Goal: Information Seeking & Learning: Compare options

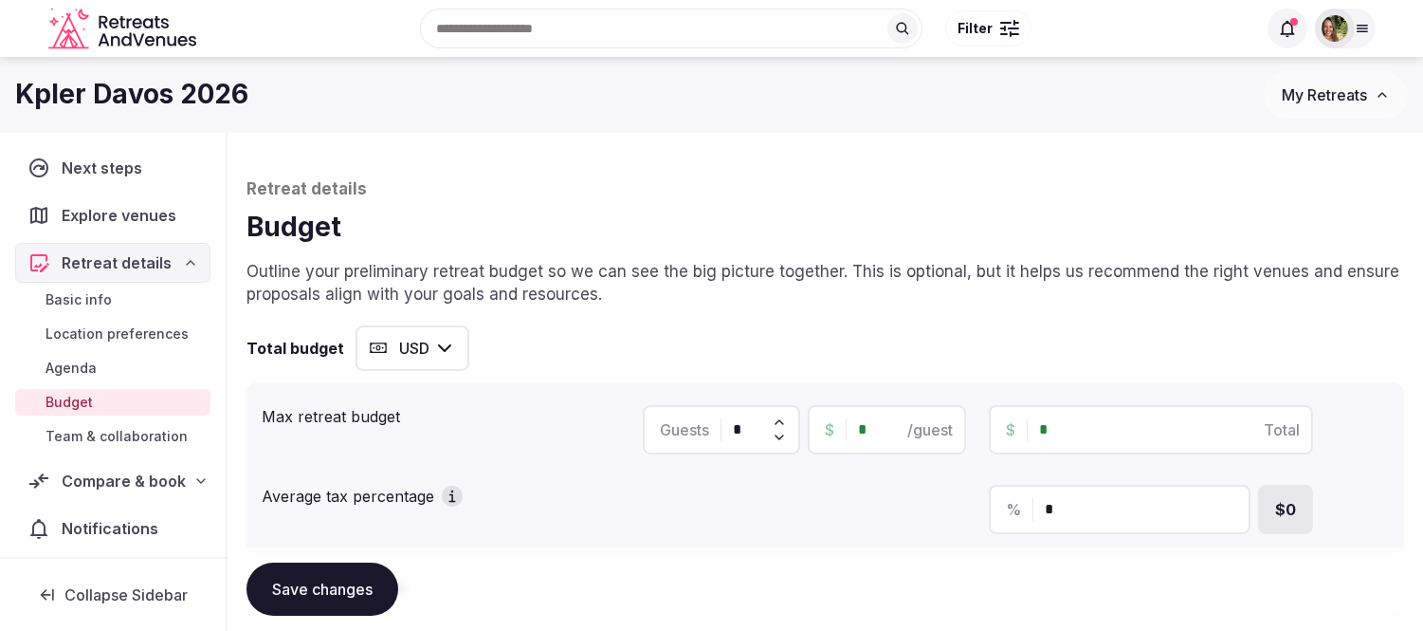
click at [1335, 96] on span "My Retreats" at bounding box center [1324, 94] width 85 height 19
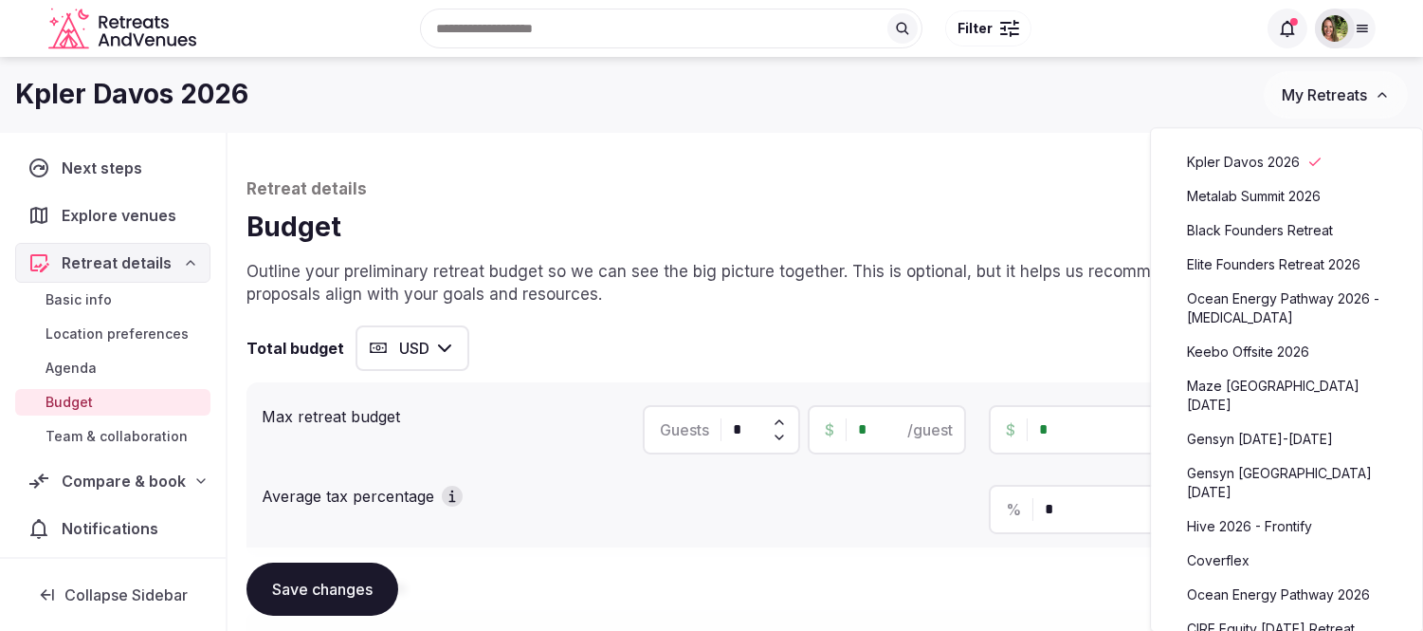
click at [1277, 188] on link "Metalab Summit 2026" at bounding box center [1286, 196] width 233 height 30
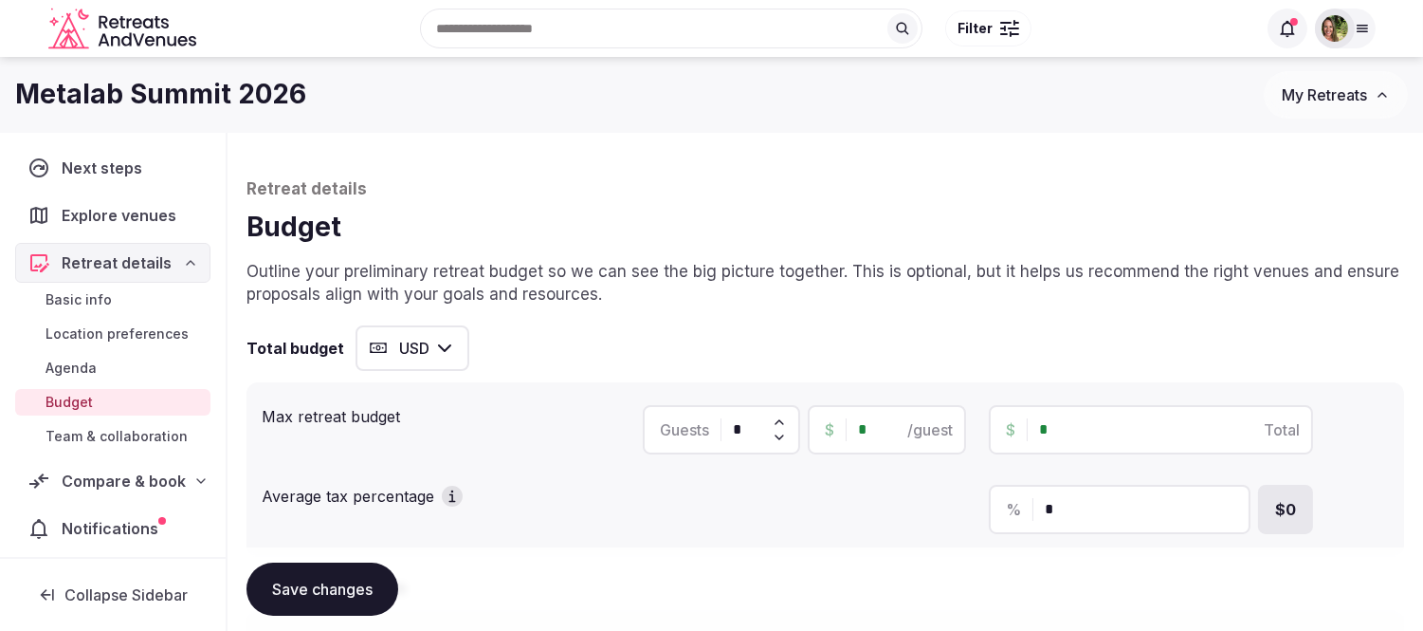
click at [115, 524] on span "Notifications" at bounding box center [114, 528] width 104 height 23
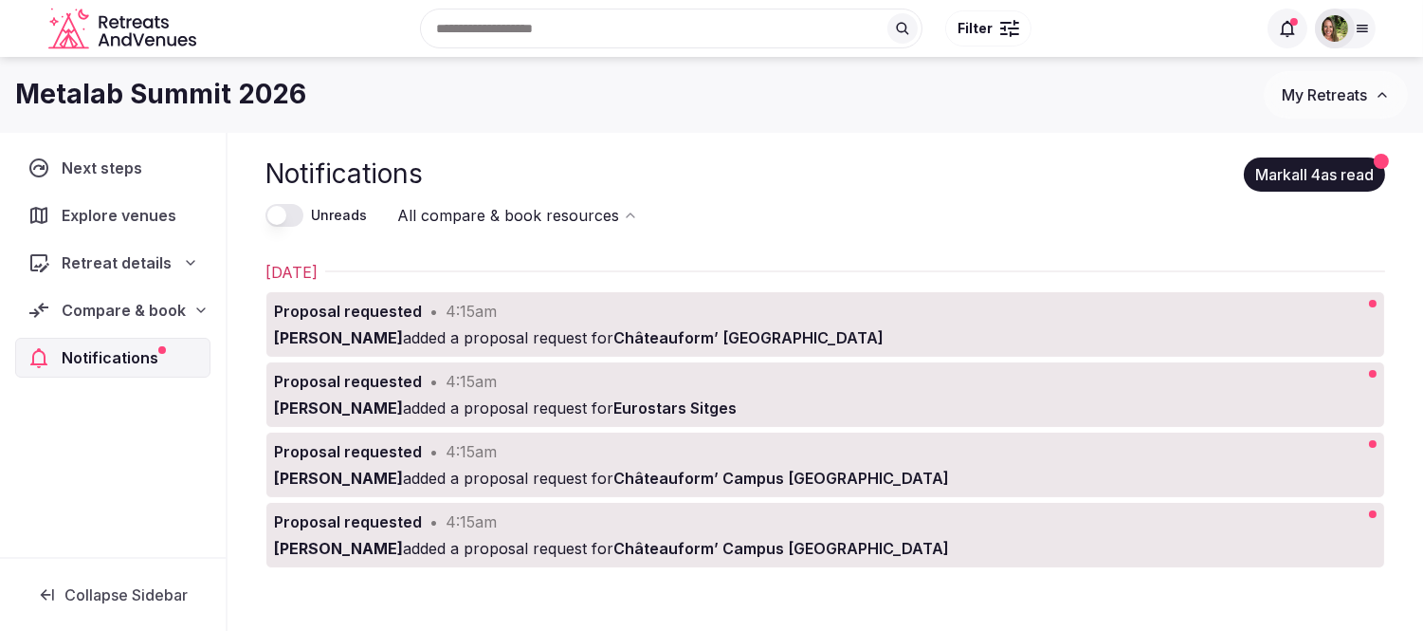
click at [120, 315] on span "Compare & book" at bounding box center [124, 310] width 124 height 23
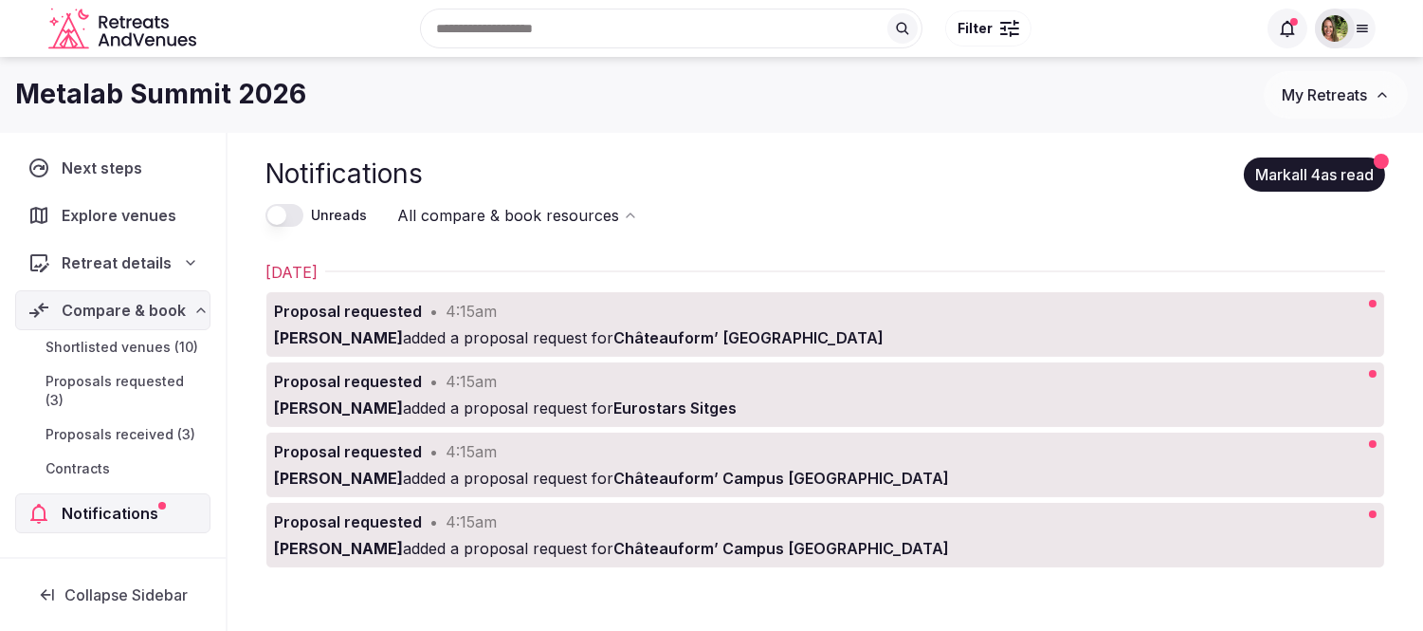
click at [119, 425] on span "Proposals received (3)" at bounding box center [121, 434] width 150 height 19
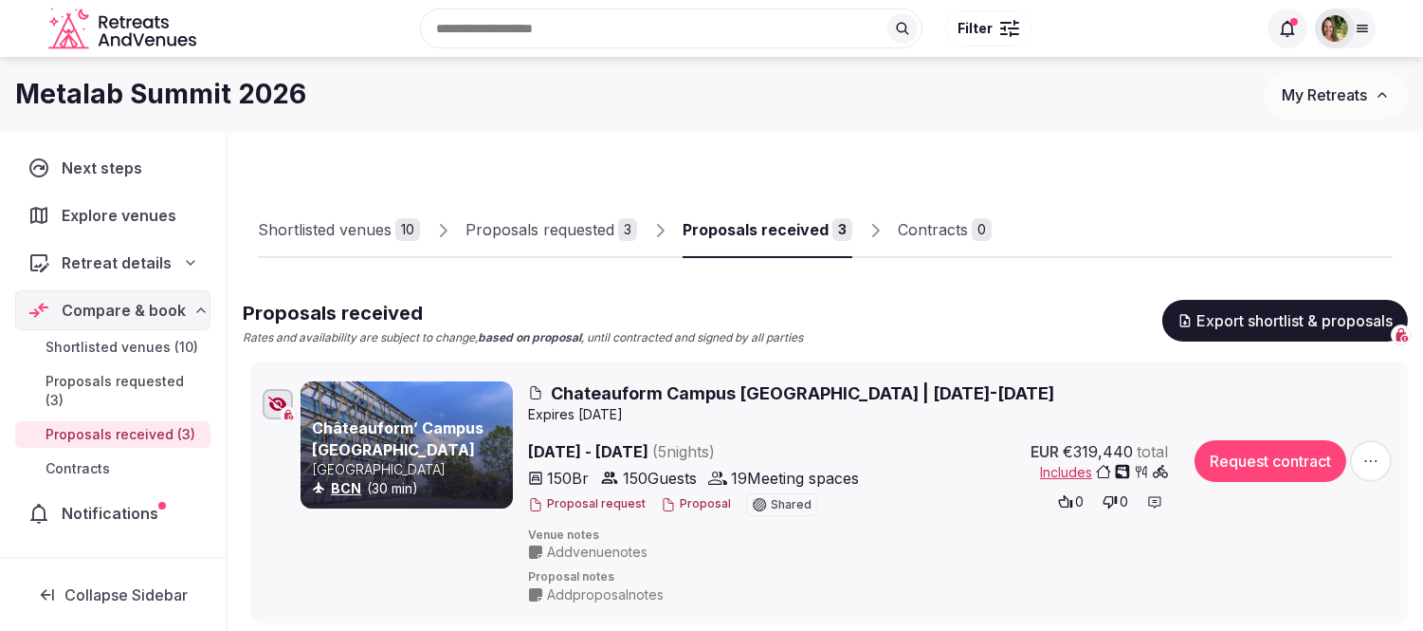
click at [705, 499] on button "Proposal" at bounding box center [696, 504] width 70 height 16
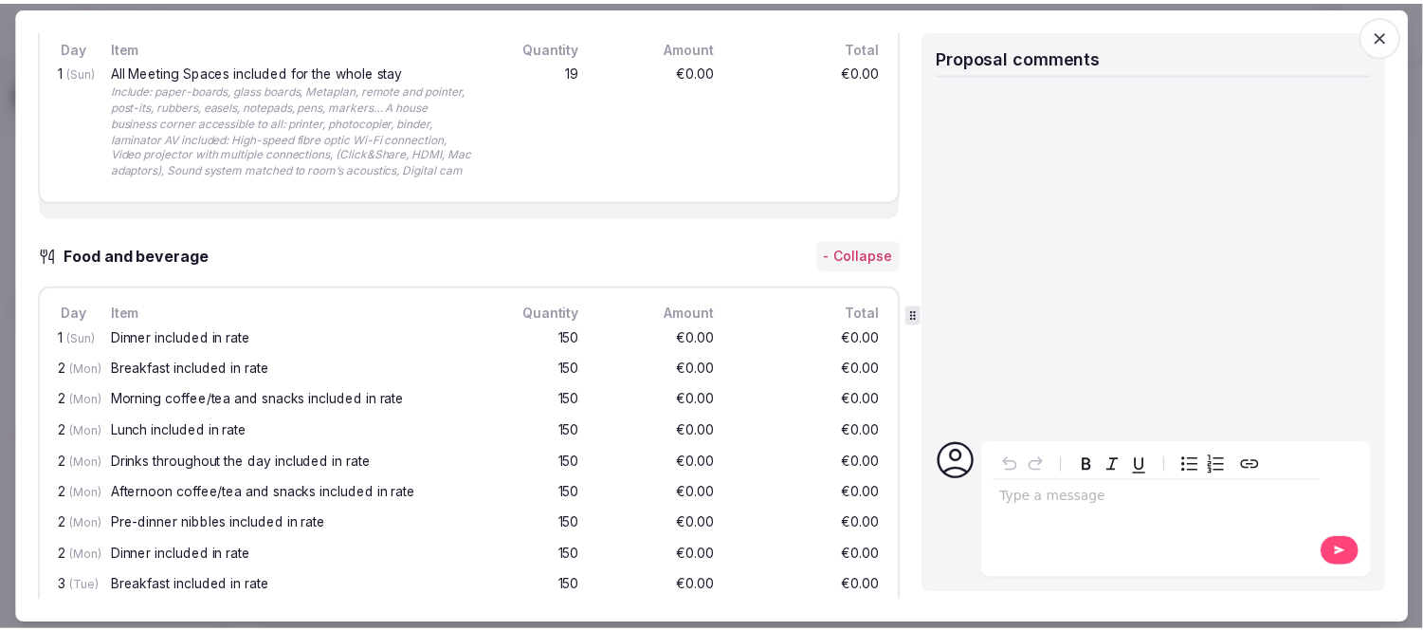
scroll to position [1273, 0]
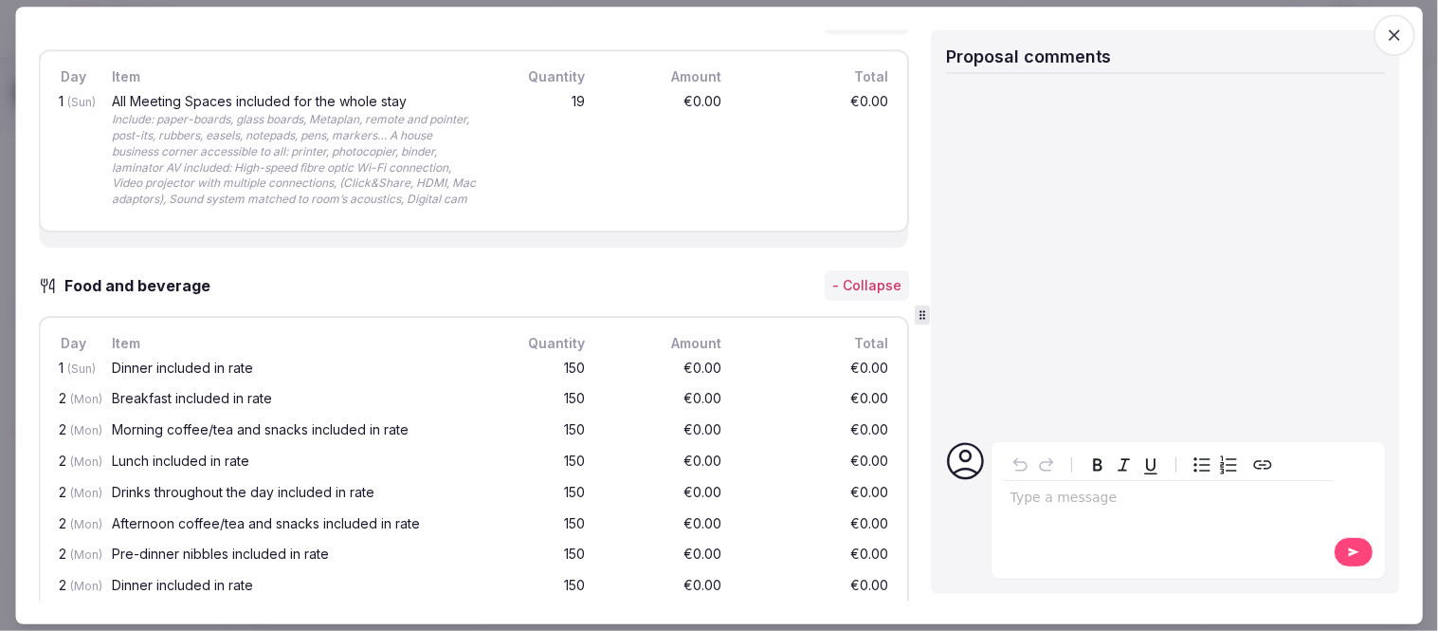
click at [1398, 26] on icon "button" at bounding box center [1394, 35] width 19 height 19
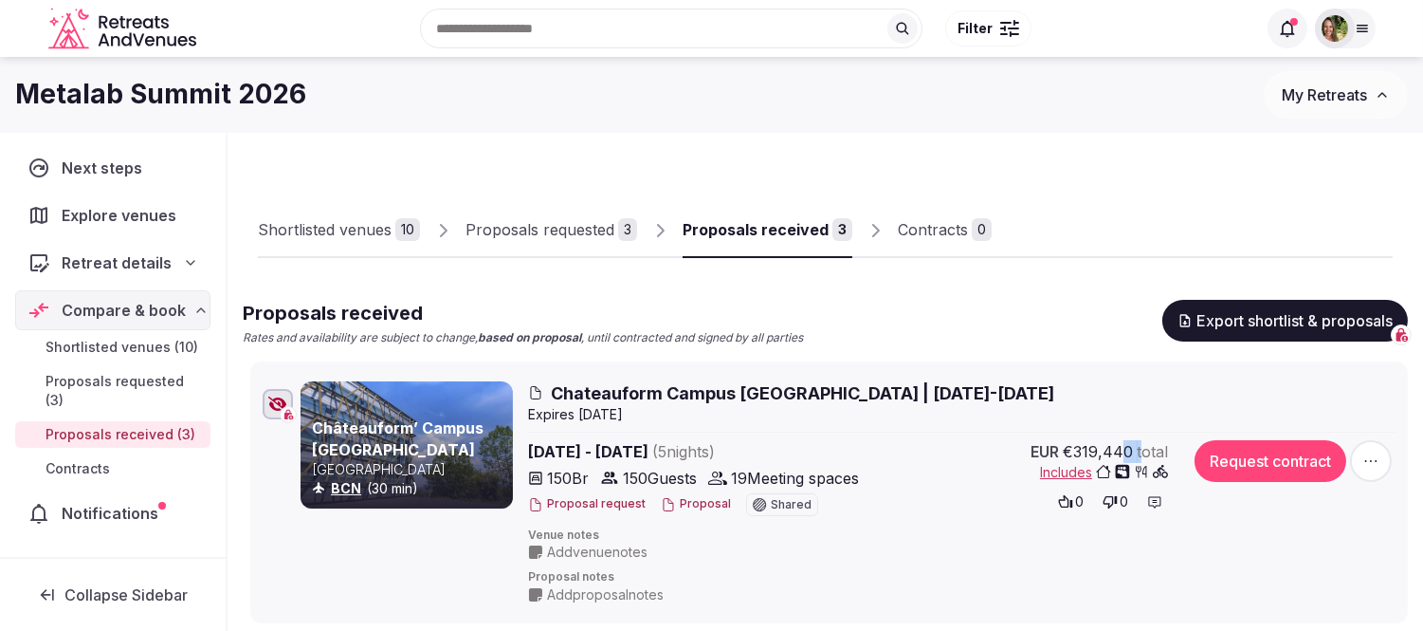
drag, startPoint x: 1122, startPoint y: 437, endPoint x: 1145, endPoint y: 441, distance: 23.1
click at [1145, 441] on div "Chateauform Campus [GEOGRAPHIC_DATA] | [DATE]-[DATE] Expire s [DATE] [DATE] - […" at bounding box center [962, 492] width 868 height 223
click at [1090, 384] on h2 "Chateauform Campus [GEOGRAPHIC_DATA] | [DATE]-[DATE]" at bounding box center [962, 393] width 868 height 24
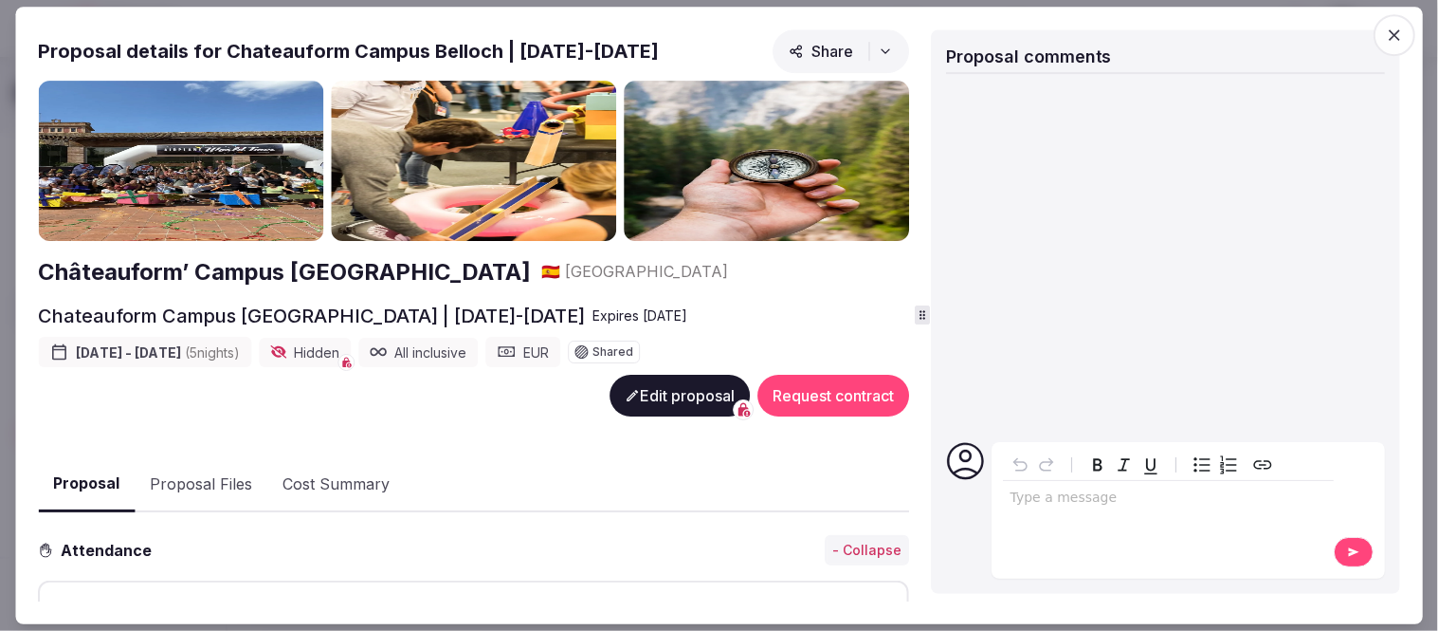
click at [1395, 27] on icon "button" at bounding box center [1394, 35] width 19 height 19
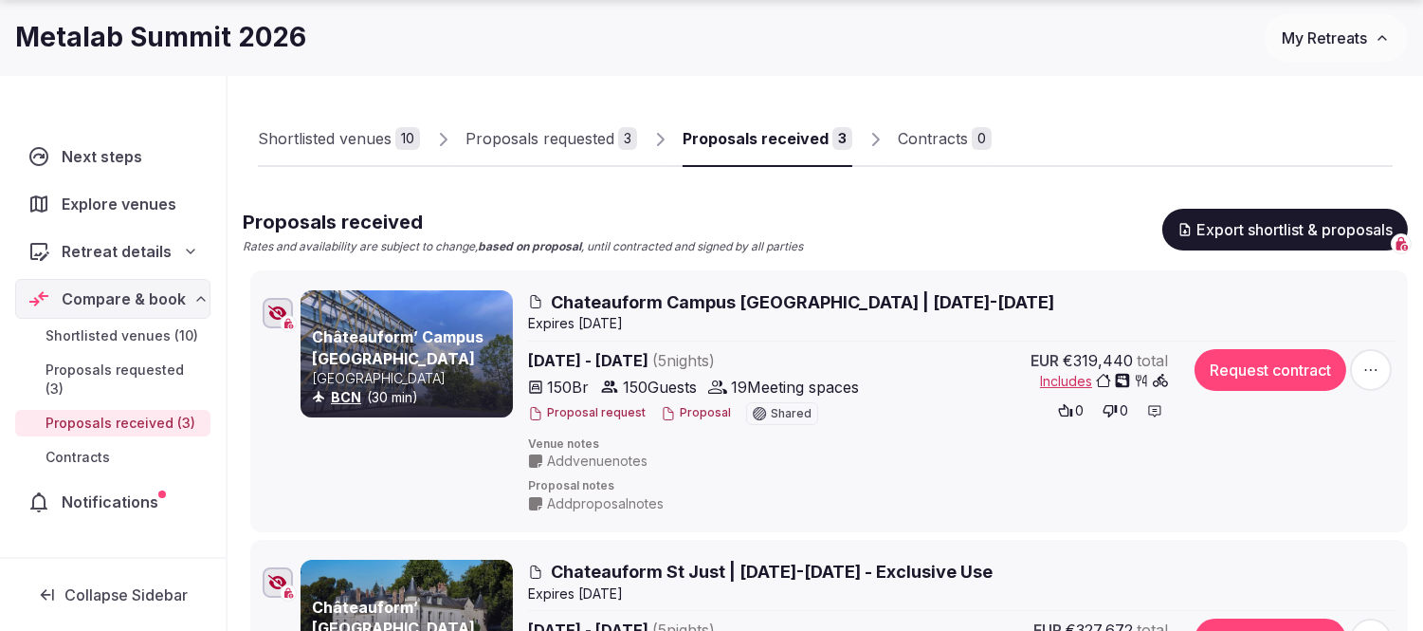
scroll to position [211, 0]
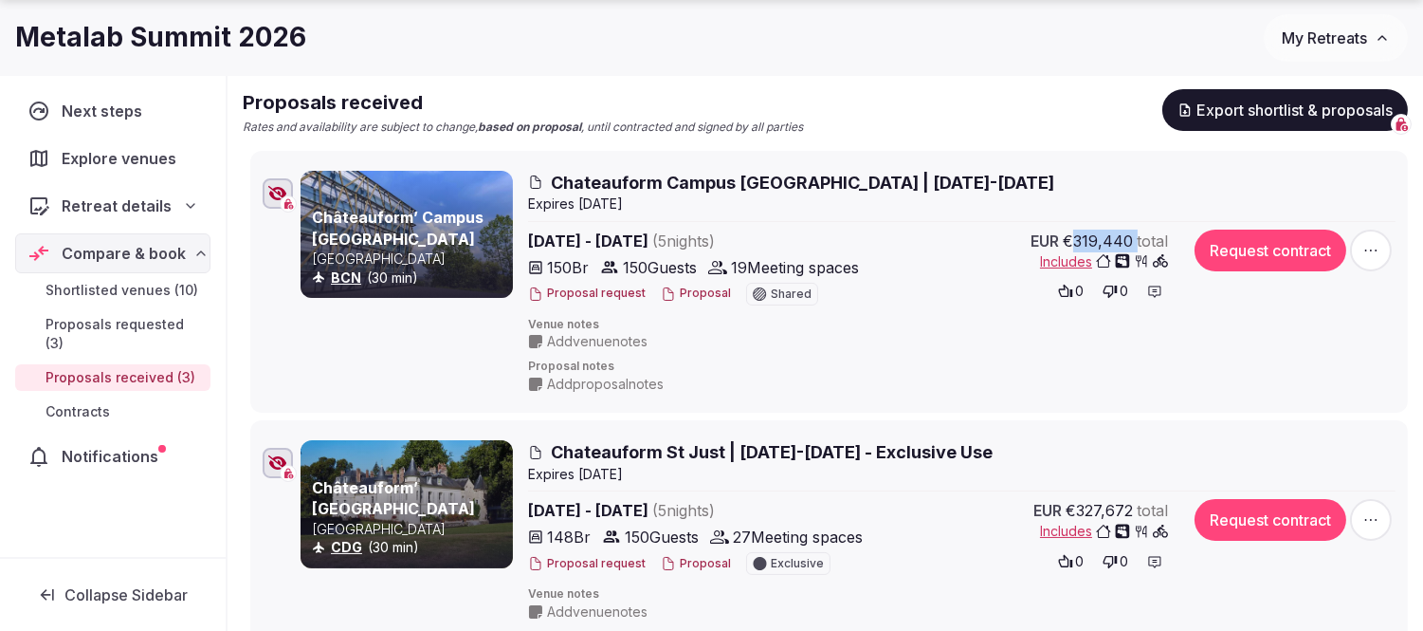
drag, startPoint x: 1134, startPoint y: 232, endPoint x: 1074, endPoint y: 244, distance: 60.8
click at [1074, 244] on div "EUR €319,440 total" at bounding box center [1099, 240] width 137 height 23
copy span "319,440"
click at [572, 344] on span "Add venue notes" at bounding box center [597, 341] width 101 height 19
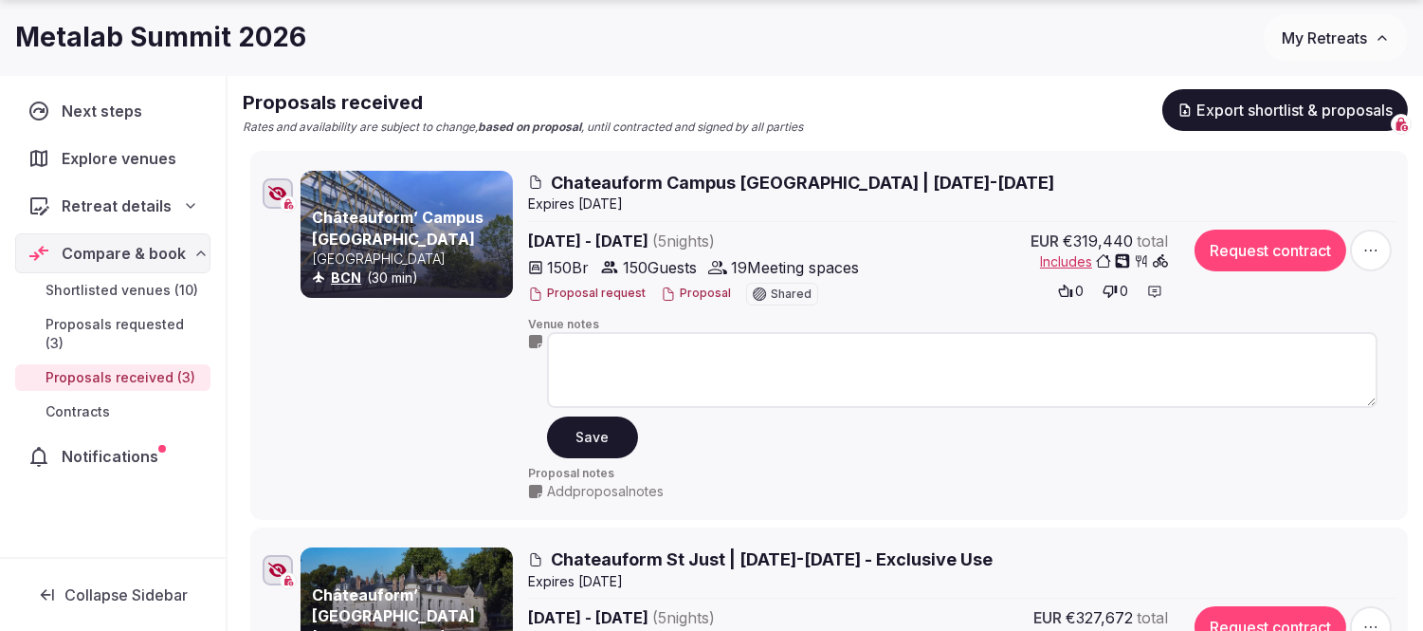
click at [572, 351] on textarea at bounding box center [962, 370] width 831 height 76
paste textarea "******"
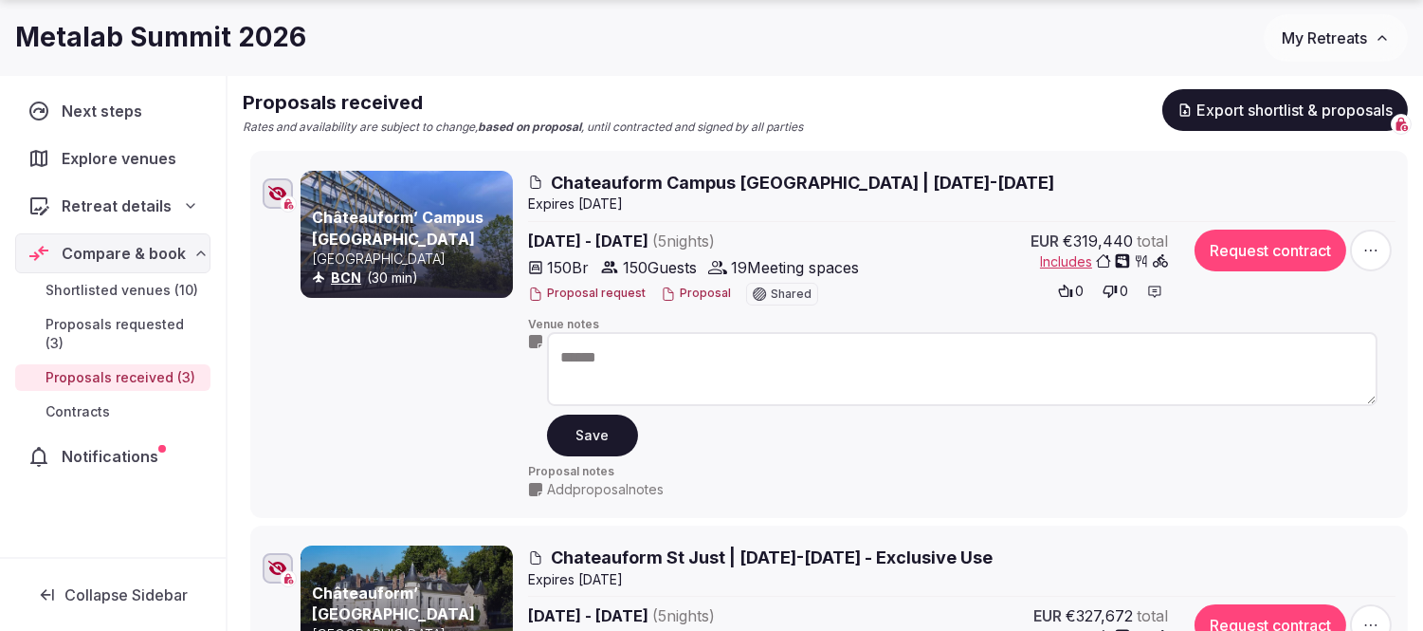
click at [561, 357] on textarea "******" at bounding box center [962, 369] width 831 height 74
click at [629, 363] on textarea "**********" at bounding box center [962, 369] width 831 height 74
type textarea "**********"
click at [583, 437] on button "Save" at bounding box center [592, 435] width 91 height 42
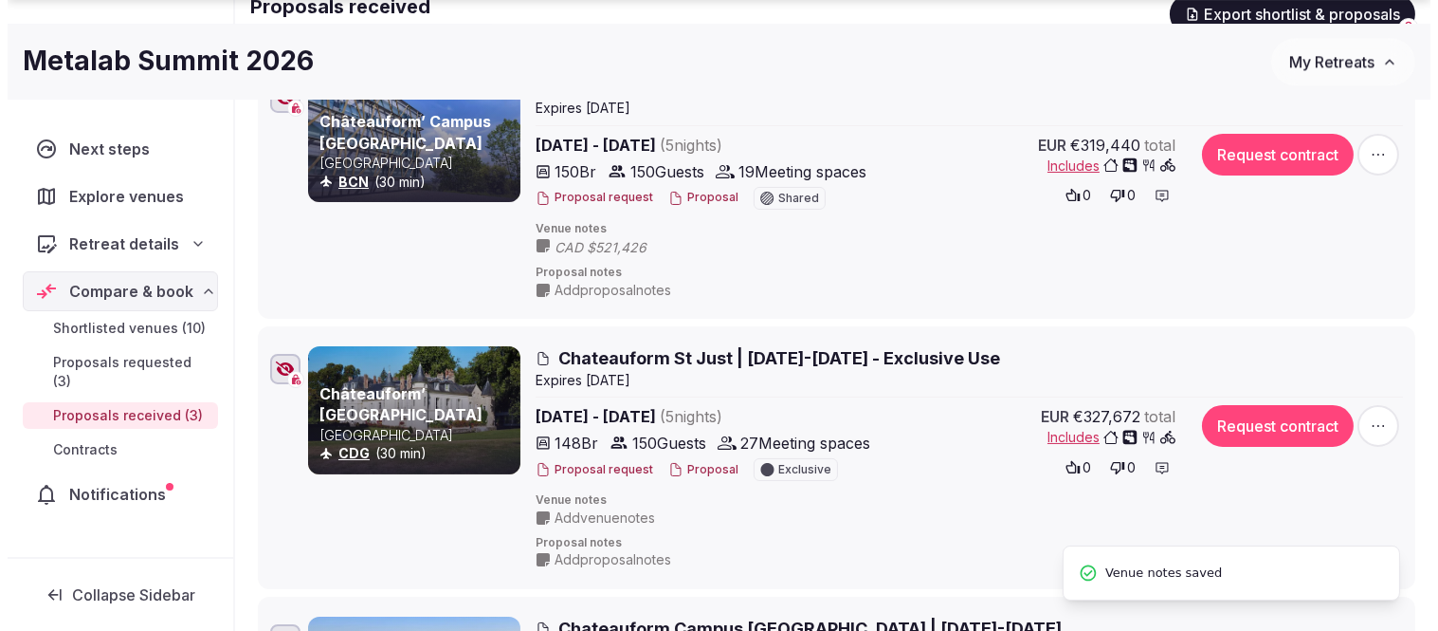
scroll to position [421, 0]
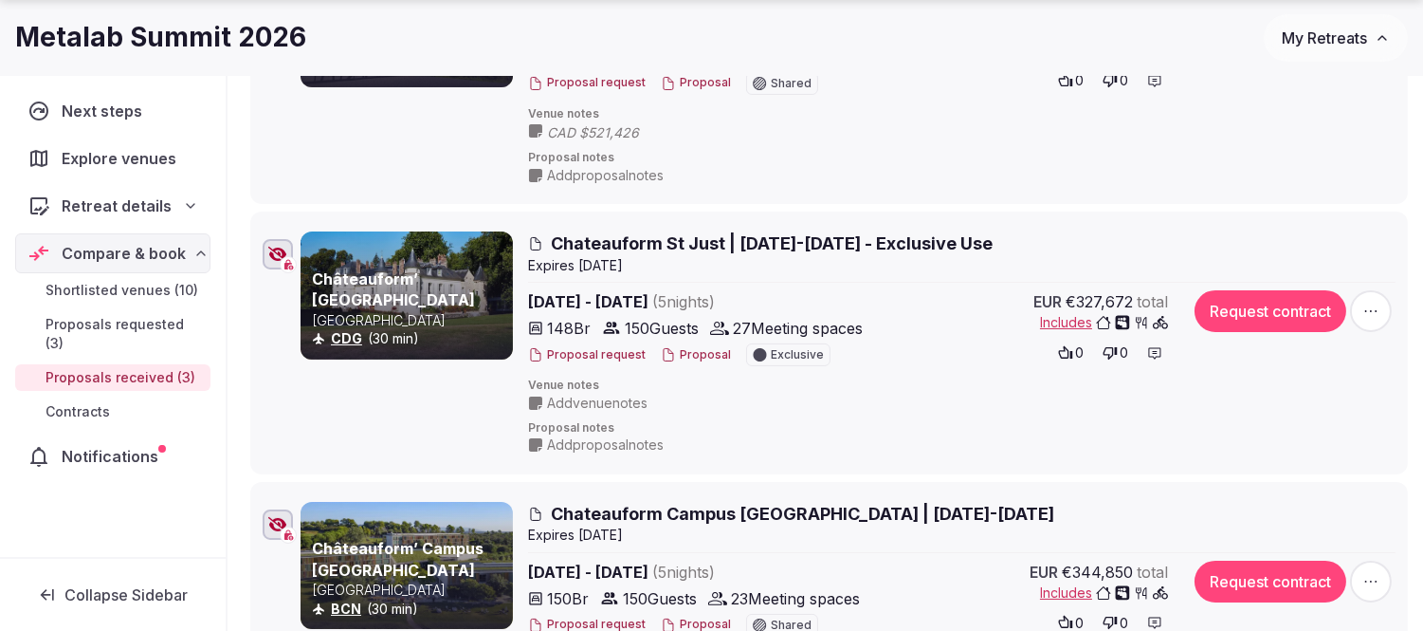
click at [690, 356] on button "Proposal" at bounding box center [696, 355] width 70 height 16
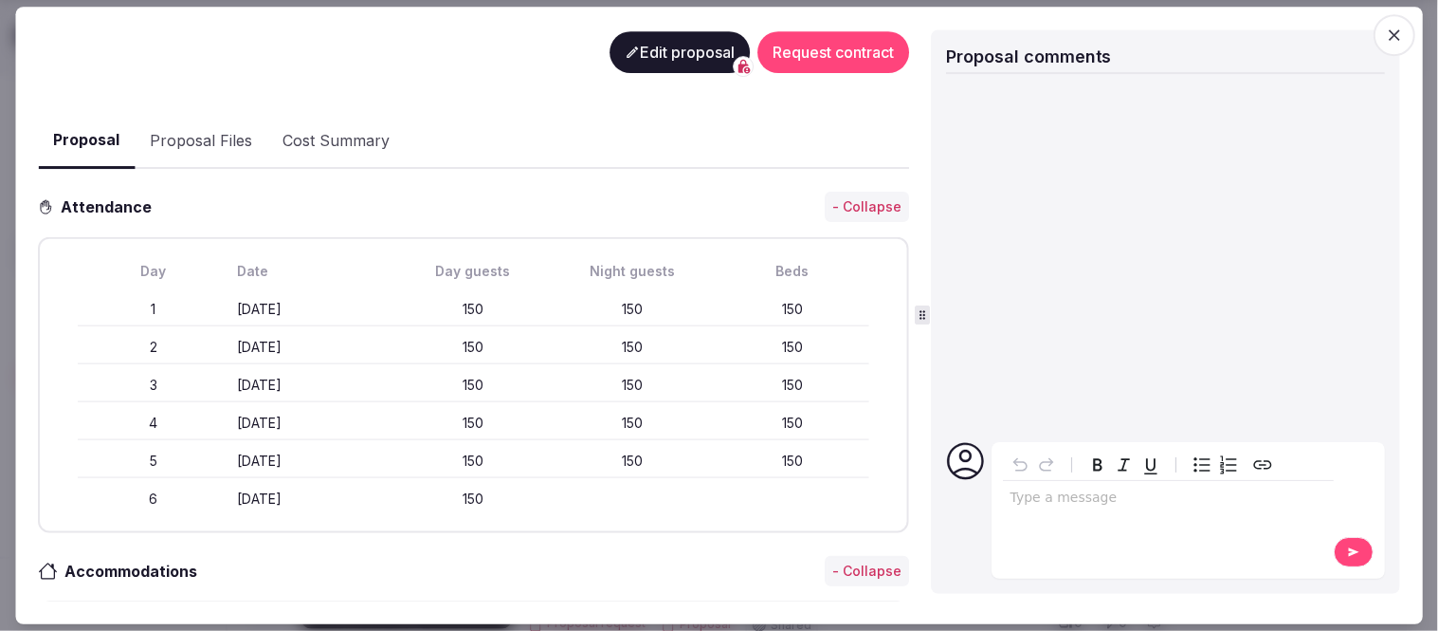
scroll to position [0, 0]
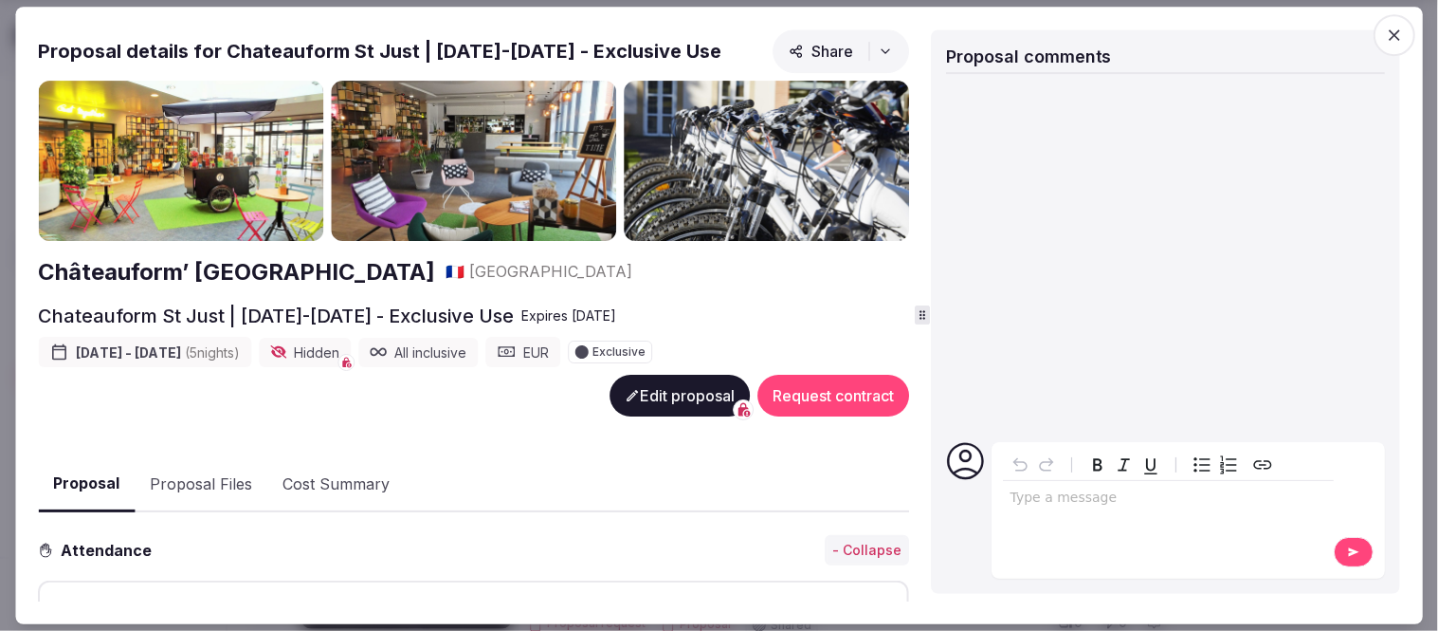
click at [218, 482] on button "Proposal Files" at bounding box center [201, 484] width 133 height 55
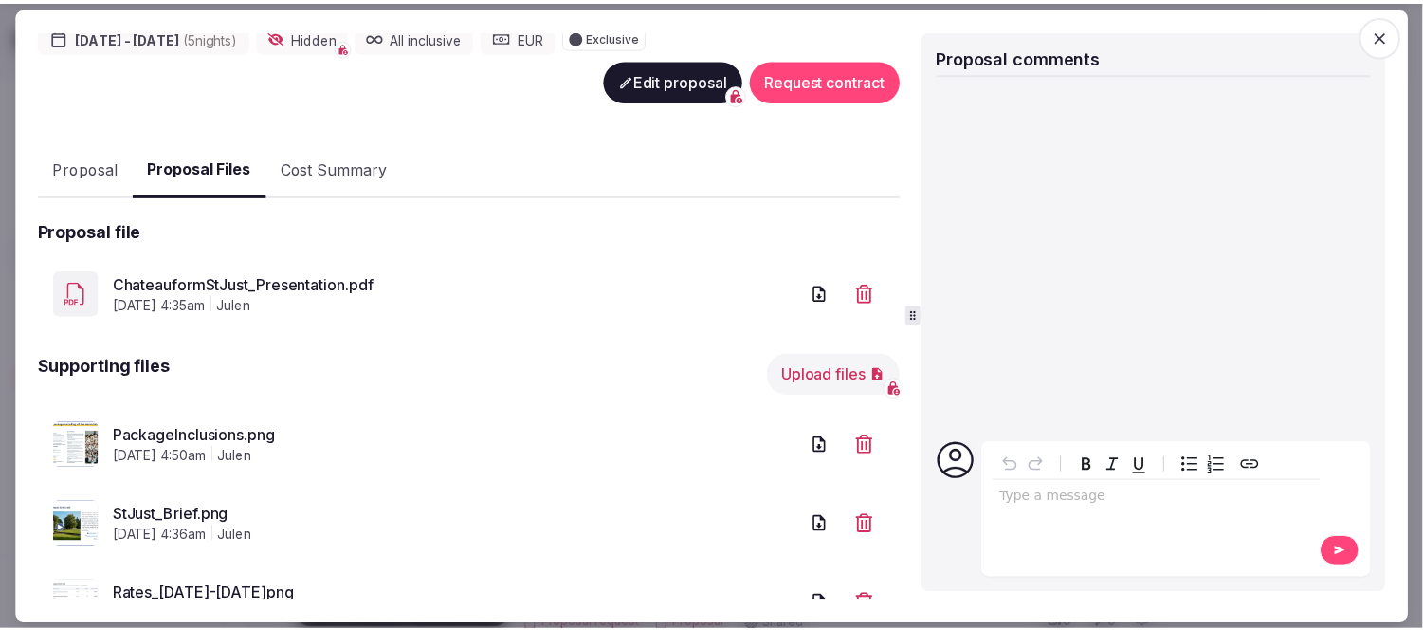
scroll to position [389, 0]
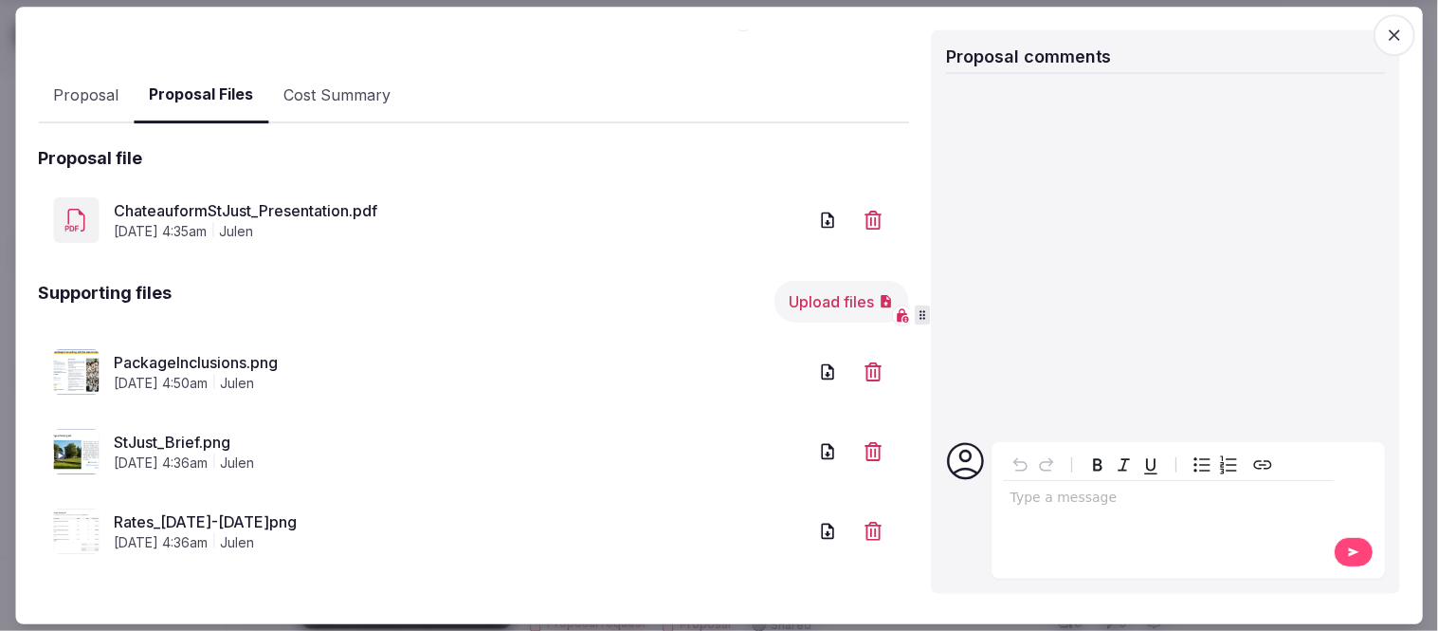
click at [124, 519] on link "Rates_[DATE]-[DATE]png" at bounding box center [460, 521] width 693 height 23
click at [1401, 30] on icon "button" at bounding box center [1394, 35] width 19 height 19
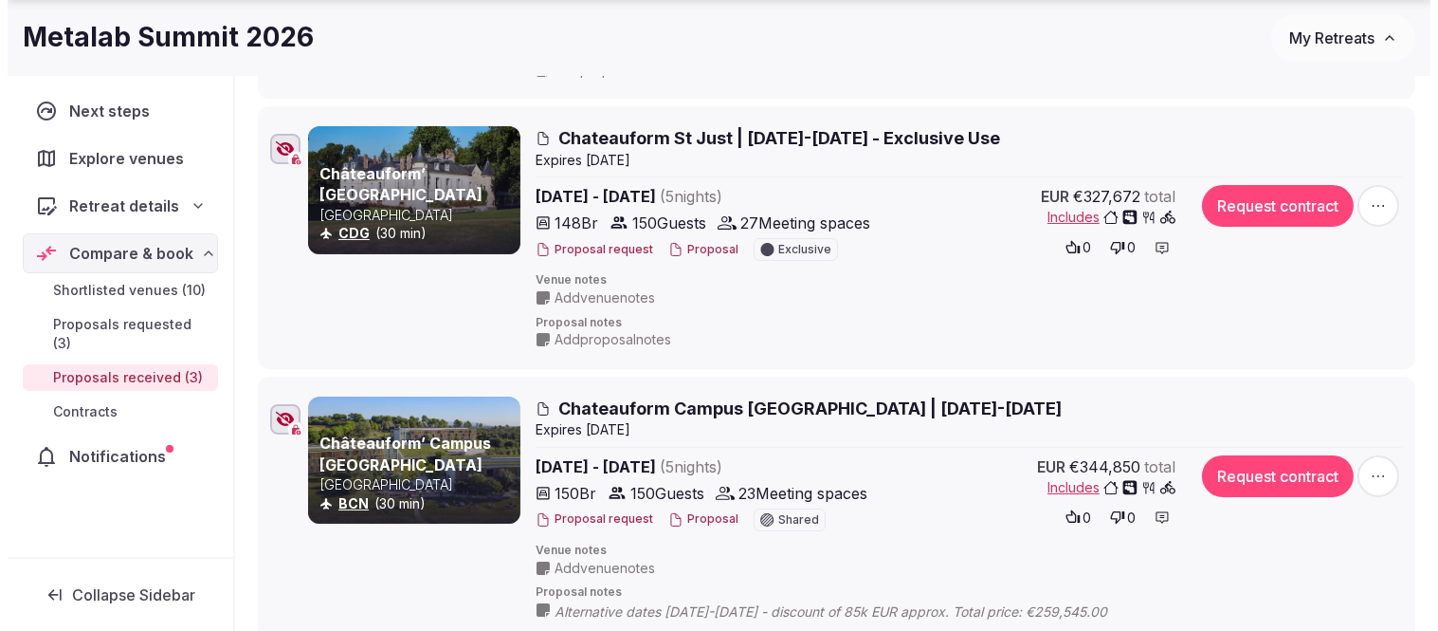
scroll to position [632, 0]
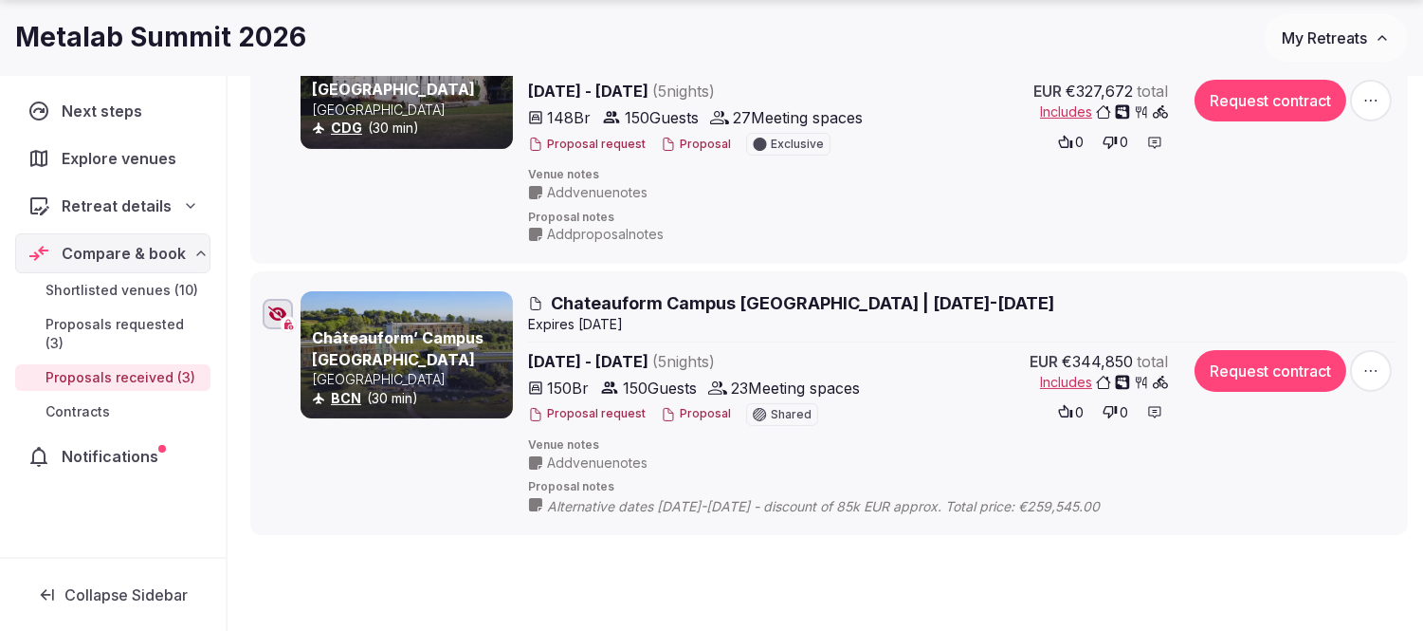
click at [704, 411] on button "Proposal" at bounding box center [696, 414] width 70 height 16
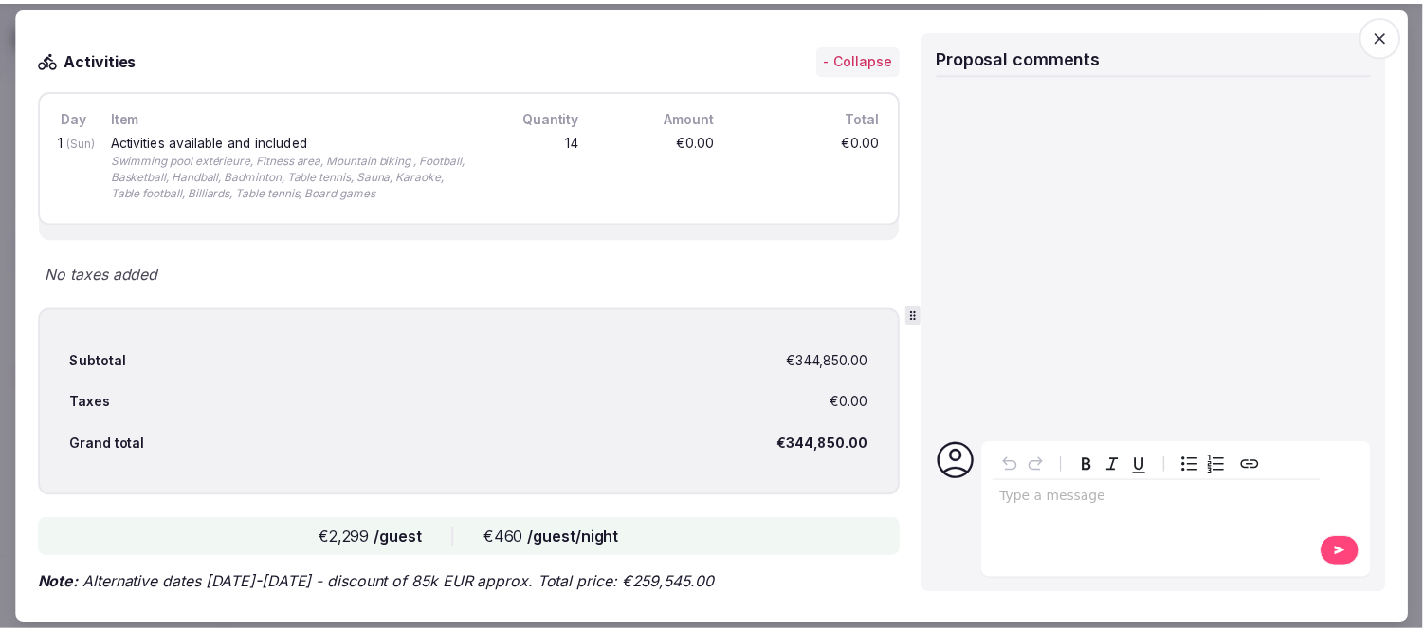
scroll to position [2608, 0]
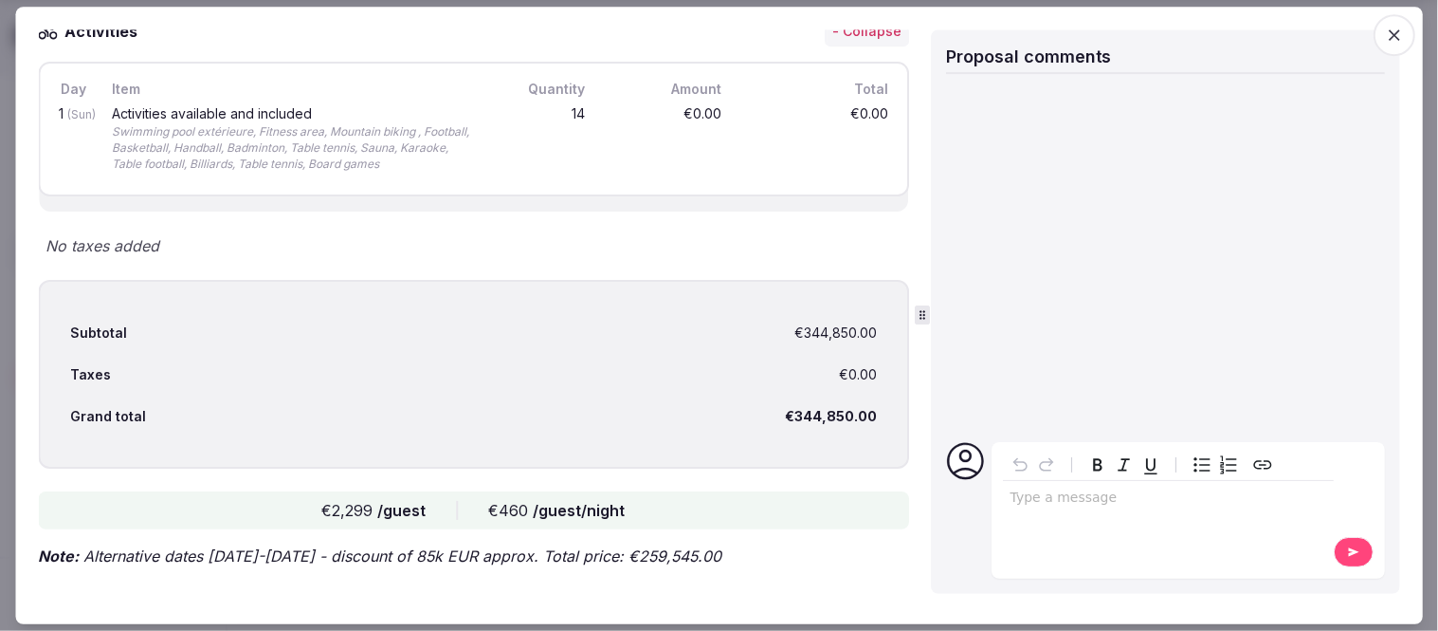
click at [1401, 36] on icon "button" at bounding box center [1394, 35] width 19 height 19
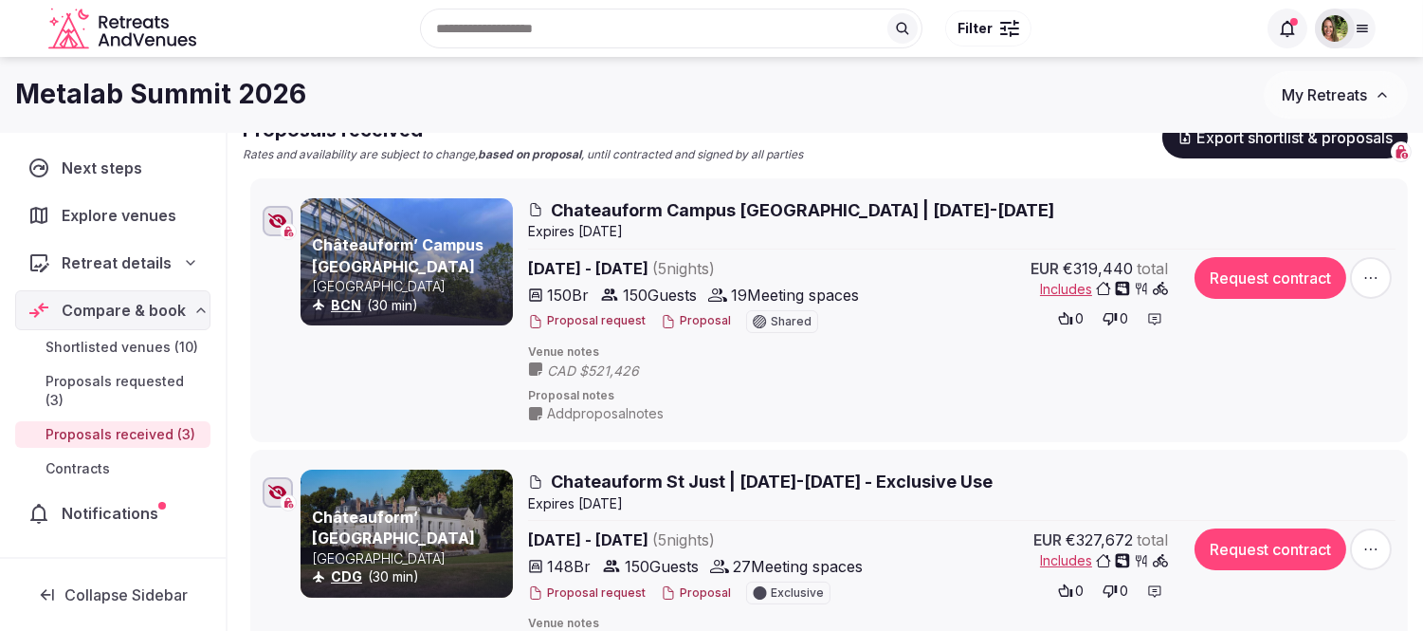
scroll to position [0, 0]
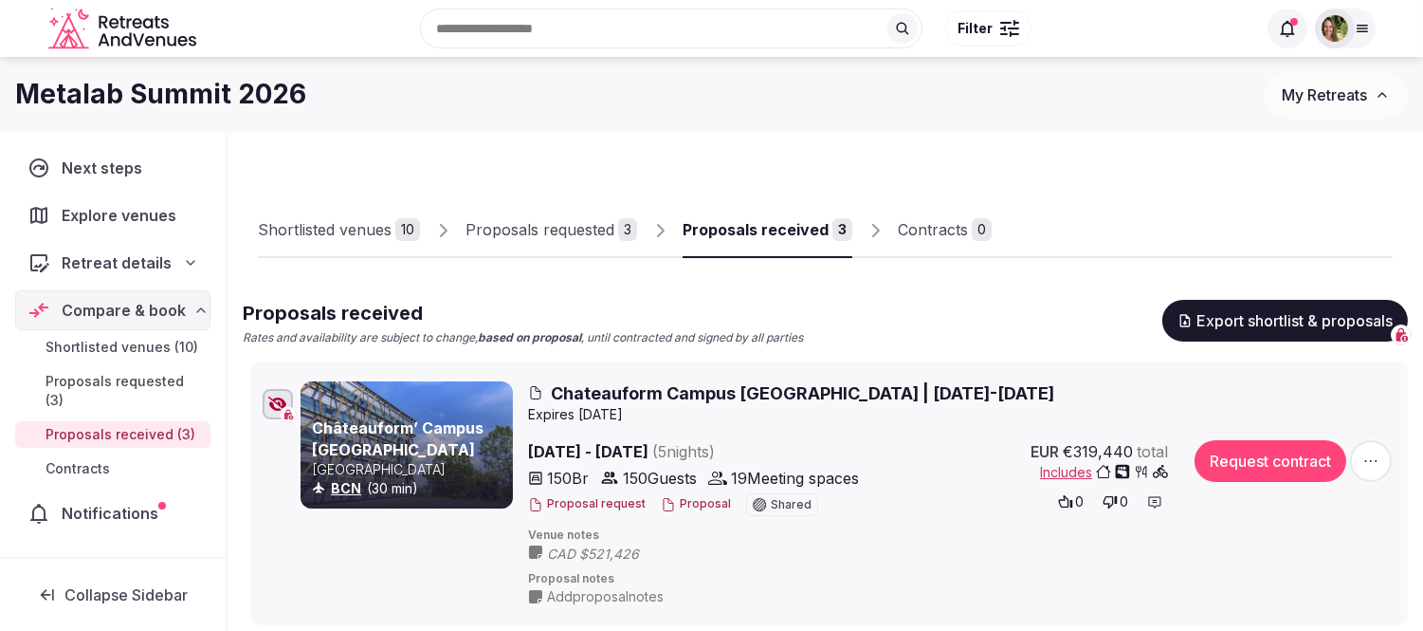
click at [1321, 87] on span "My Retreats" at bounding box center [1324, 94] width 85 height 19
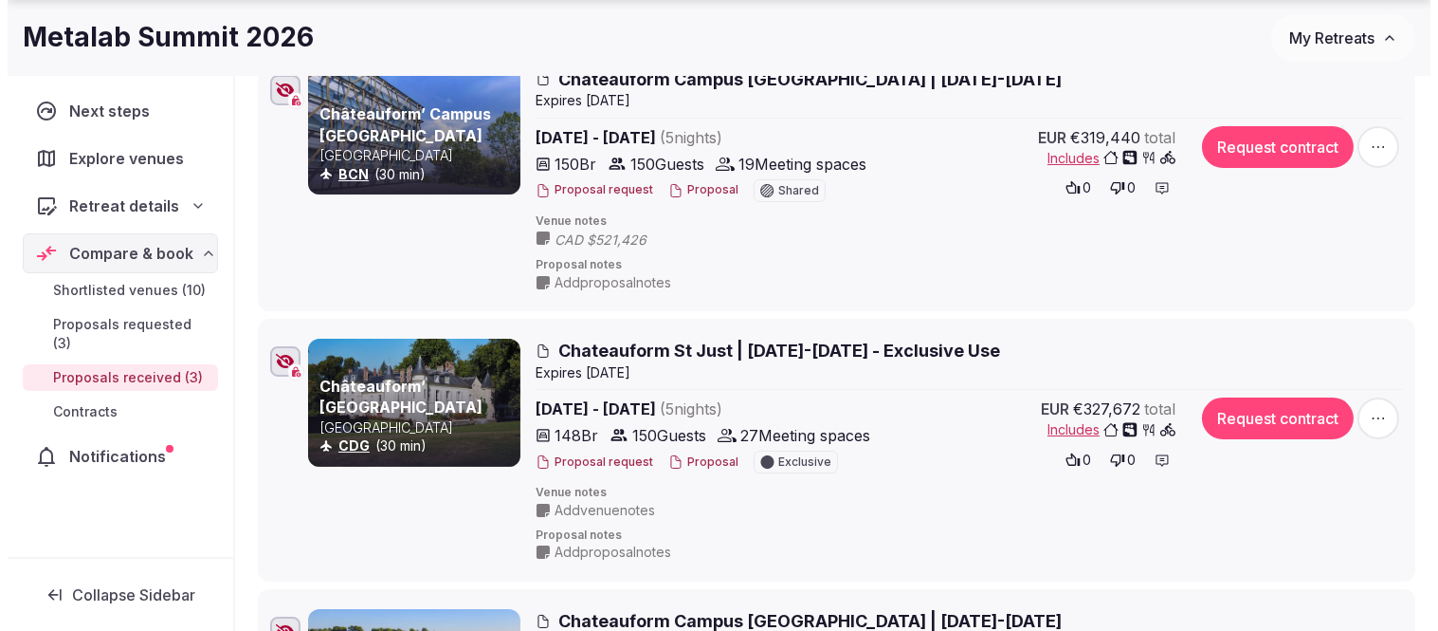
scroll to position [316, 0]
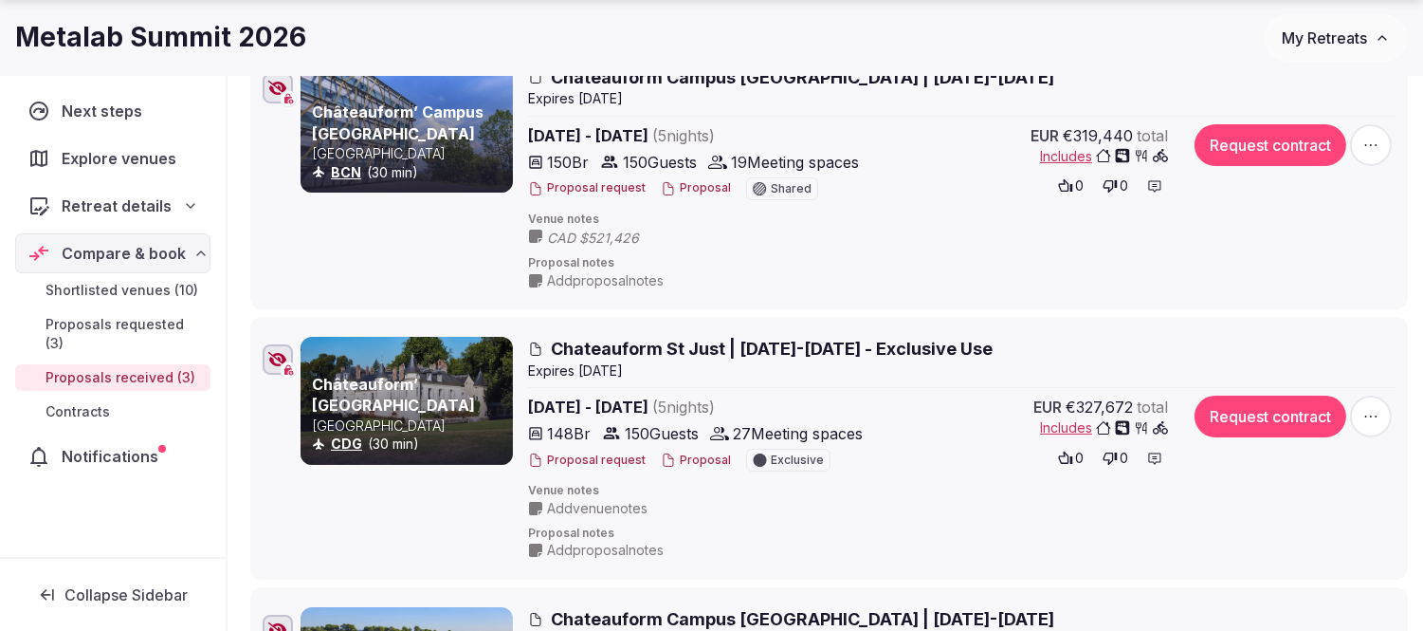
click at [680, 452] on button "Proposal" at bounding box center [696, 460] width 70 height 16
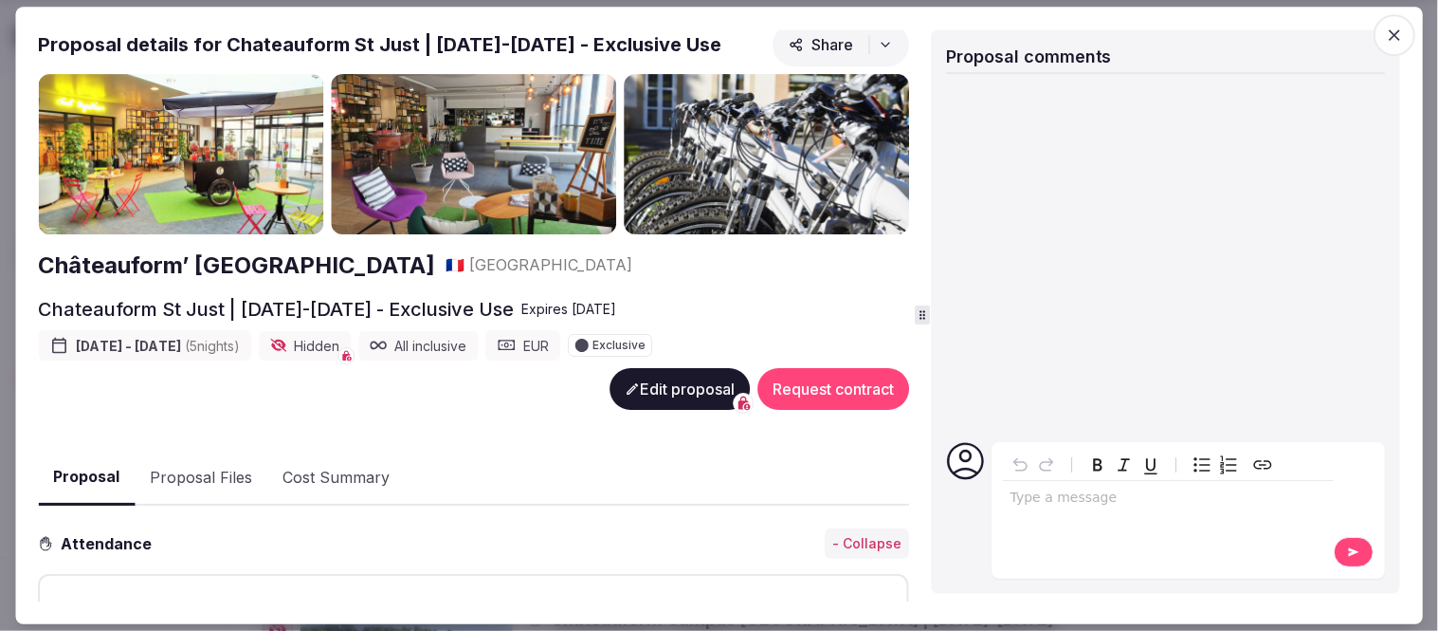
scroll to position [0, 0]
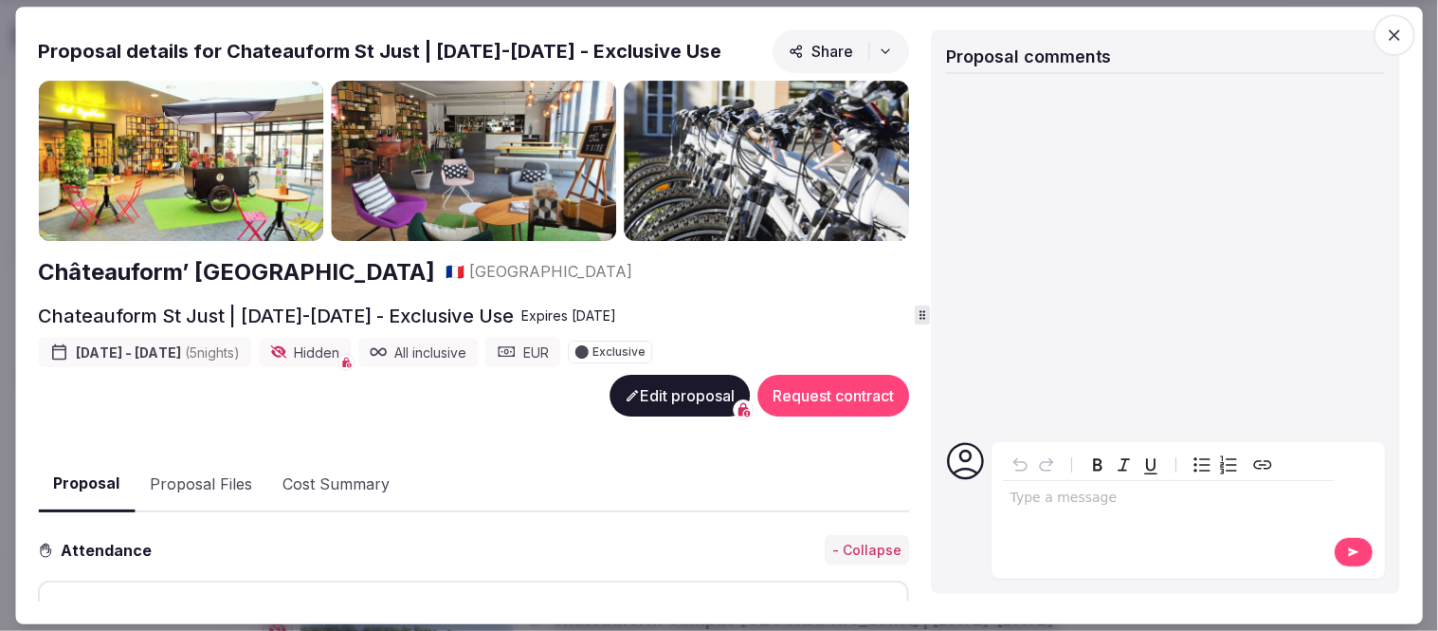
click at [226, 474] on button "Proposal Files" at bounding box center [201, 484] width 133 height 55
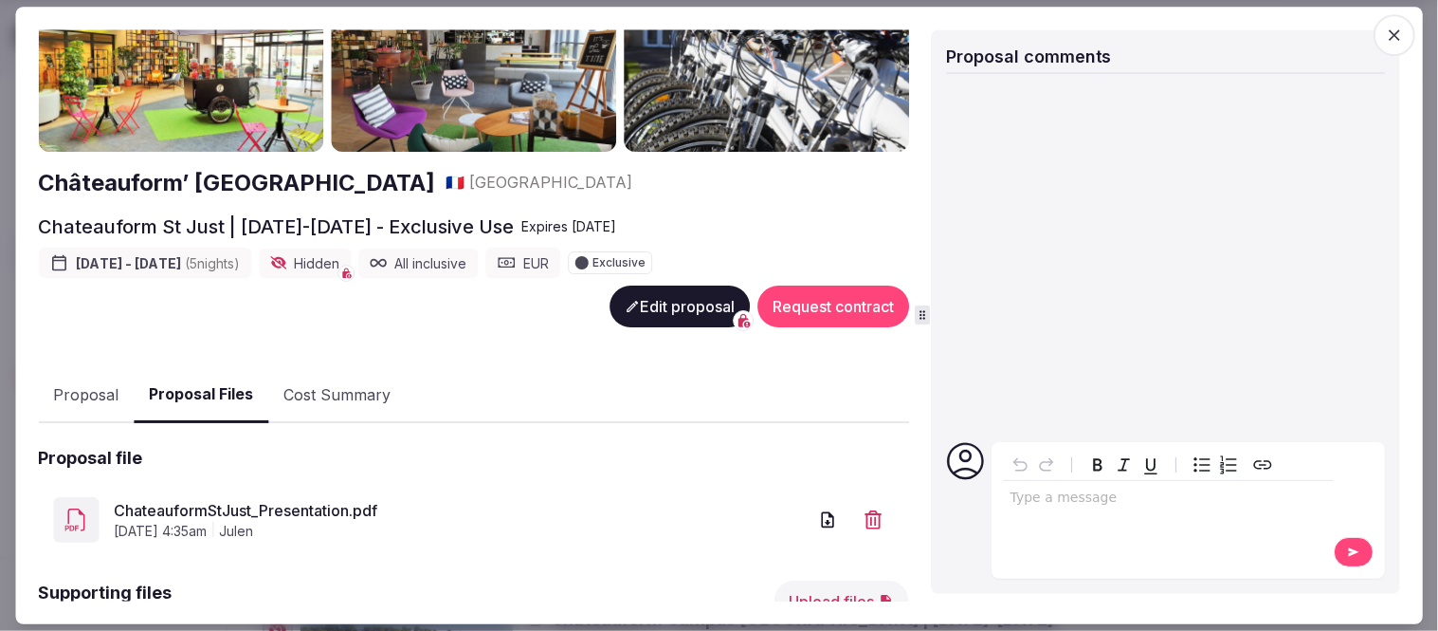
scroll to position [389, 0]
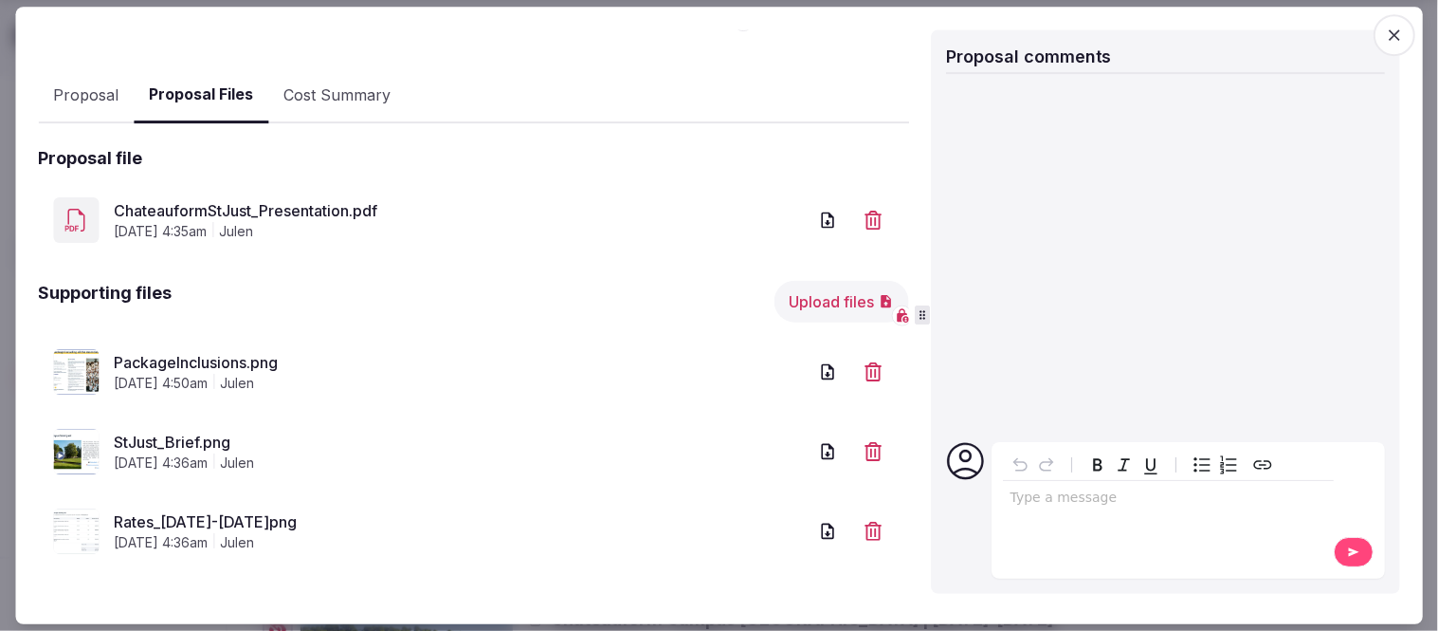
click at [337, 202] on link "ChateauformStJust_Presentation.pdf" at bounding box center [460, 210] width 693 height 23
click at [237, 522] on link "Rates_[DATE]-[DATE]png" at bounding box center [460, 521] width 693 height 23
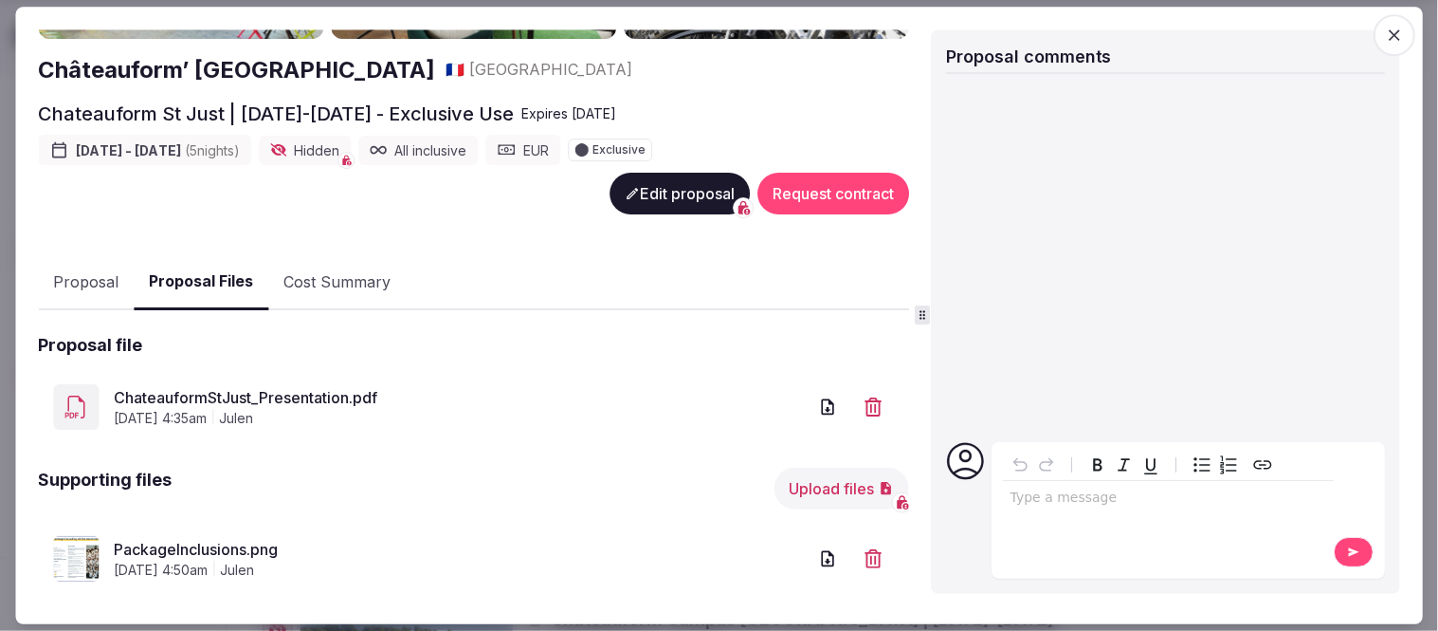
scroll to position [0, 0]
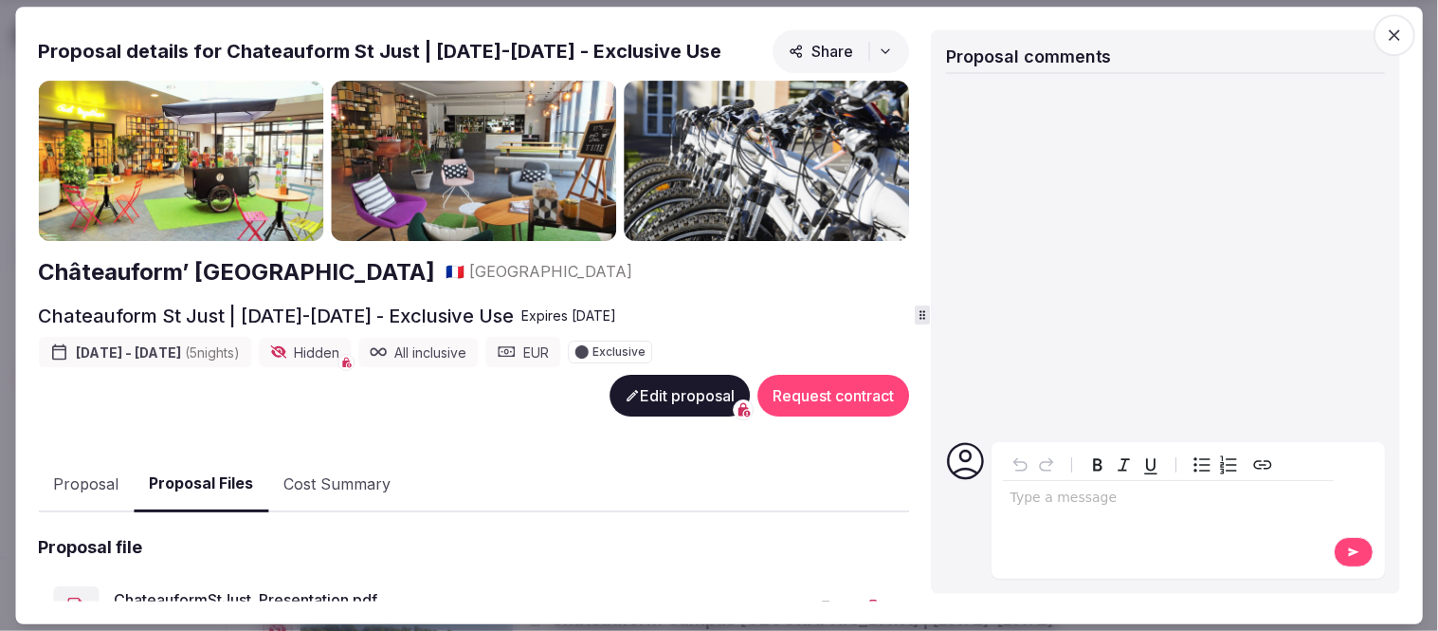
click at [109, 471] on button "Proposal" at bounding box center [86, 484] width 96 height 55
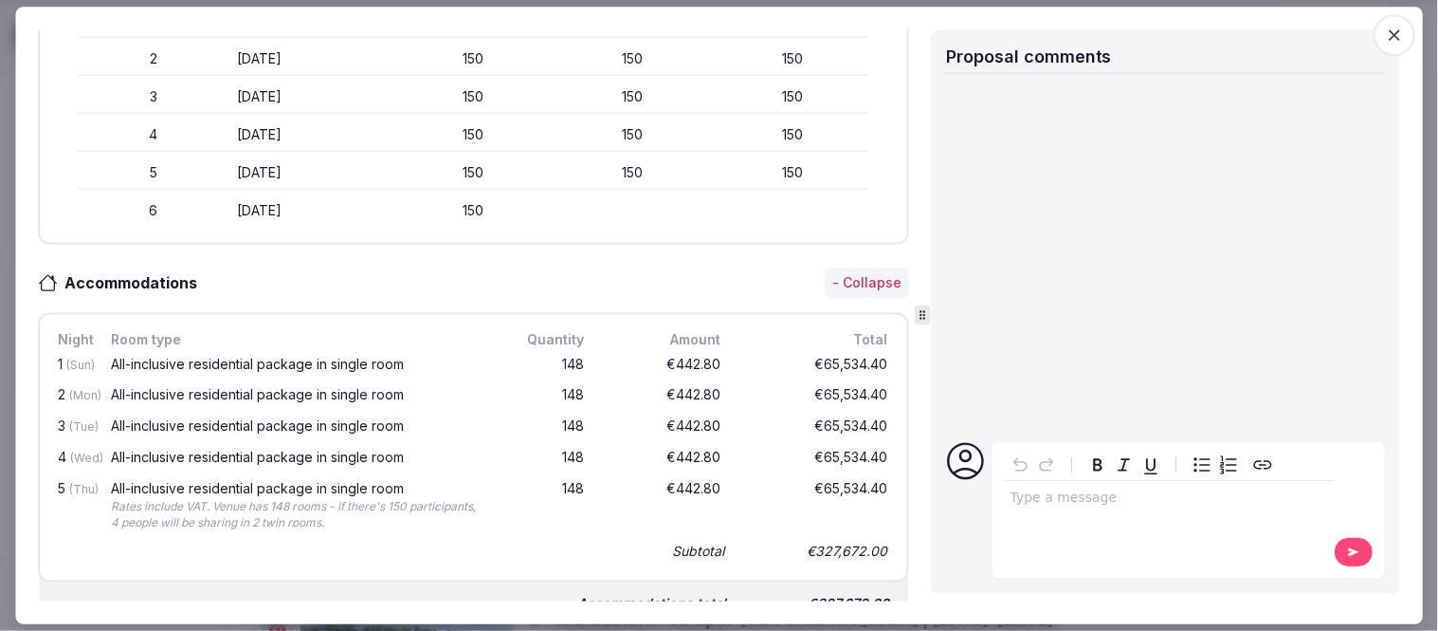
scroll to position [105, 0]
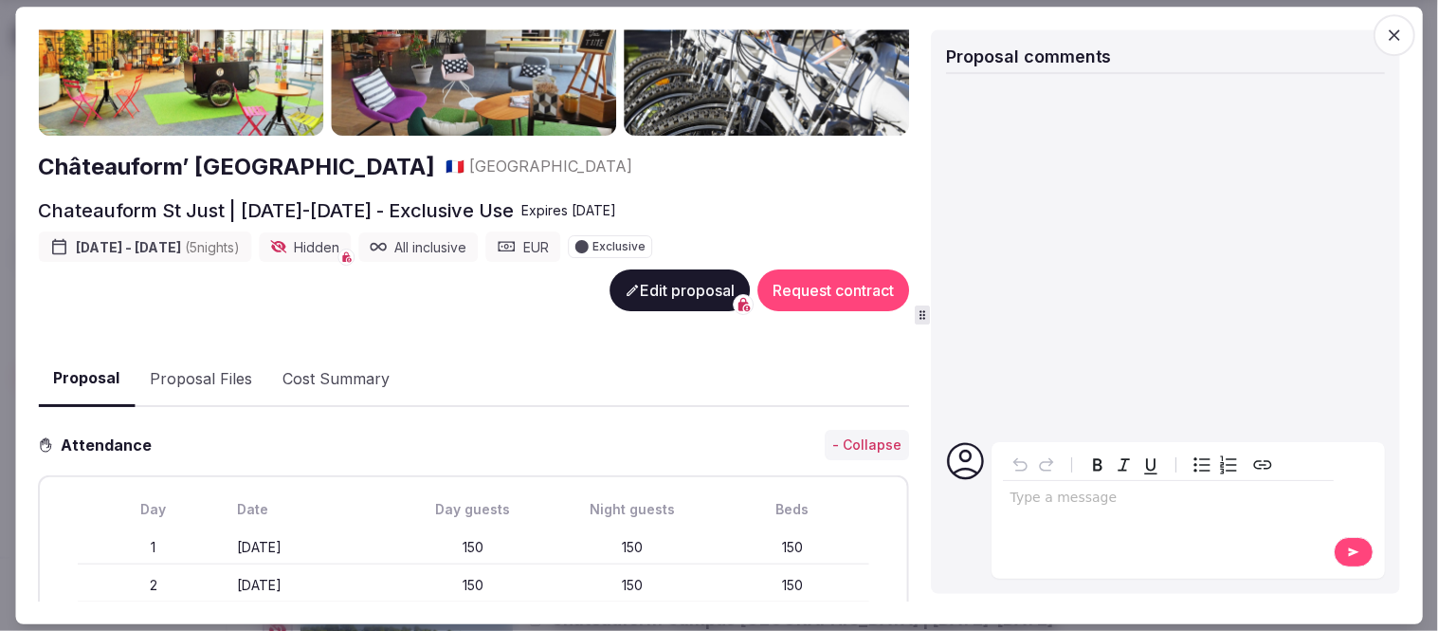
click at [221, 373] on button "Proposal Files" at bounding box center [201, 379] width 133 height 55
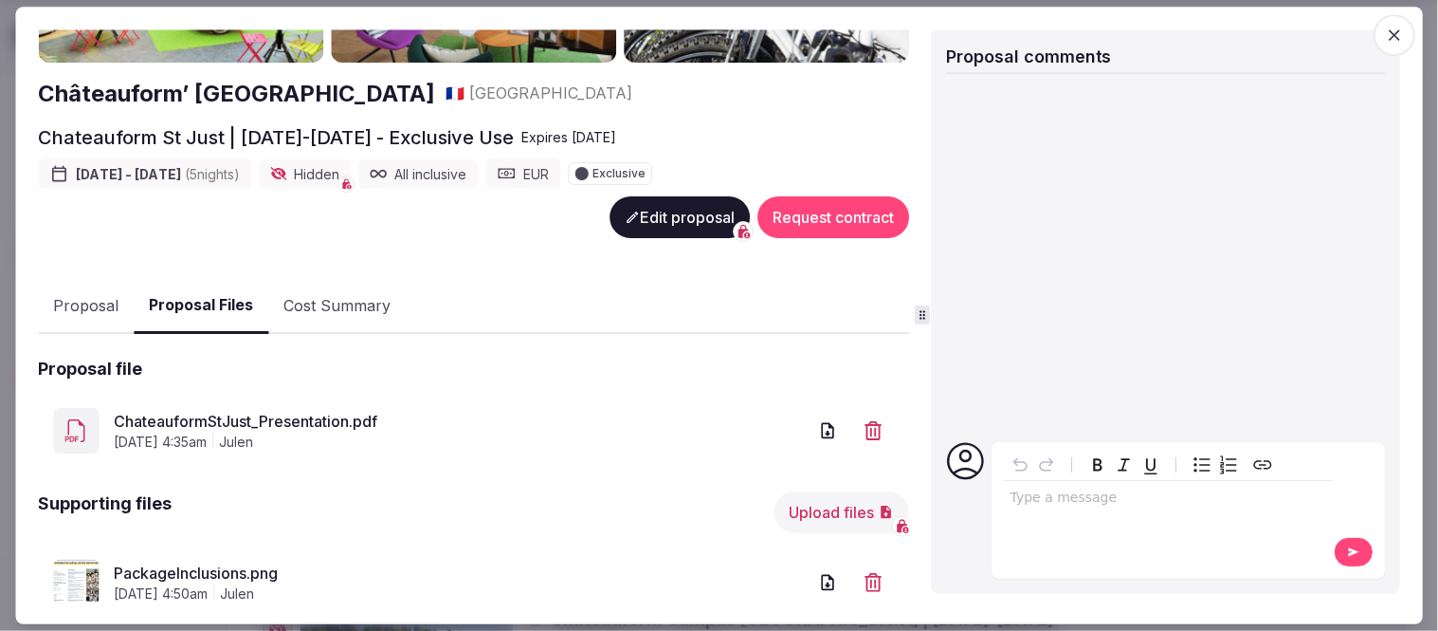
scroll to position [211, 0]
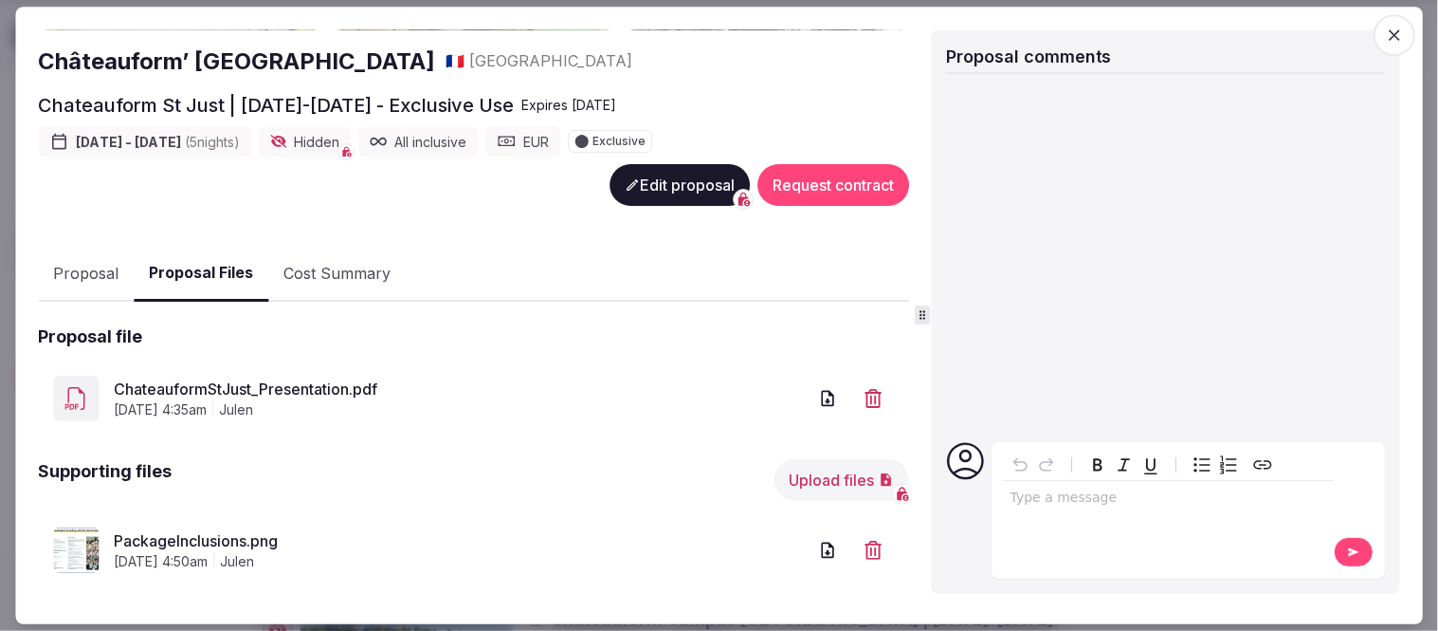
click at [90, 261] on button "Proposal" at bounding box center [86, 274] width 96 height 55
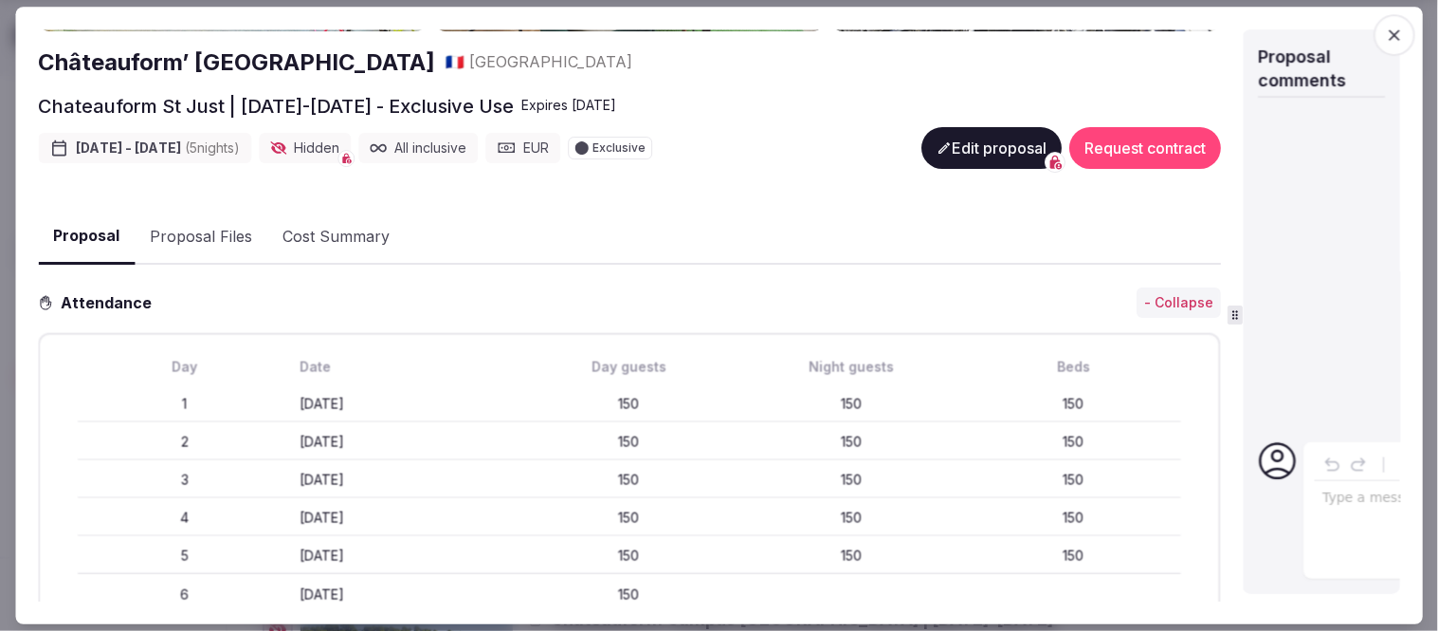
click at [1245, 314] on div "Proposal details for Chateauform St Just | [DATE]-[DATE] - Exclusive Use Share …" at bounding box center [719, 315] width 1363 height 573
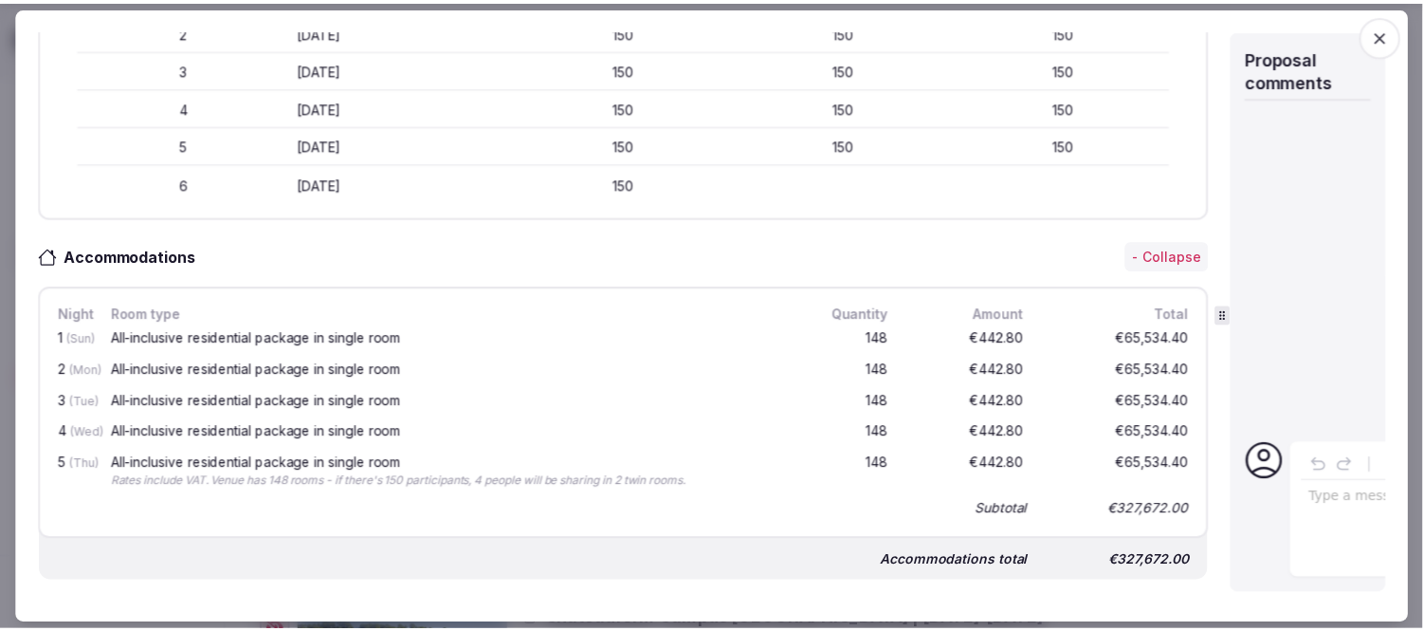
scroll to position [705, 0]
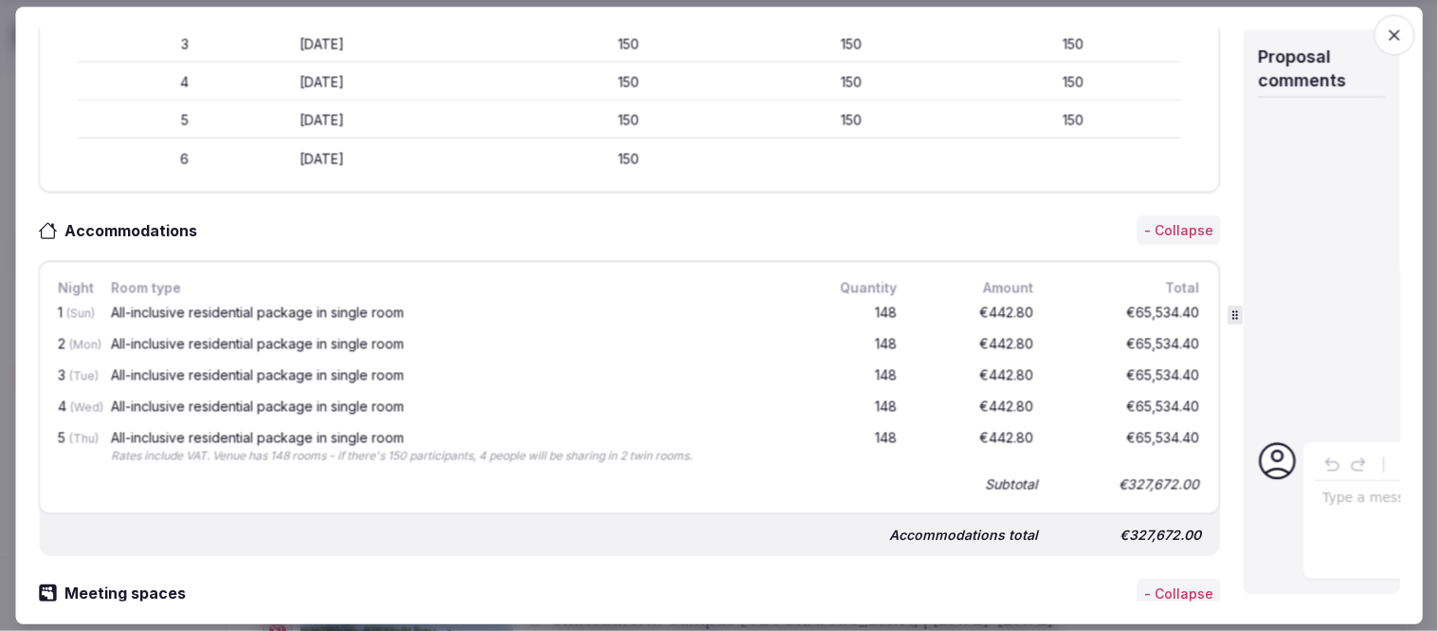
click at [1398, 39] on icon "button" at bounding box center [1394, 35] width 19 height 19
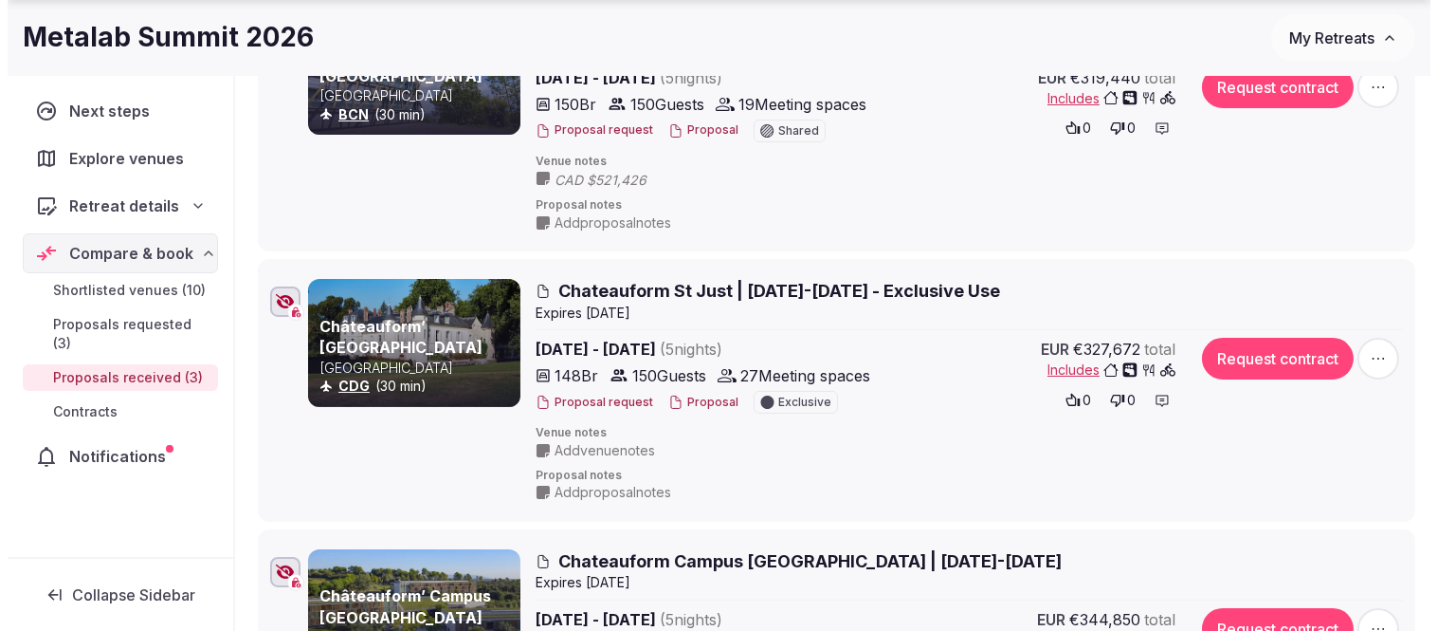
scroll to position [526, 0]
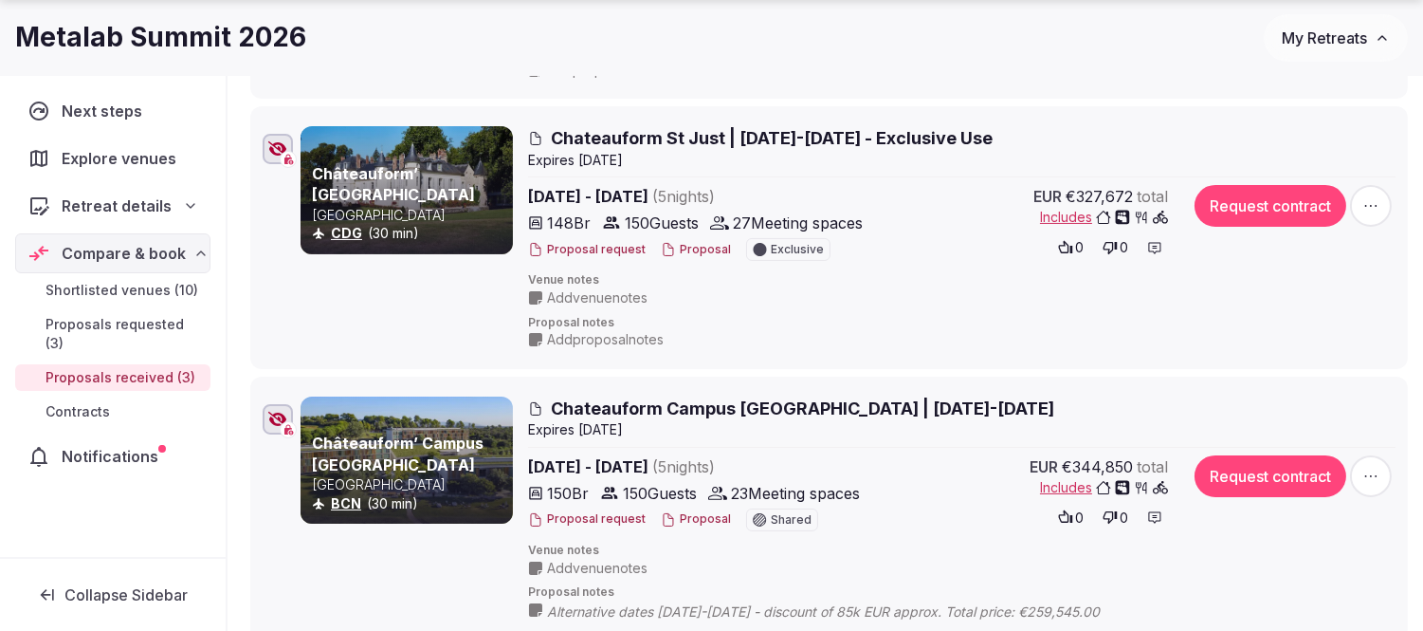
click at [685, 515] on button "Proposal" at bounding box center [696, 519] width 70 height 16
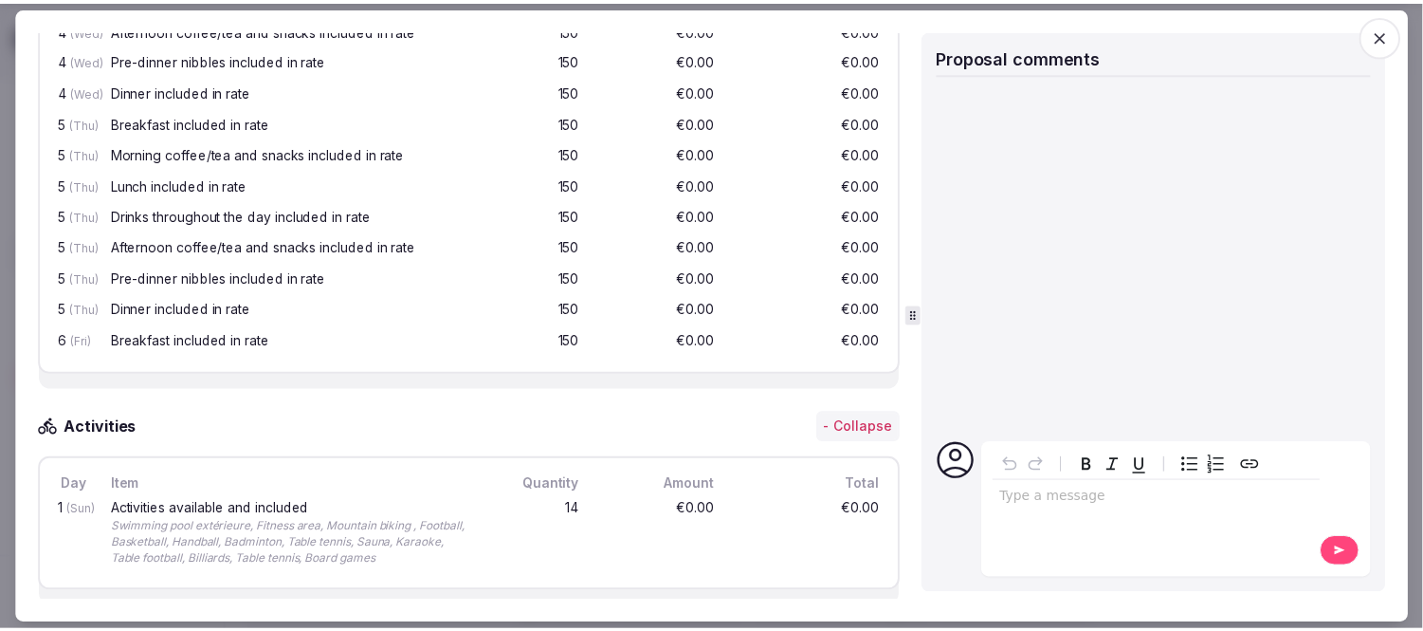
scroll to position [2608, 0]
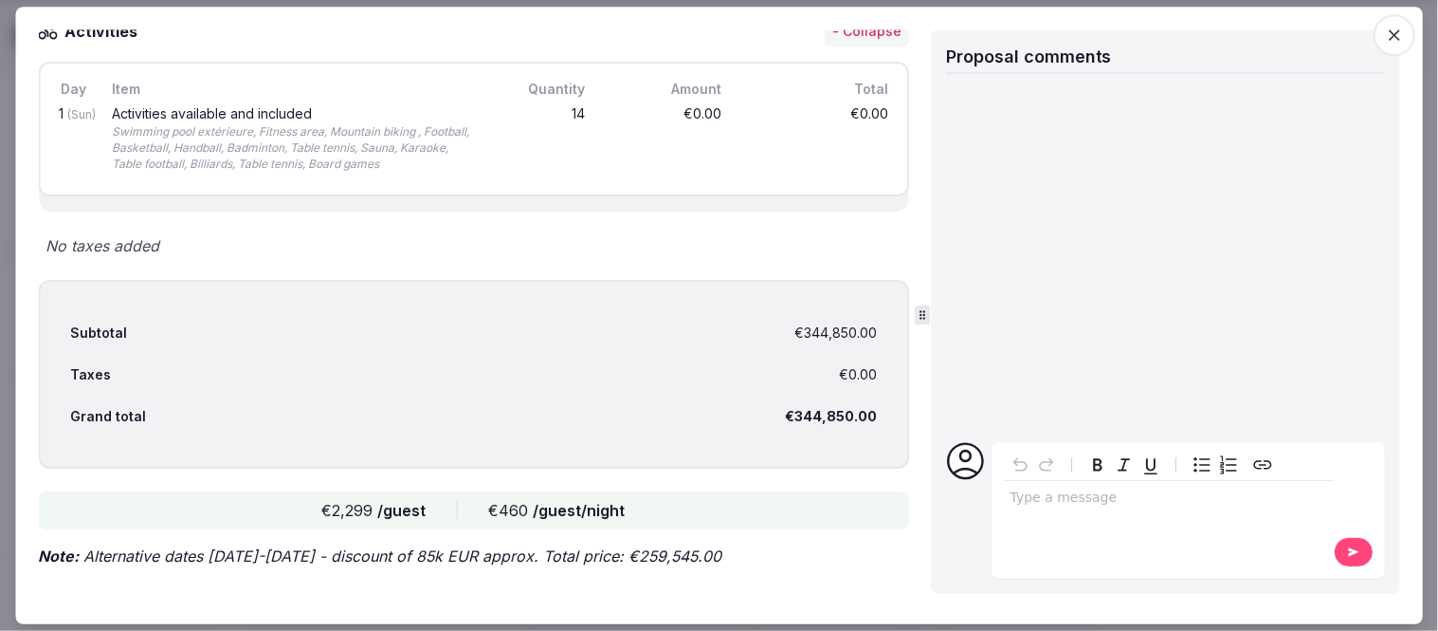
click at [1394, 30] on icon "button" at bounding box center [1394, 34] width 11 height 11
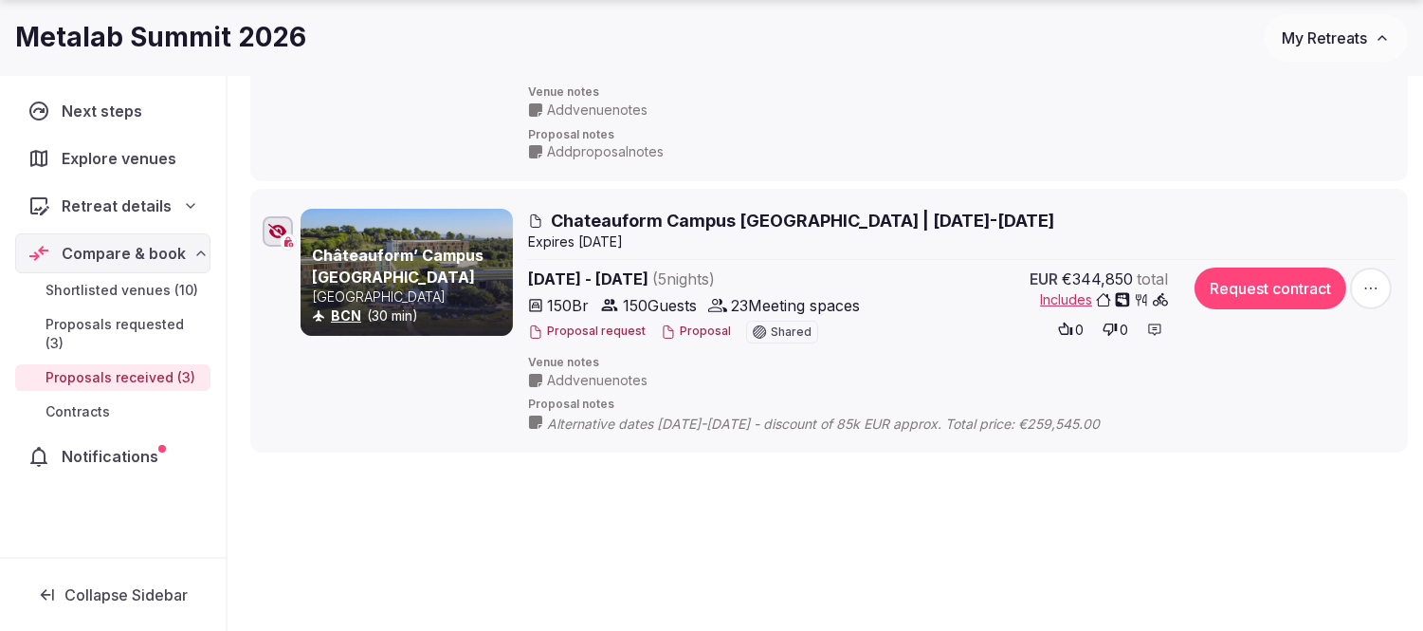
scroll to position [809, 0]
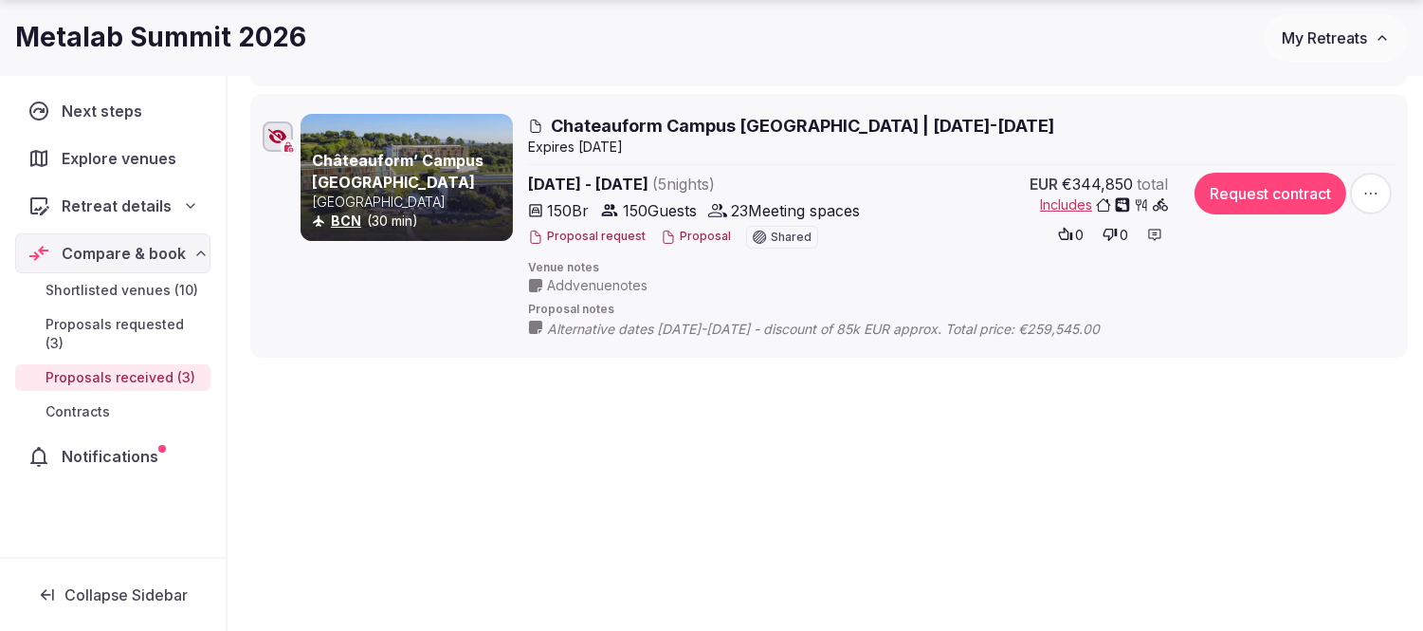
click at [1323, 34] on span "My Retreats" at bounding box center [1324, 37] width 85 height 19
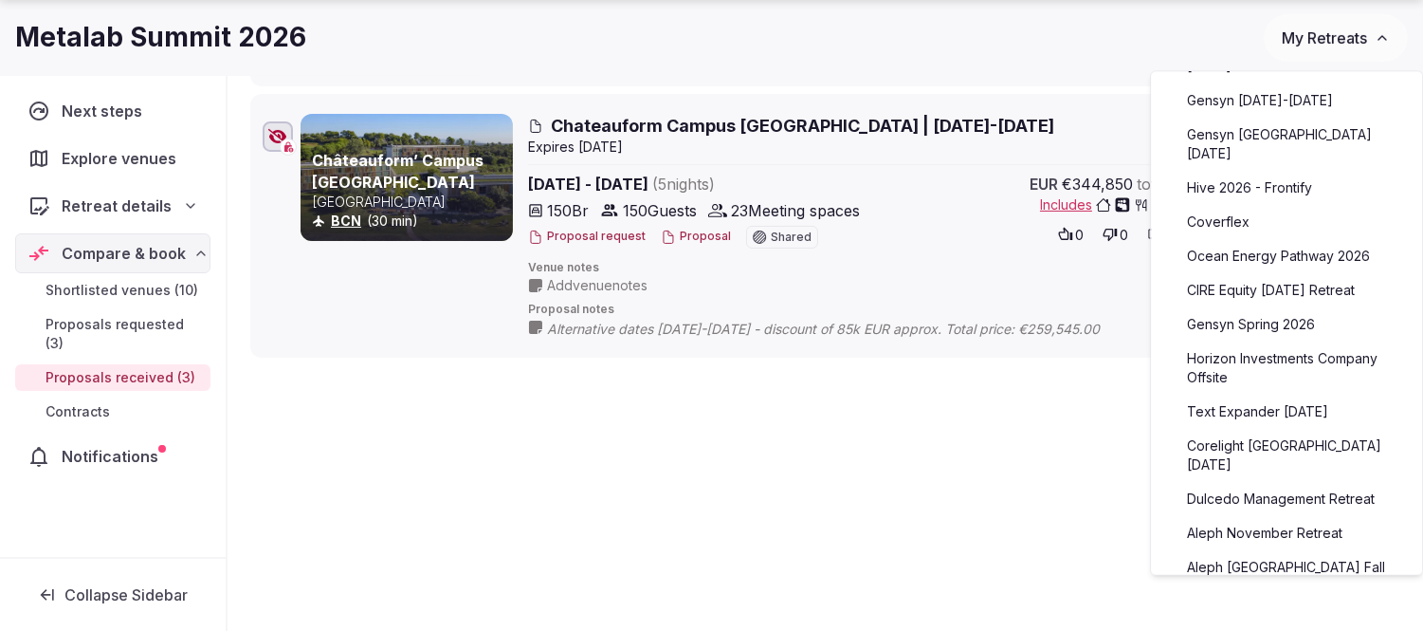
scroll to position [316, 0]
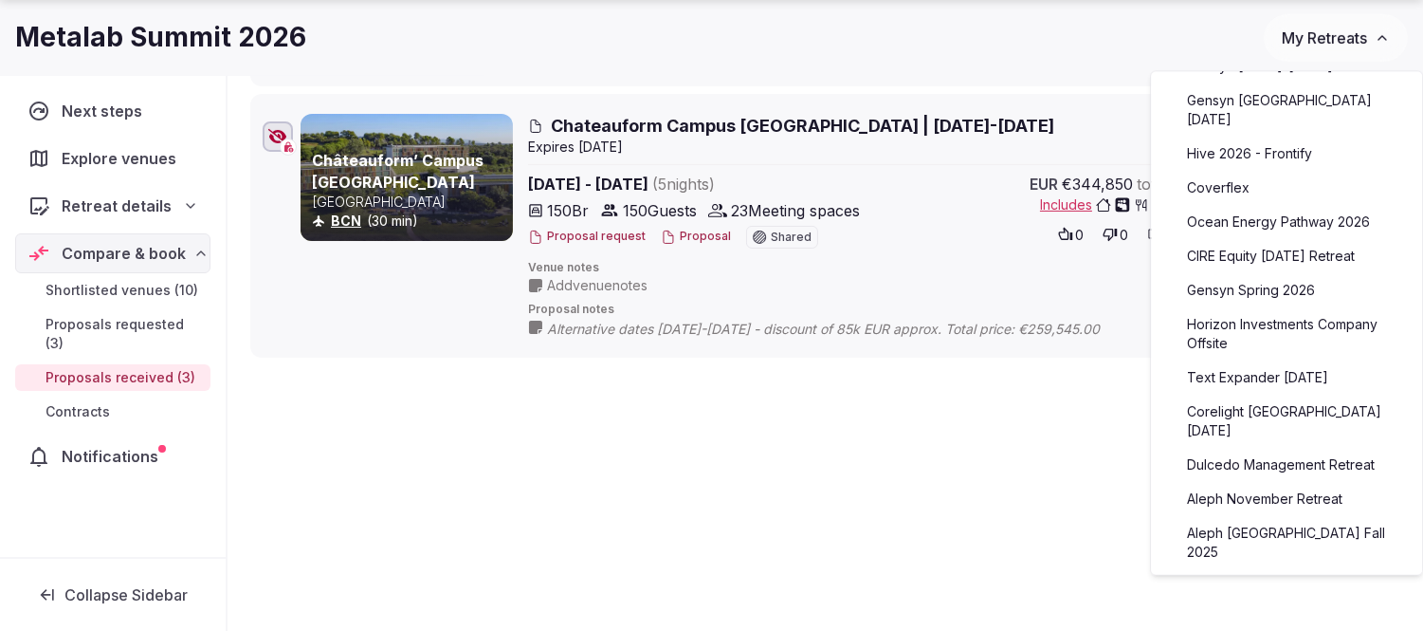
click at [1301, 375] on link "Text Expander [DATE]" at bounding box center [1286, 377] width 233 height 30
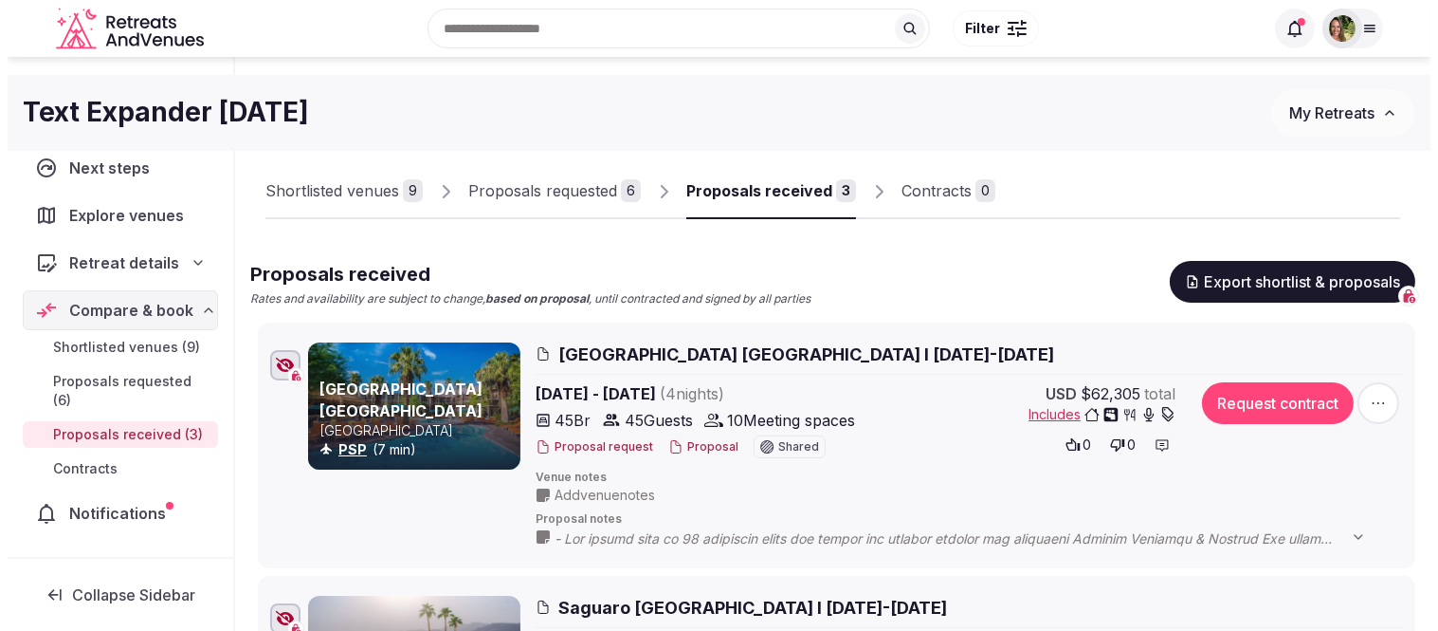
scroll to position [36, 0]
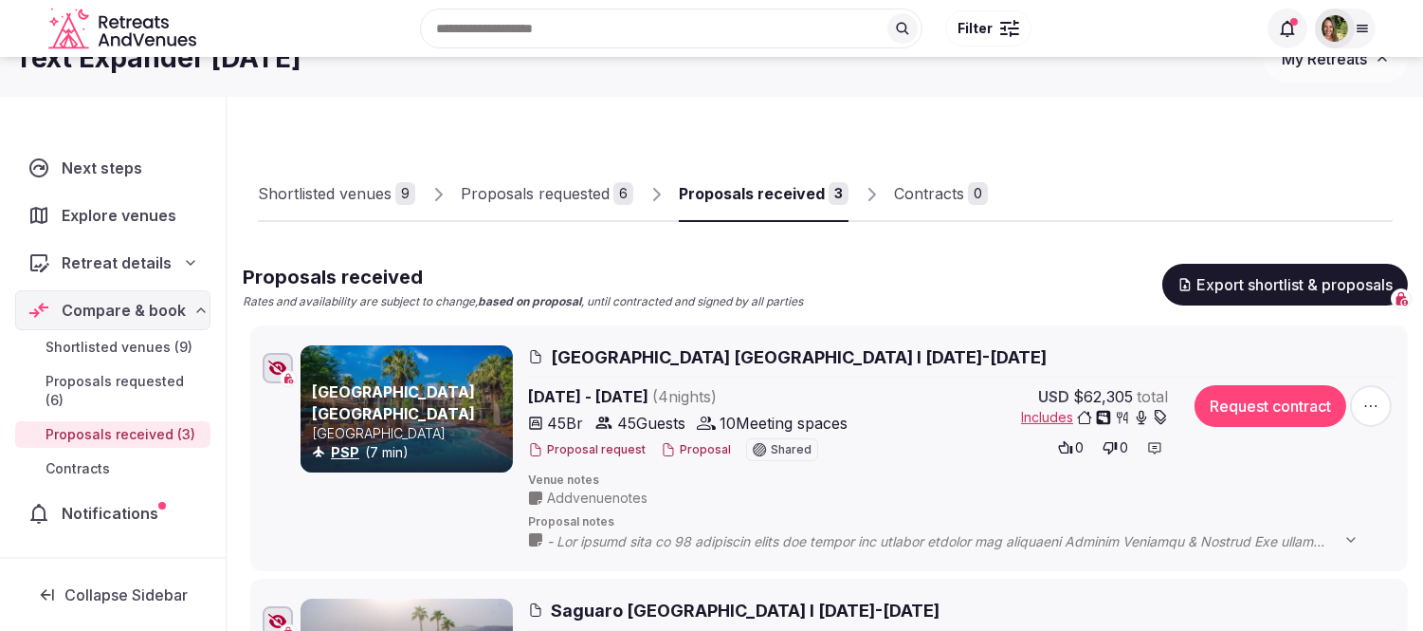
click at [679, 449] on button "Proposal" at bounding box center [696, 450] width 70 height 16
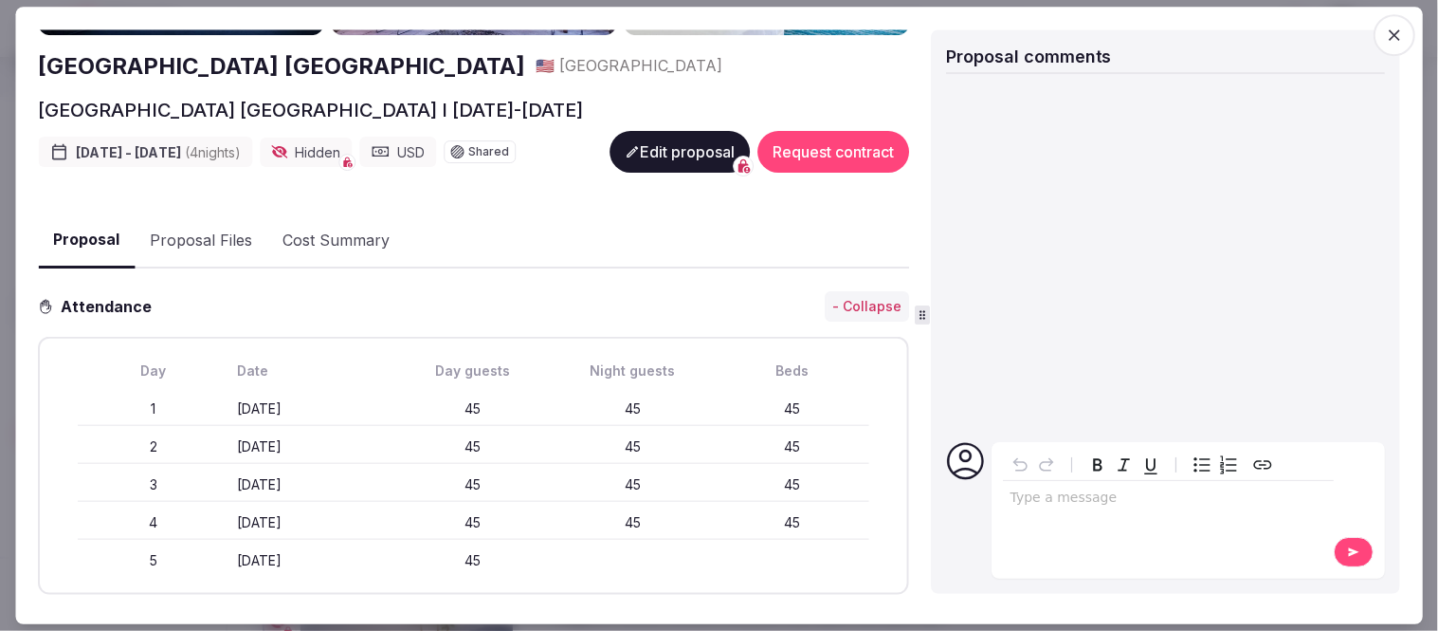
scroll to position [99, 0]
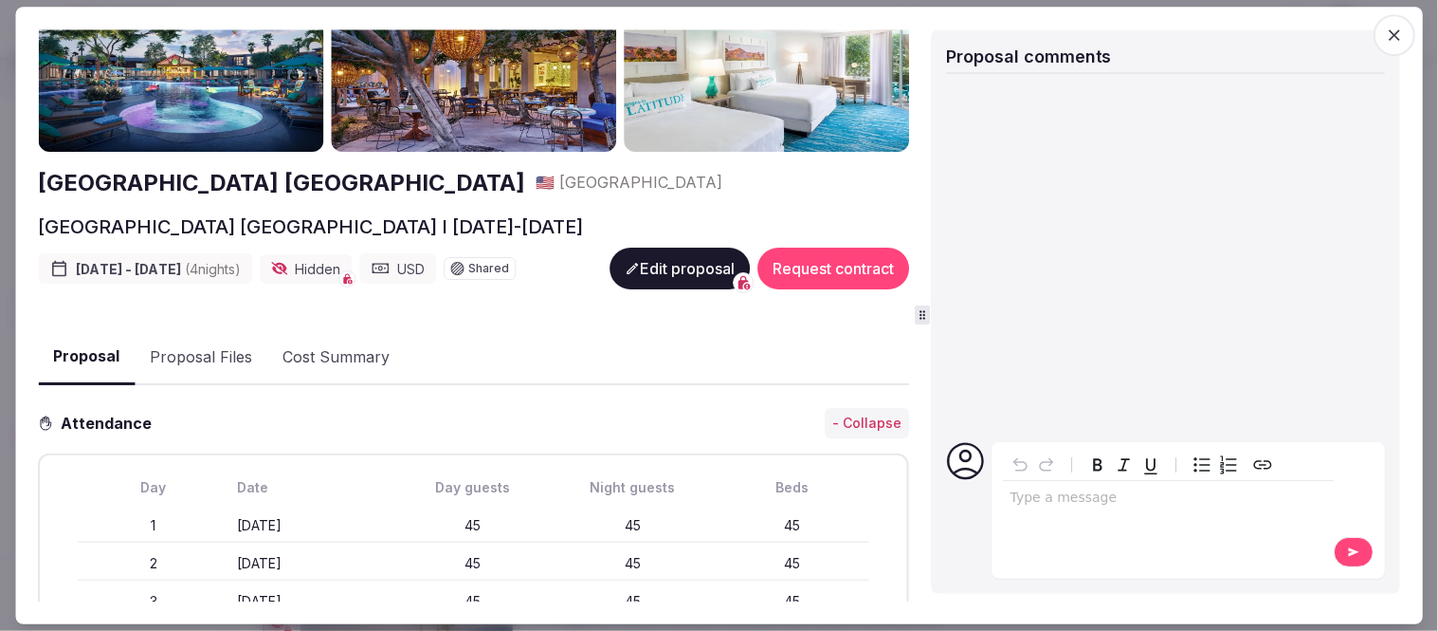
click at [172, 347] on button "Proposal Files" at bounding box center [201, 357] width 133 height 55
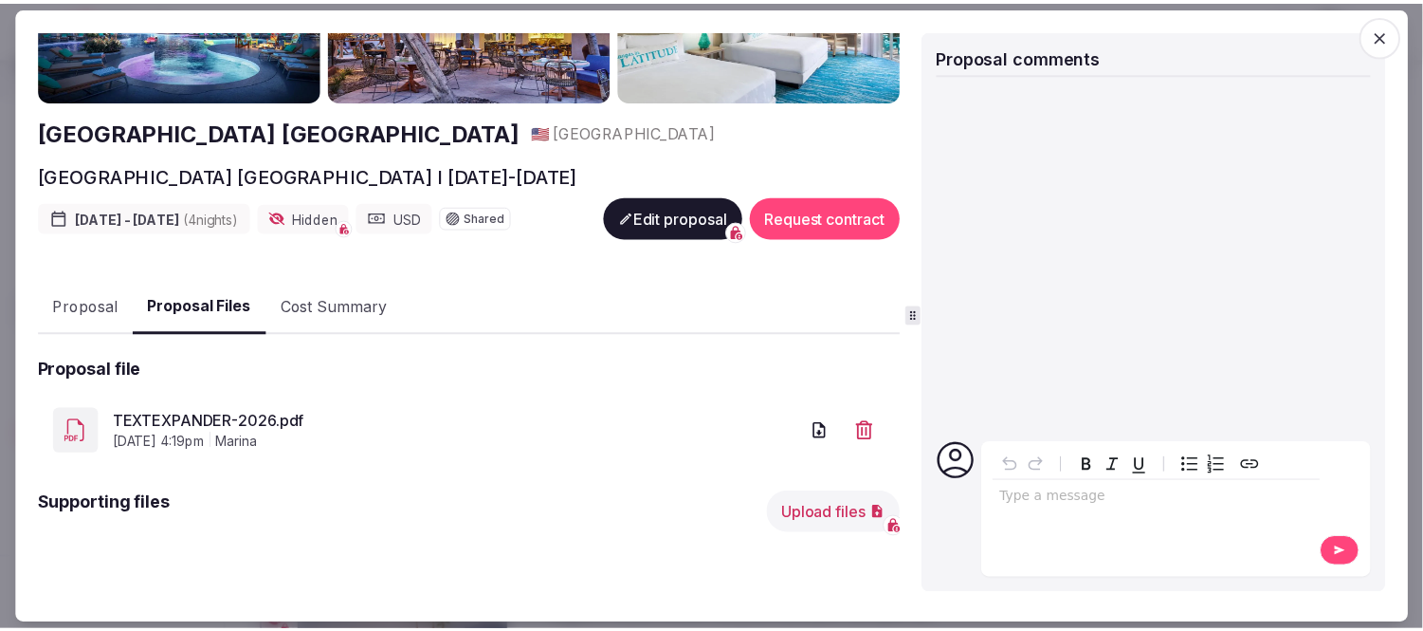
scroll to position [190, 0]
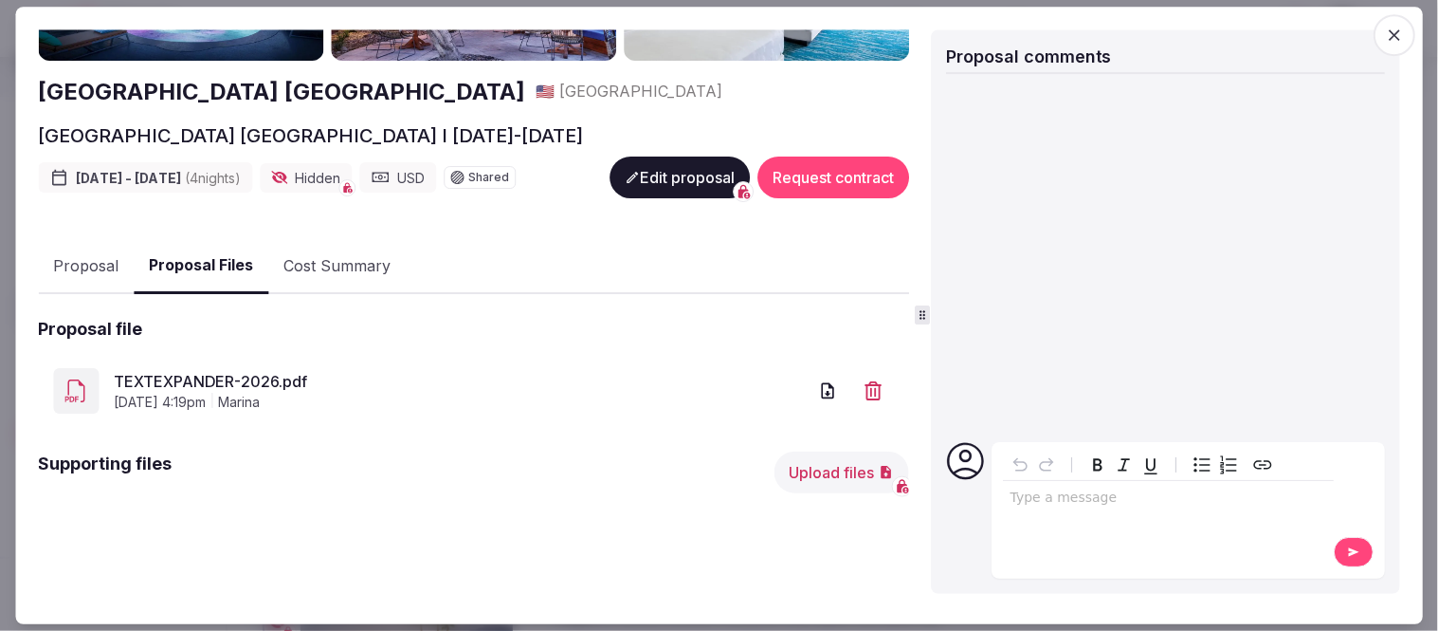
click at [231, 370] on link "TEXTEXPANDER-2026.pdf" at bounding box center [460, 381] width 693 height 23
click at [1399, 26] on icon "button" at bounding box center [1394, 35] width 19 height 19
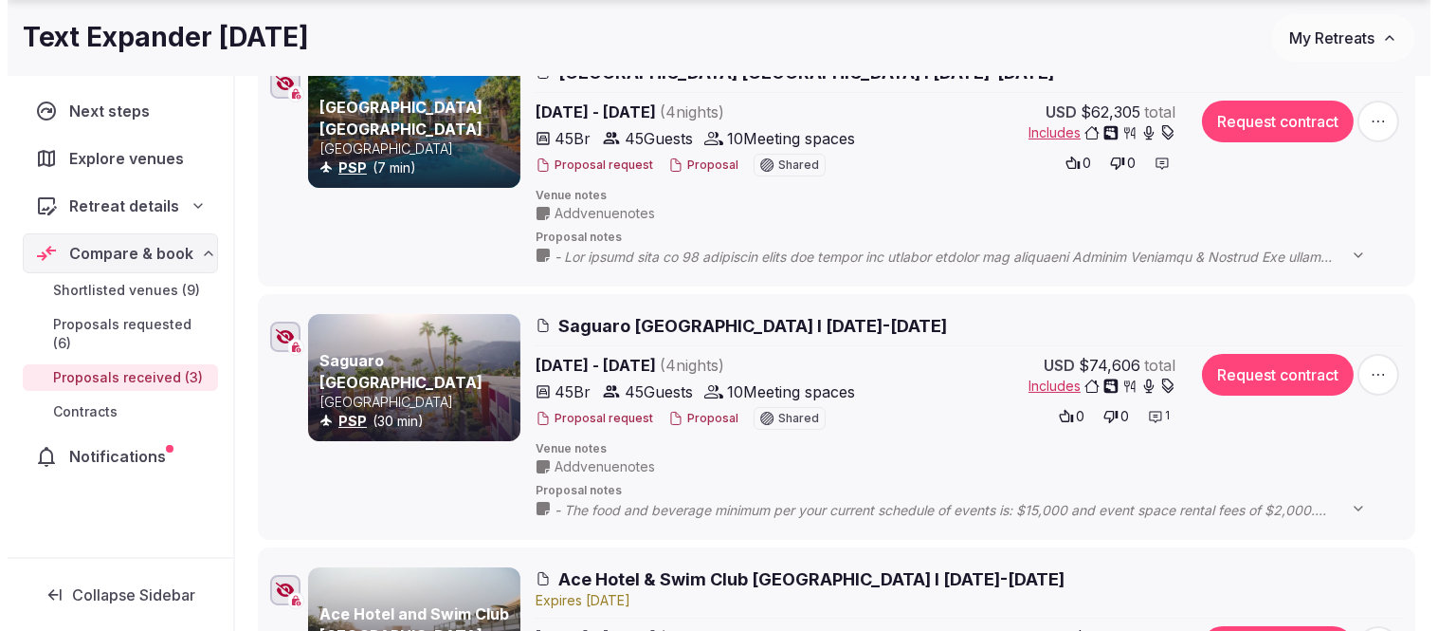
scroll to position [353, 0]
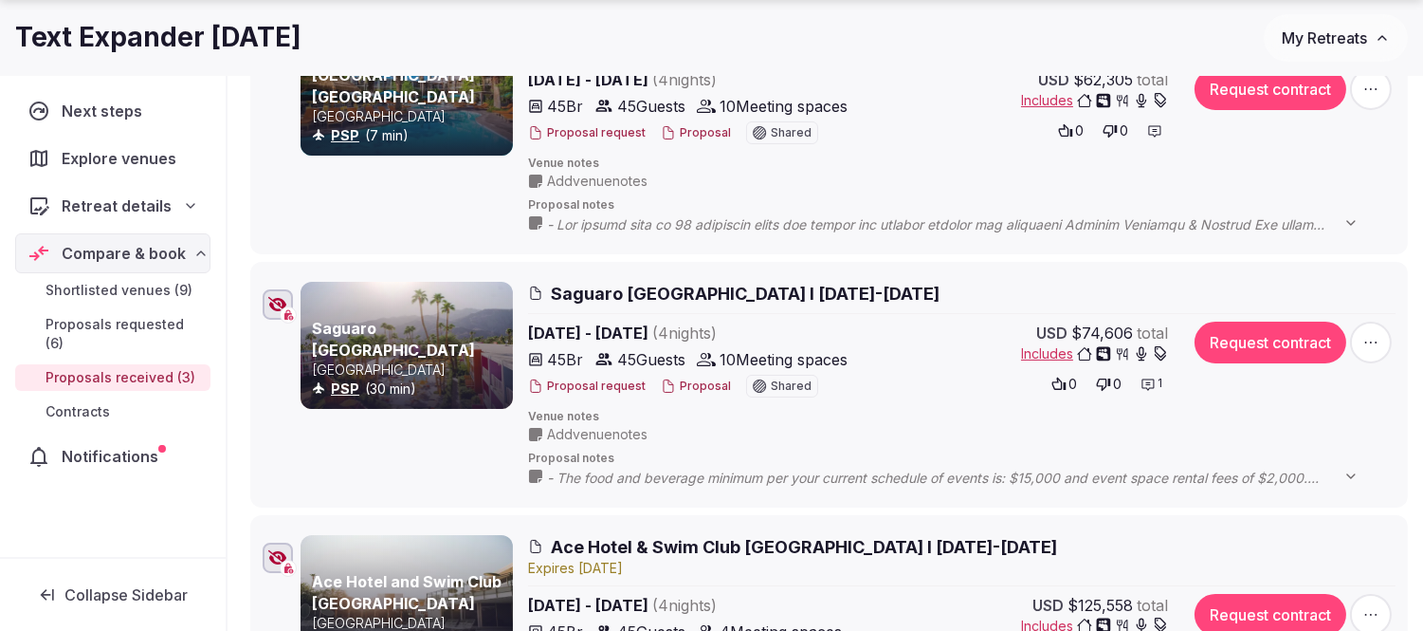
click at [680, 387] on button "Proposal" at bounding box center [696, 386] width 70 height 16
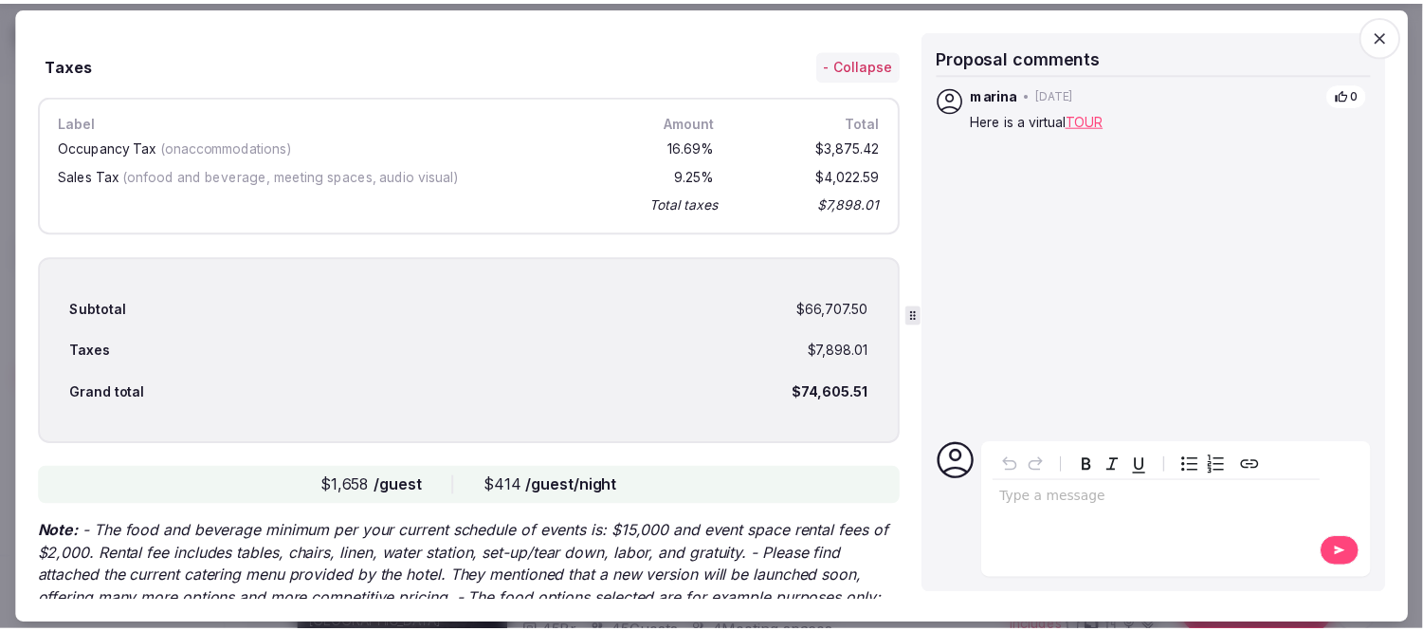
scroll to position [5363, 0]
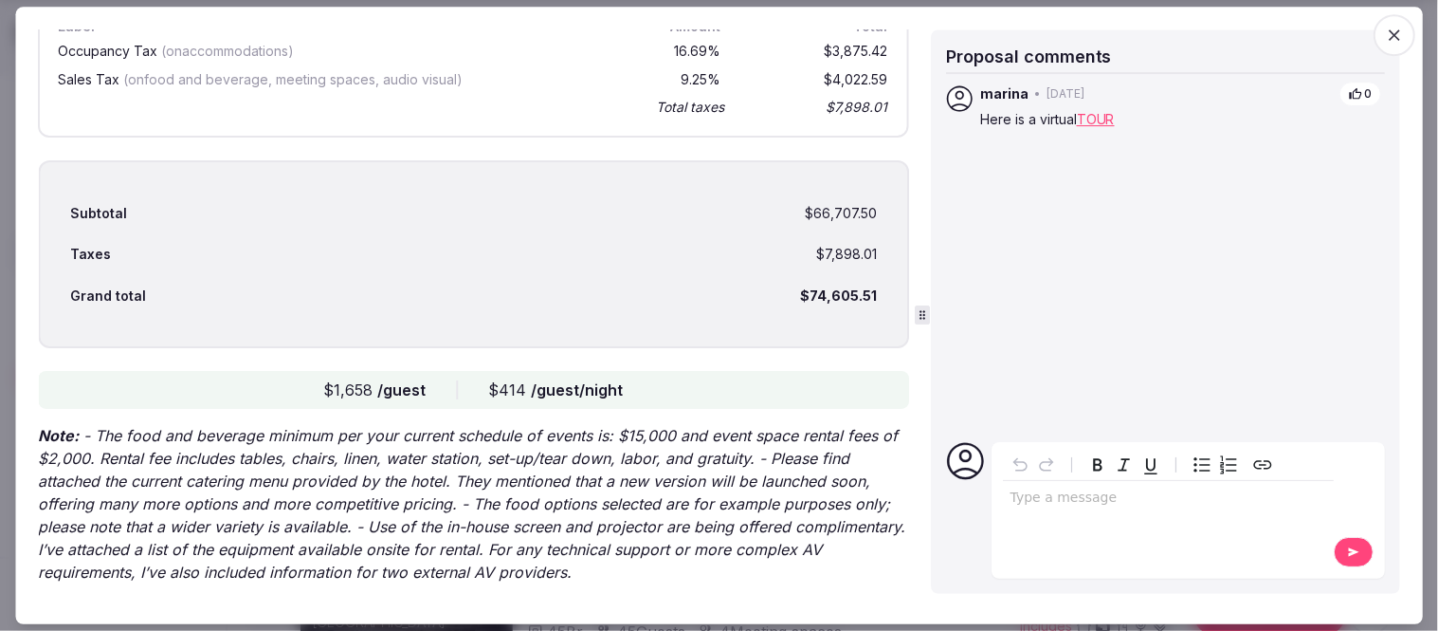
click at [1384, 30] on span "button" at bounding box center [1395, 35] width 42 height 42
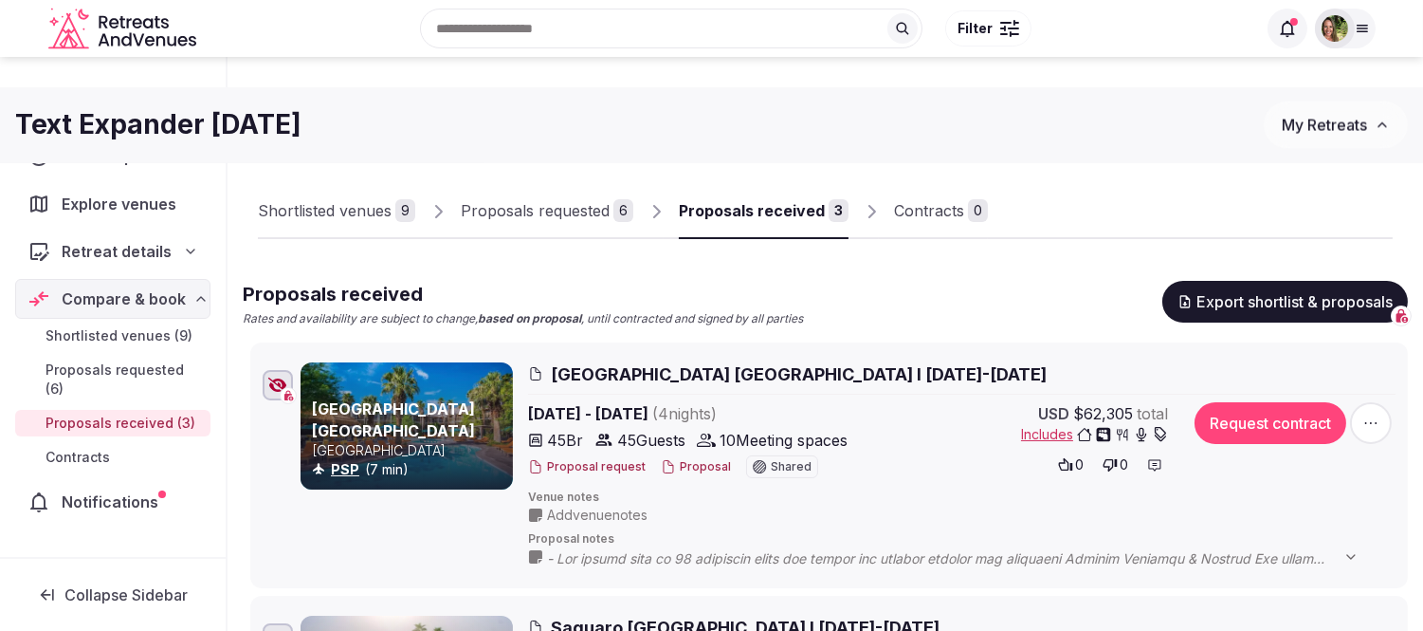
scroll to position [0, 0]
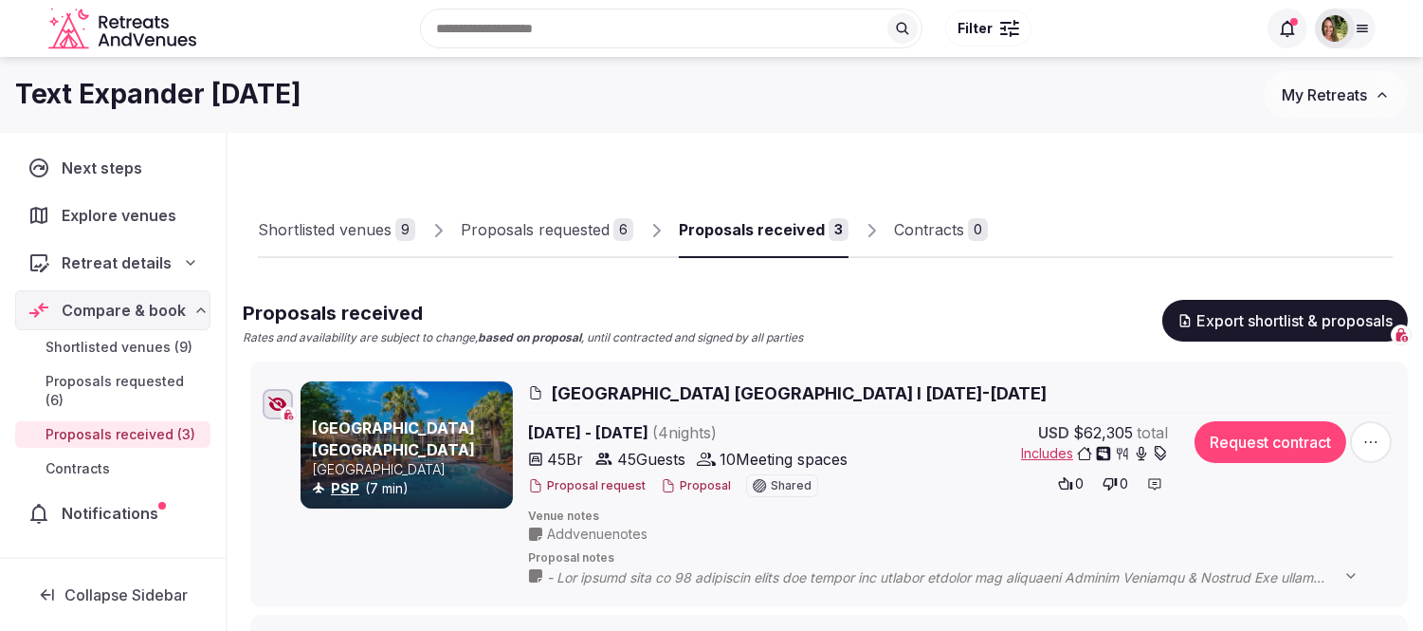
click at [541, 233] on div "Proposals requested" at bounding box center [535, 229] width 149 height 23
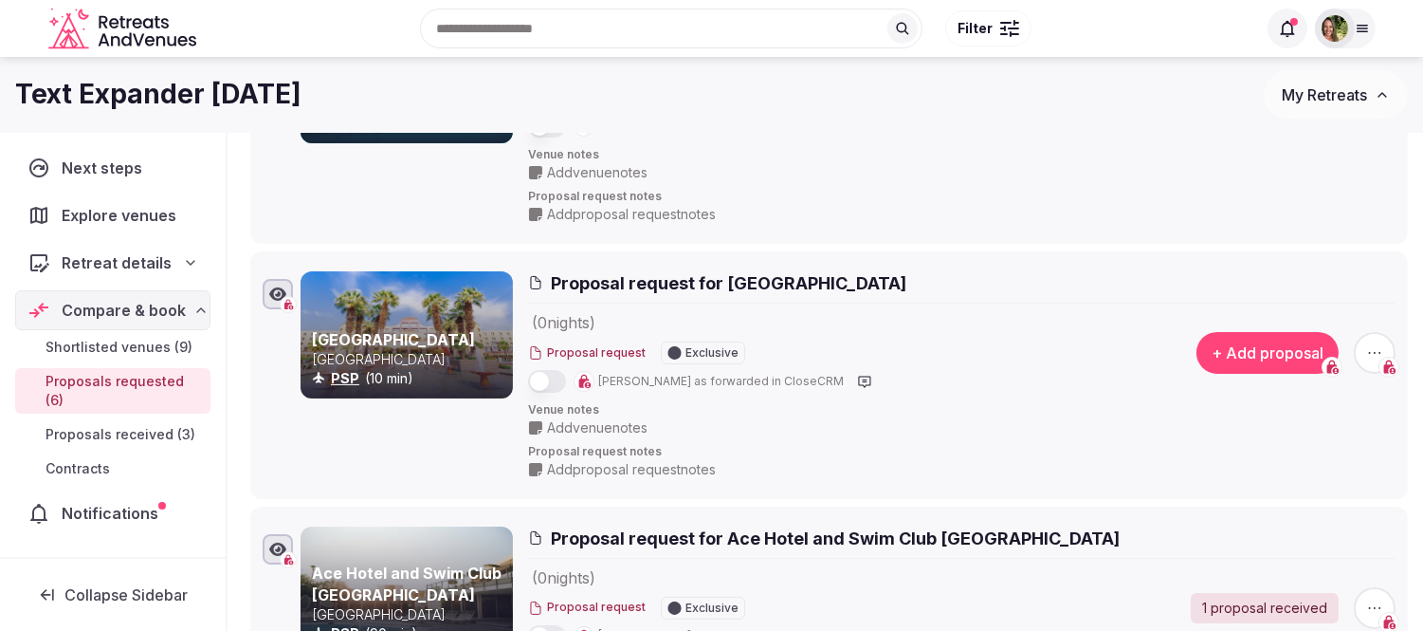
scroll to position [304, 0]
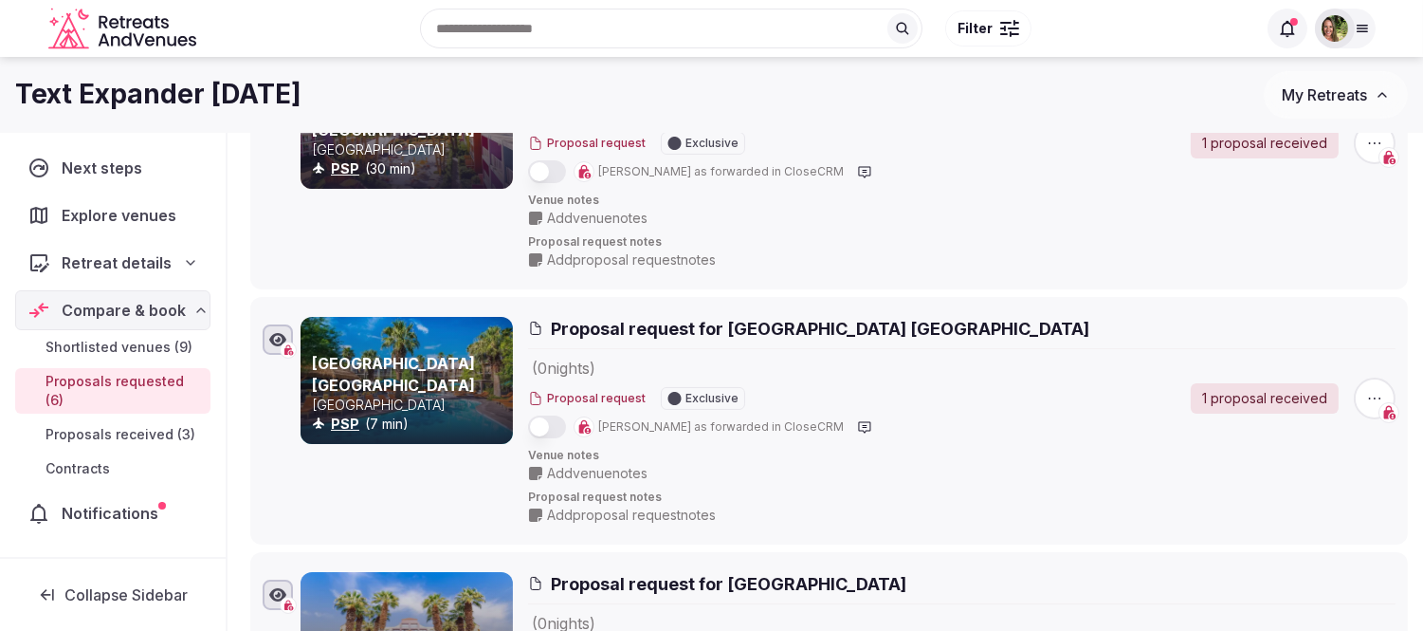
click at [1328, 97] on span "My Retreats" at bounding box center [1324, 94] width 85 height 19
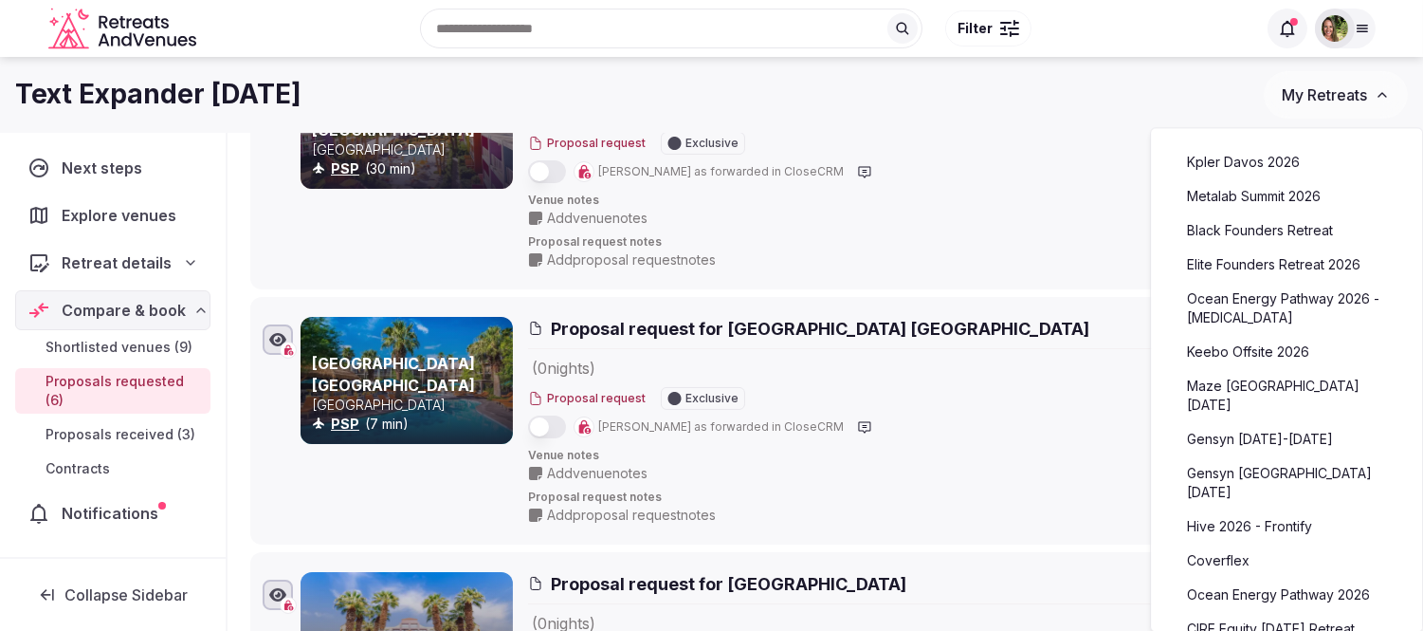
click at [1329, 31] on img at bounding box center [1335, 28] width 27 height 27
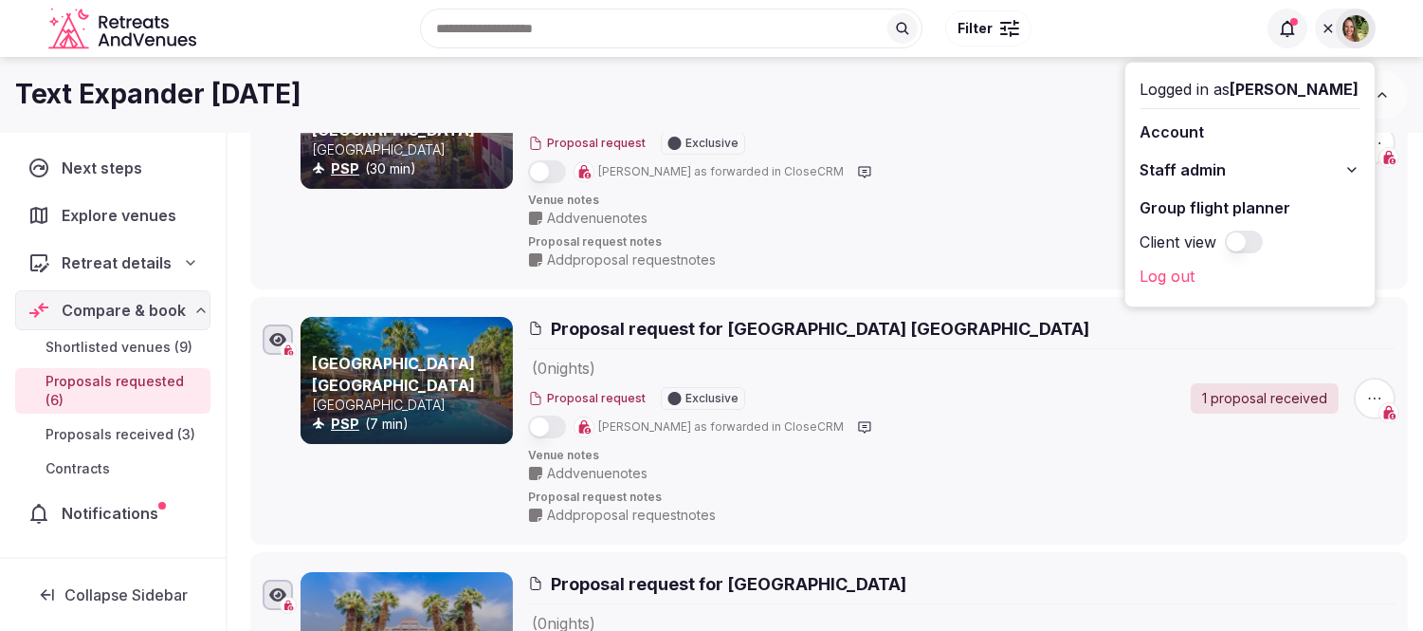
click at [1047, 102] on div "Text Expander [DATE]" at bounding box center [639, 94] width 1249 height 37
drag, startPoint x: 1067, startPoint y: 82, endPoint x: 1077, endPoint y: 88, distance: 11.9
click at [1067, 82] on div "Text Expander [DATE]" at bounding box center [639, 94] width 1249 height 37
click at [1353, 31] on img at bounding box center [1356, 28] width 27 height 27
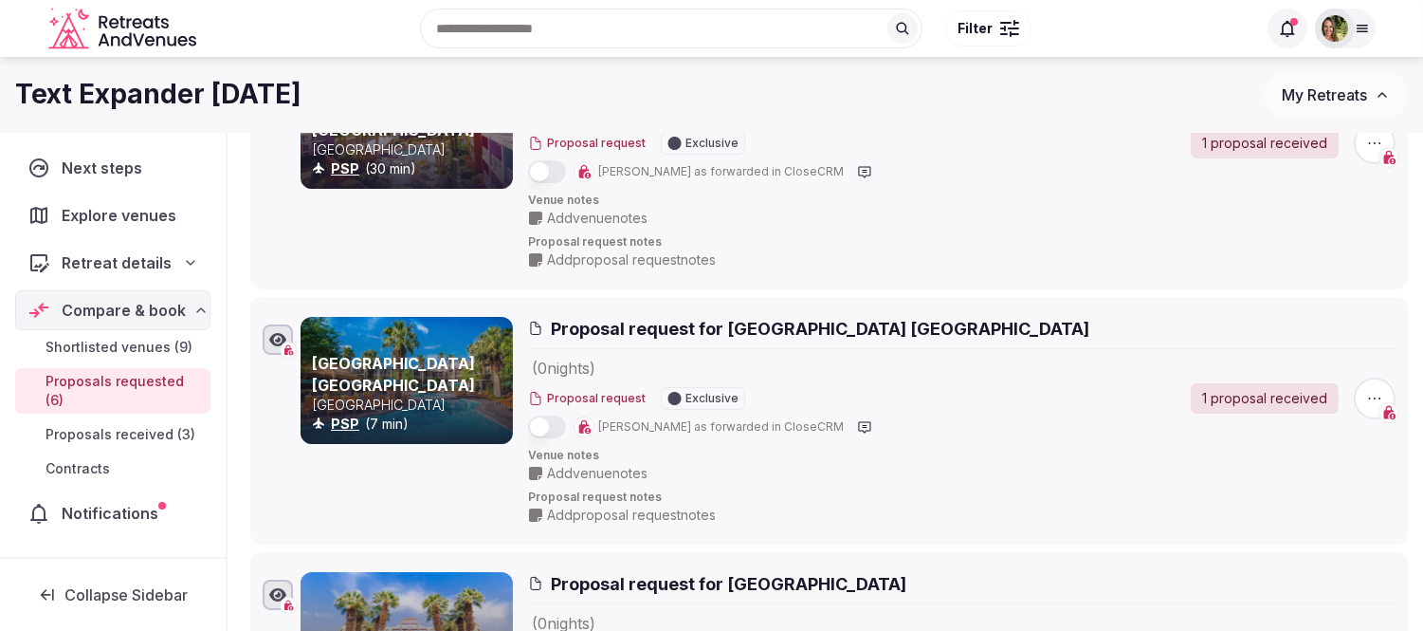
click at [1330, 86] on span "My Retreats" at bounding box center [1324, 94] width 85 height 19
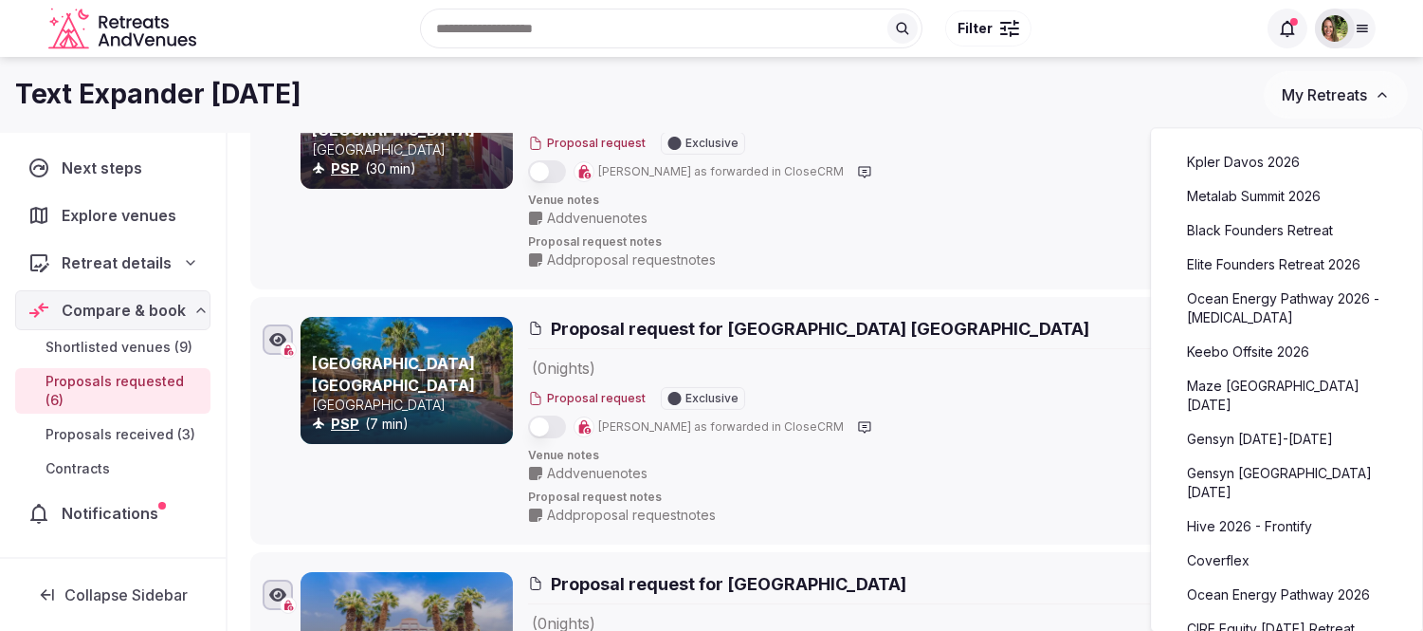
click at [1238, 162] on link "Kpler Davos 2026" at bounding box center [1286, 162] width 233 height 30
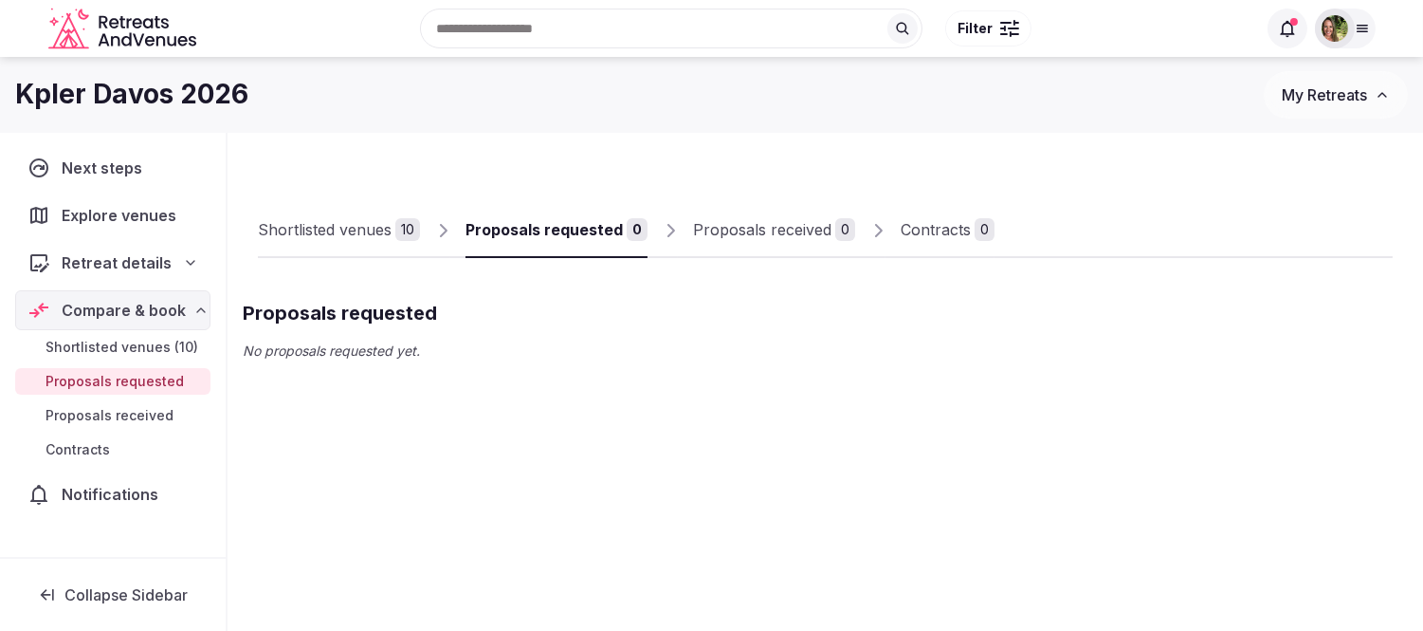
click at [322, 229] on div "Shortlisted venues" at bounding box center [325, 229] width 134 height 23
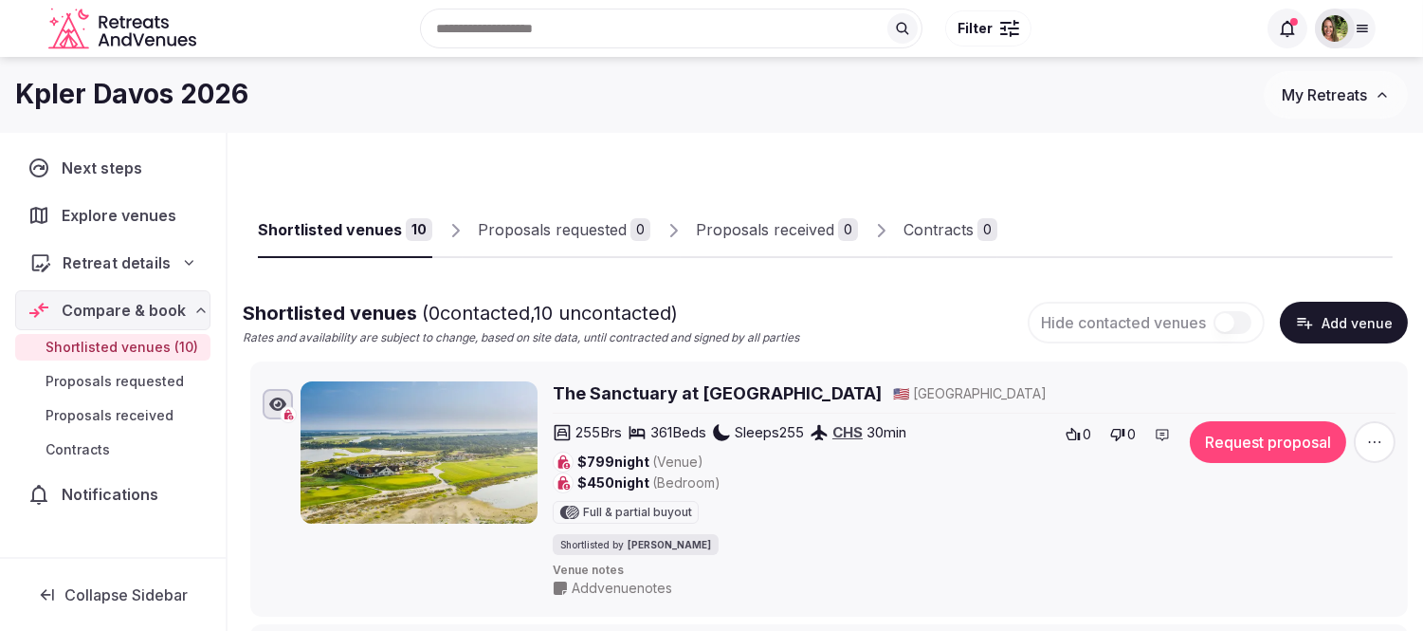
click at [112, 254] on span "Retreat details" at bounding box center [117, 262] width 108 height 23
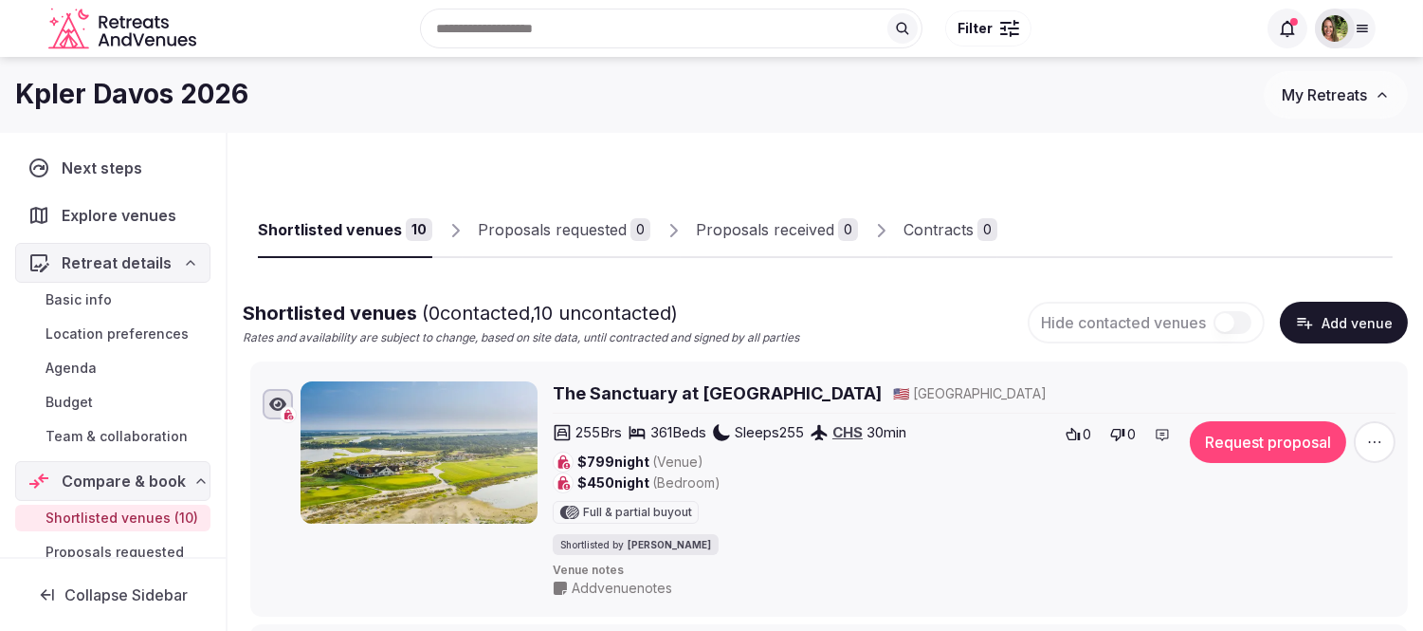
click at [125, 423] on link "Team & collaboration" at bounding box center [112, 436] width 195 height 27
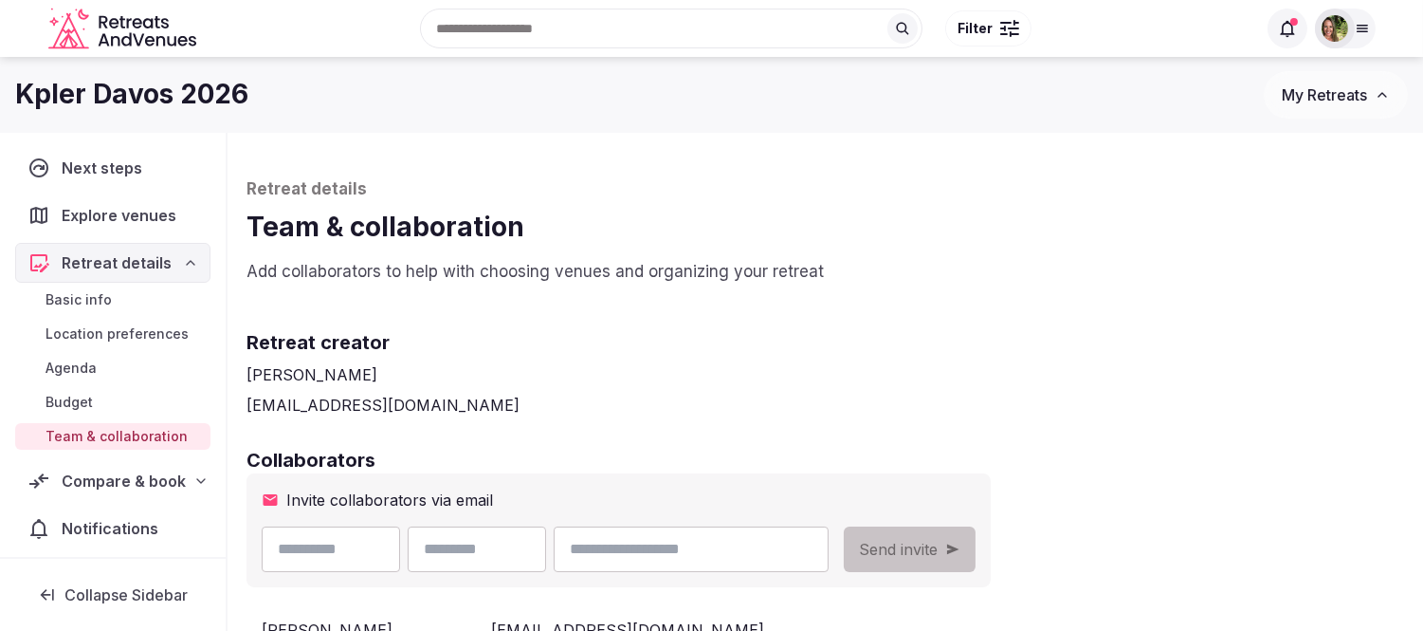
click at [711, 553] on input "email" at bounding box center [691, 549] width 275 height 46
paste input "**********"
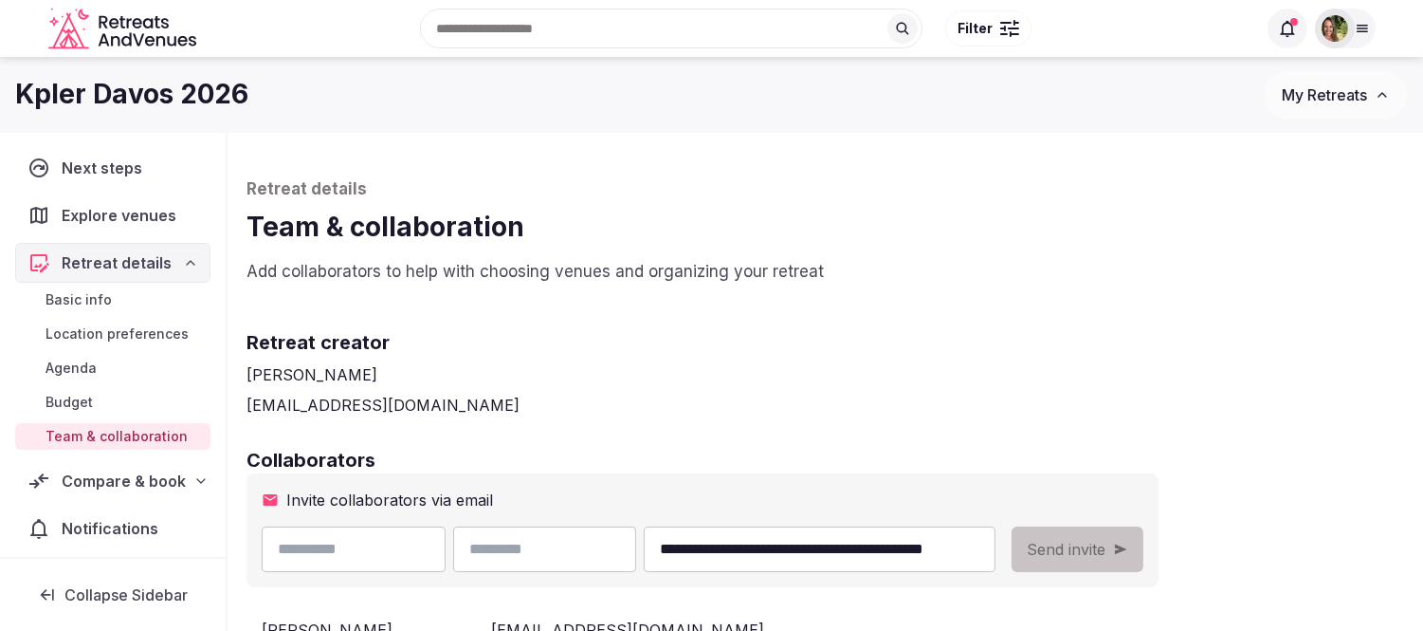
type input "**********"
drag, startPoint x: 375, startPoint y: 547, endPoint x: 363, endPoint y: 548, distance: 11.4
click at [363, 548] on input "text" at bounding box center [354, 549] width 184 height 46
paste input "**********"
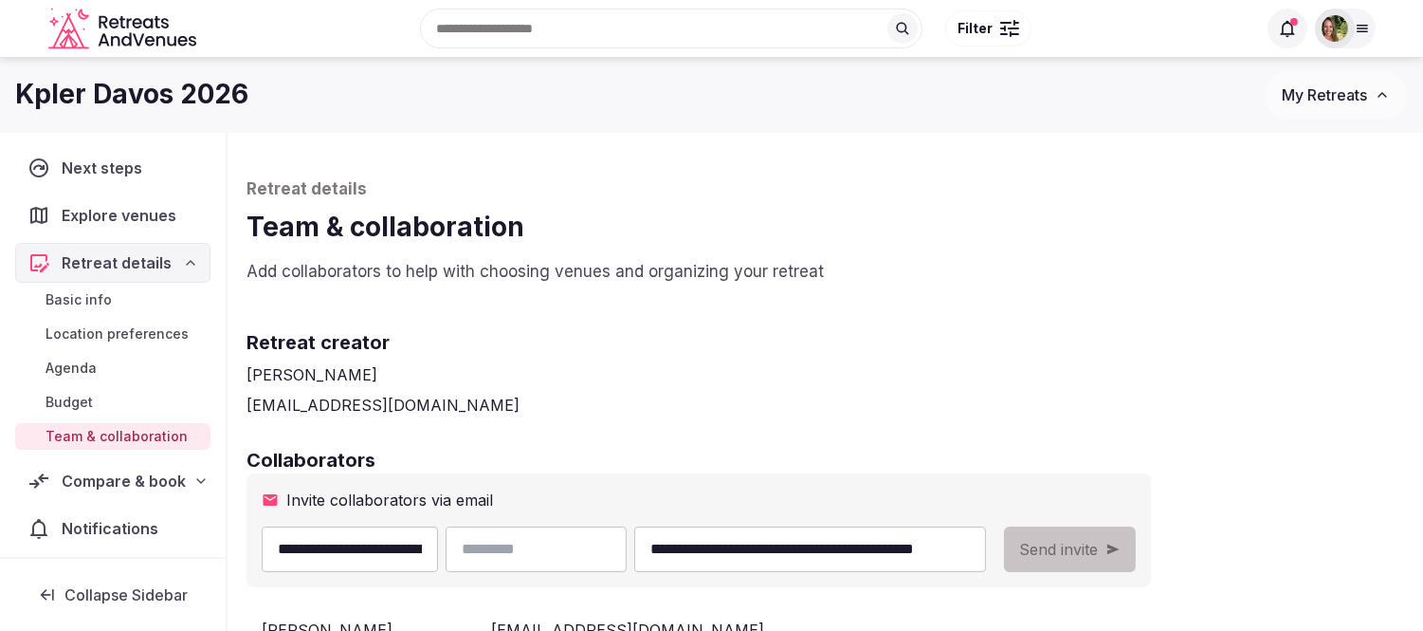
drag, startPoint x: 422, startPoint y: 541, endPoint x: 344, endPoint y: 539, distance: 77.8
click at [344, 539] on input "**********" at bounding box center [350, 549] width 176 height 46
type input "********"
click at [514, 534] on input "text" at bounding box center [537, 549] width 182 height 46
paste input "**********"
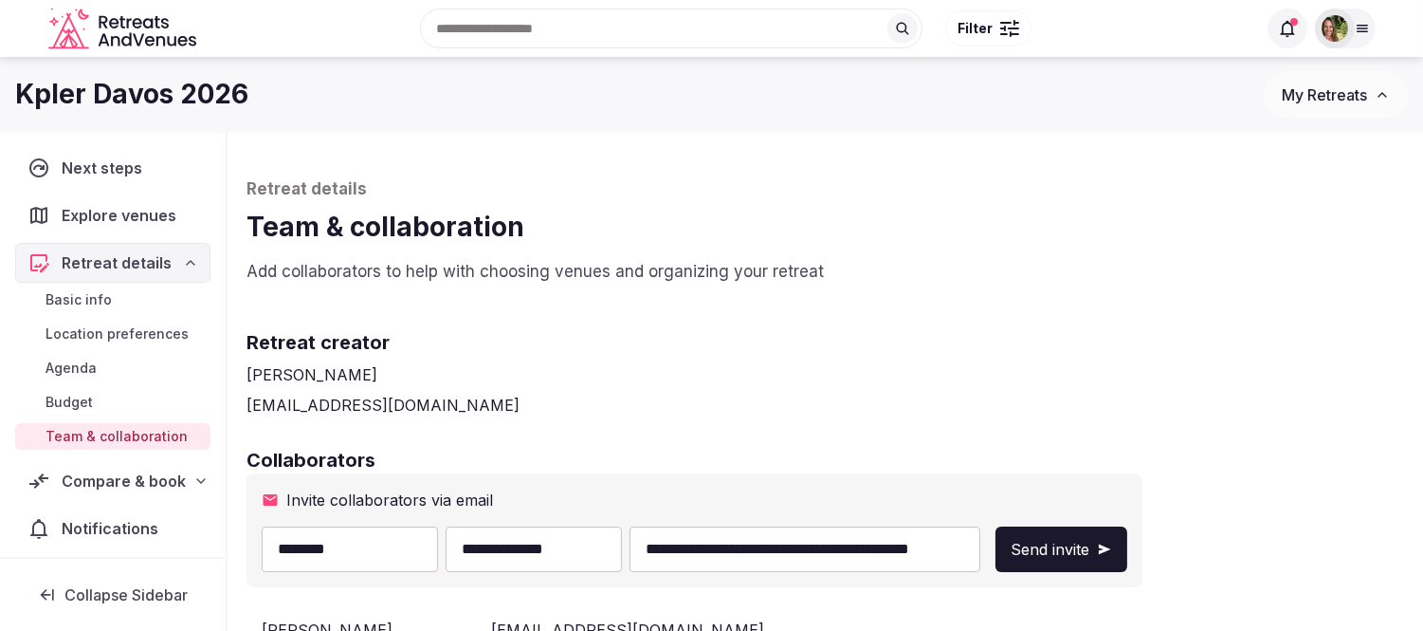
type input "**********"
drag, startPoint x: 818, startPoint y: 541, endPoint x: 593, endPoint y: 544, distance: 225.7
click at [593, 544] on div "**********" at bounding box center [621, 549] width 719 height 46
type input "**********"
click at [1070, 547] on span "Send invite" at bounding box center [1050, 549] width 79 height 23
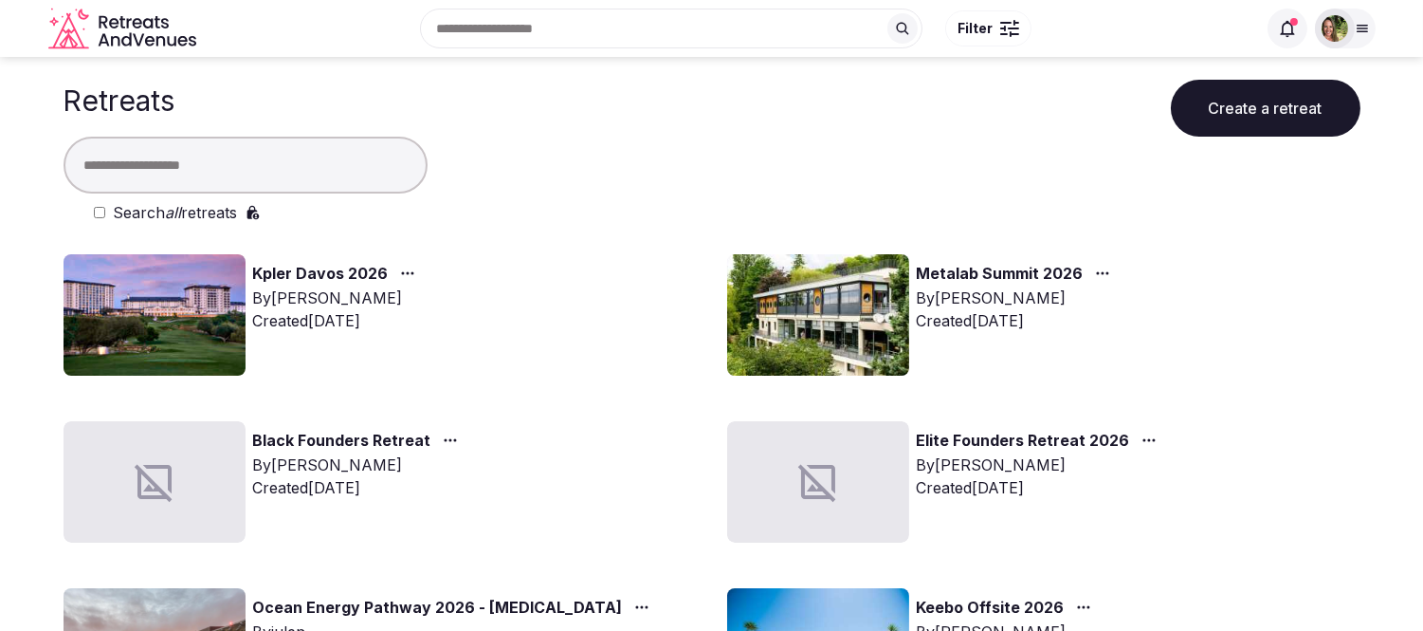
click at [230, 169] on input "text" at bounding box center [246, 165] width 364 height 57
type input "*******"
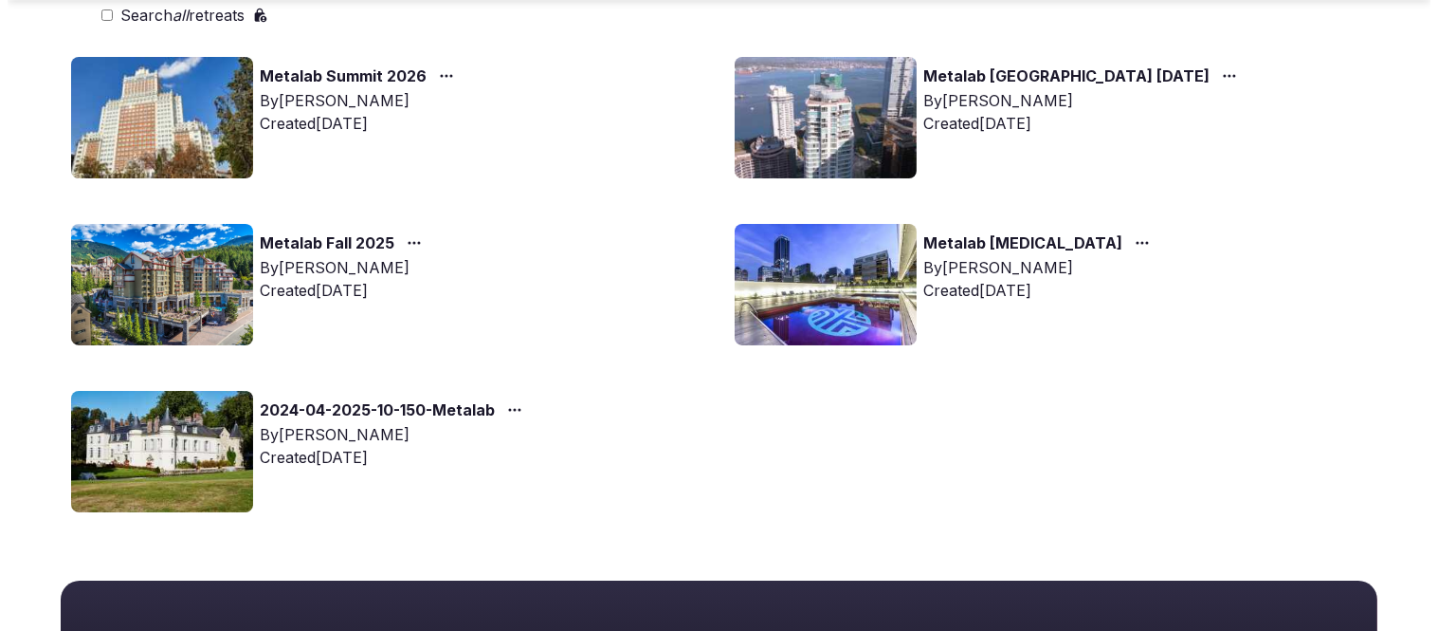
scroll to position [211, 0]
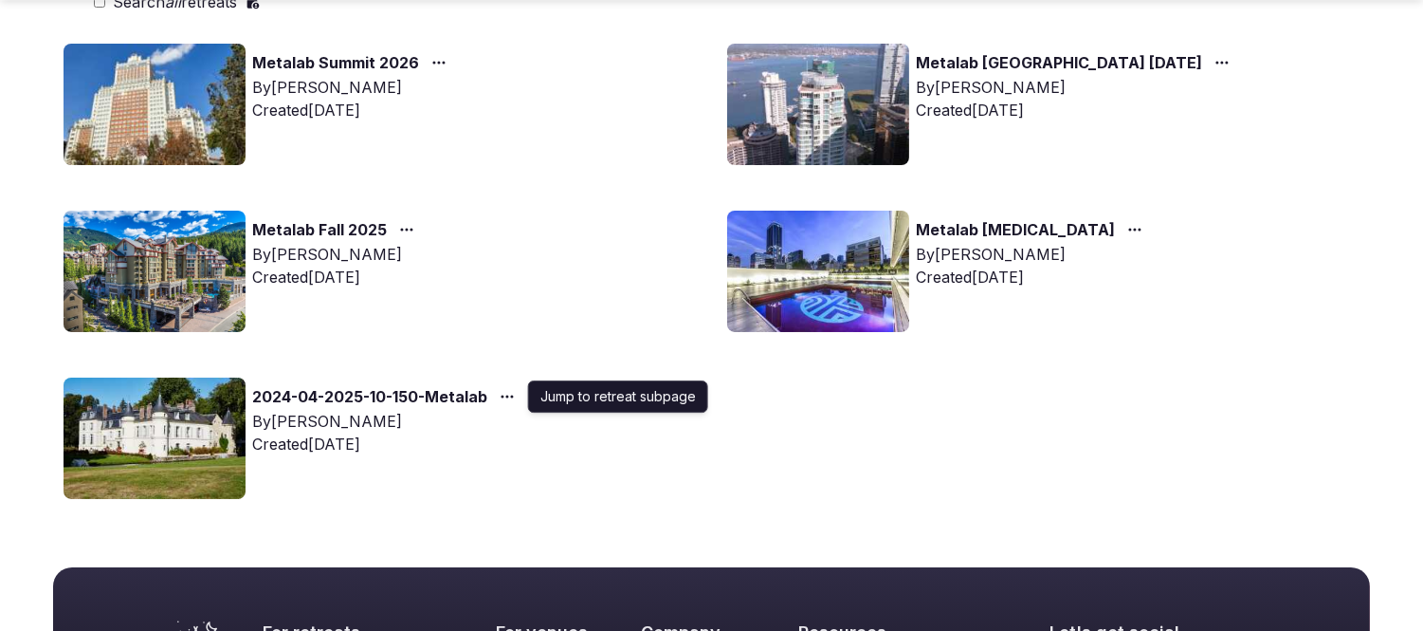
click at [512, 399] on icon "button" at bounding box center [507, 396] width 15 height 15
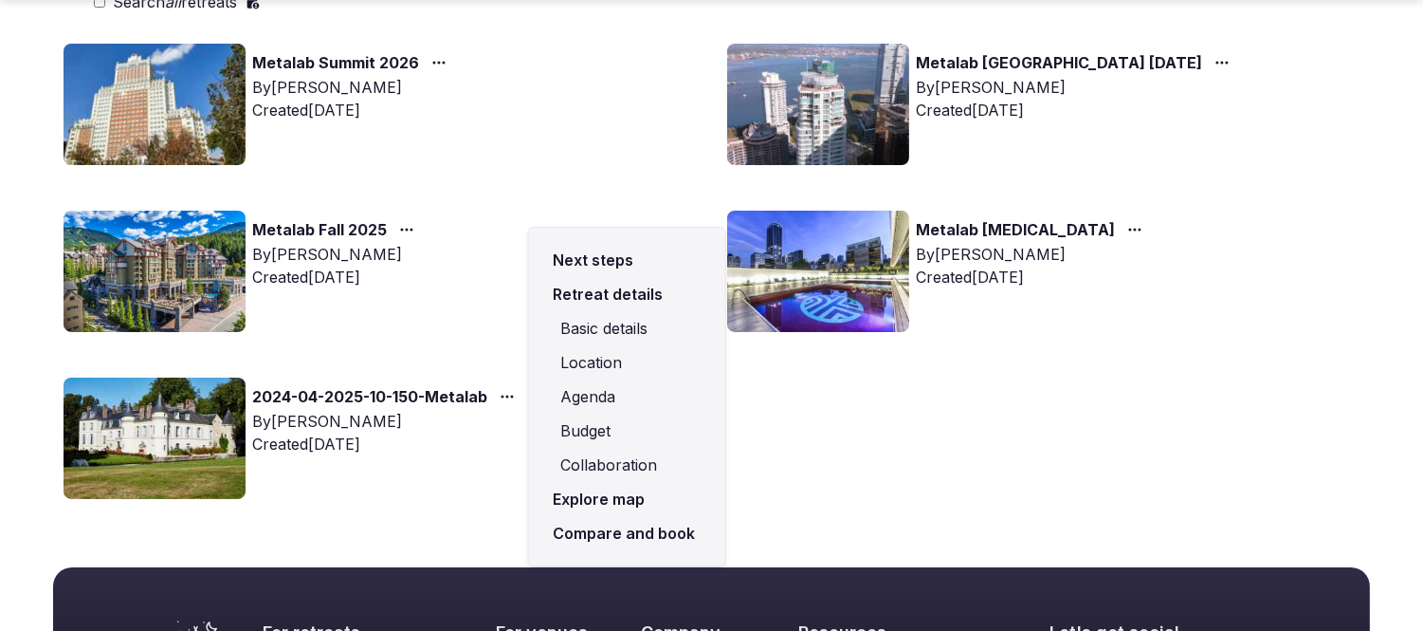
click at [627, 525] on link "Compare and book" at bounding box center [627, 533] width 166 height 34
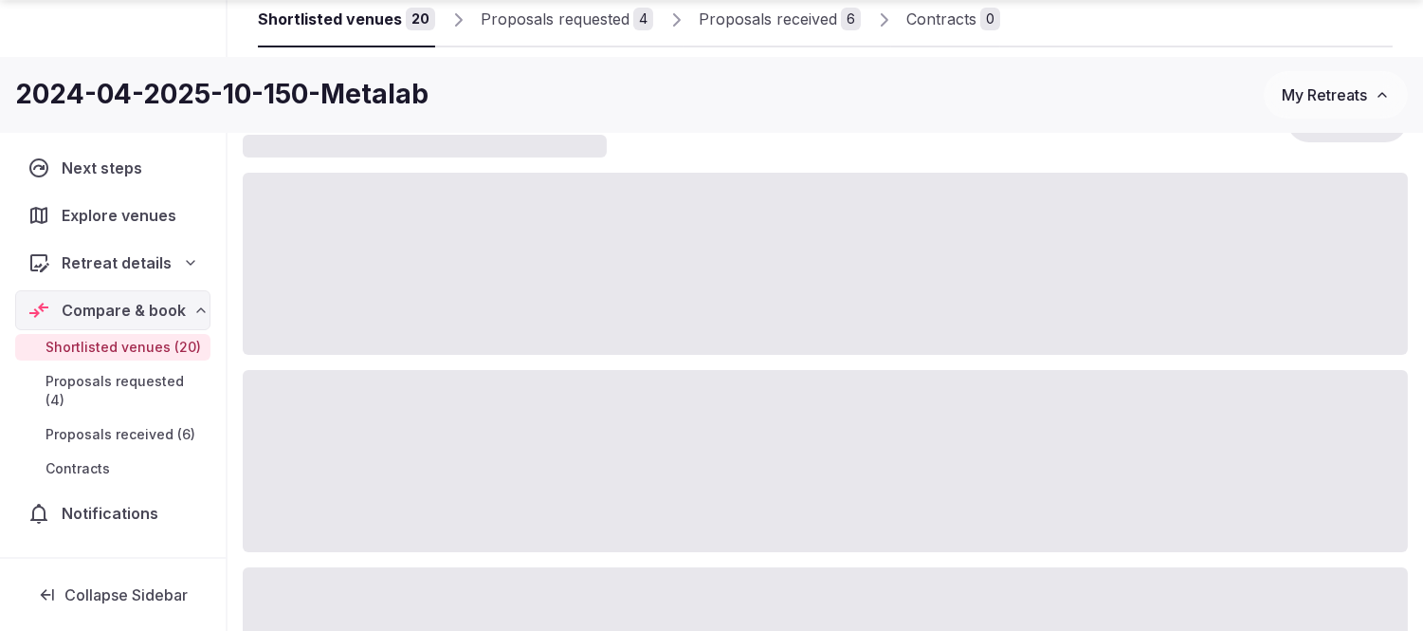
click at [121, 425] on span "Proposals received (6)" at bounding box center [121, 434] width 150 height 19
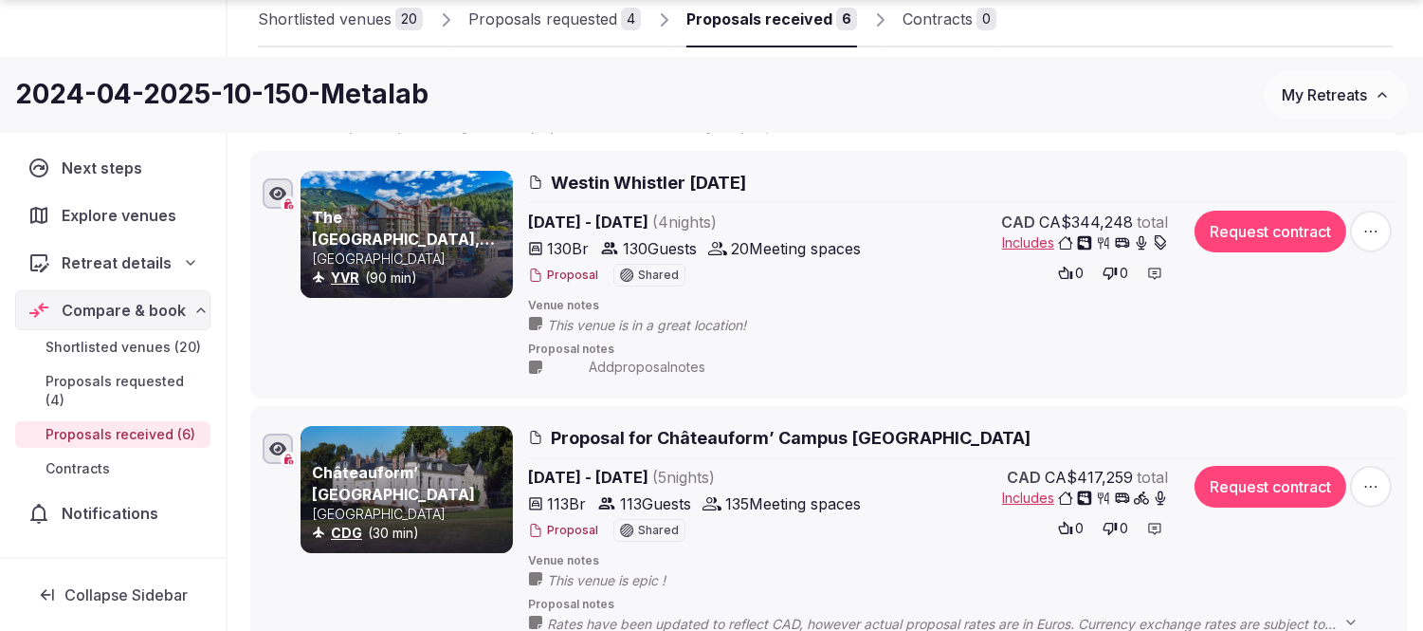
click at [571, 523] on button "Proposal" at bounding box center [563, 530] width 70 height 16
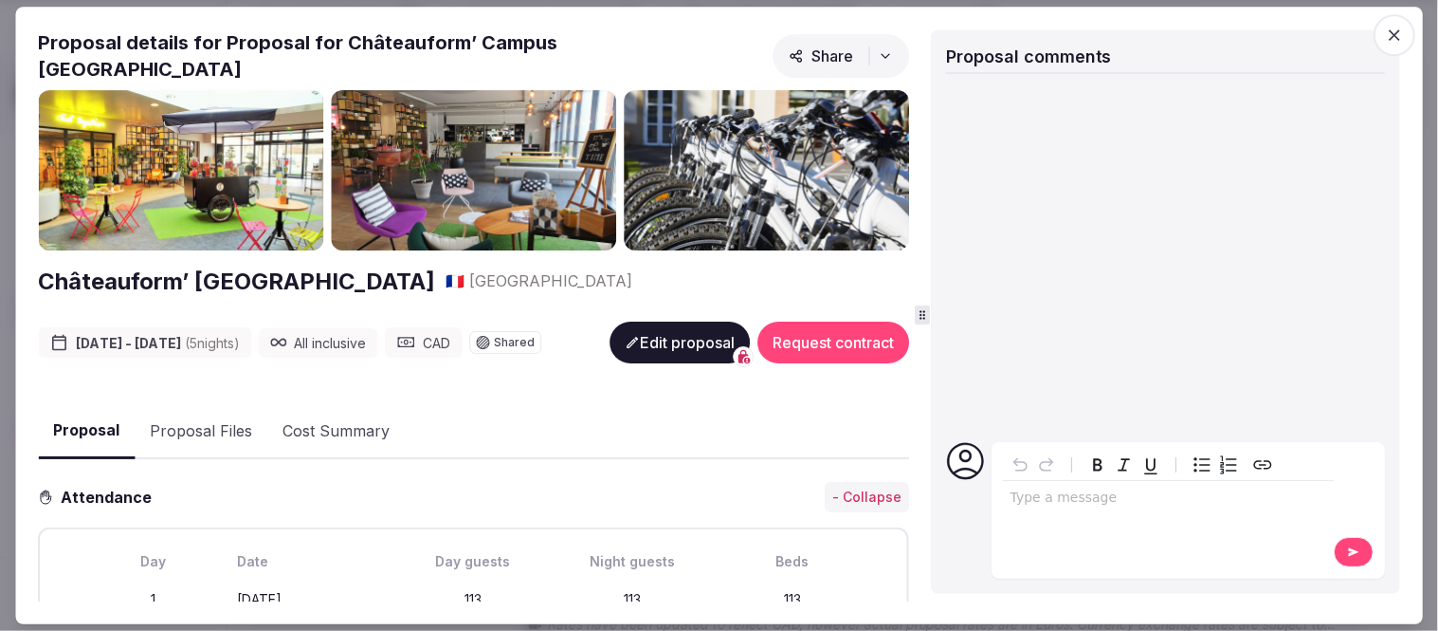
click at [237, 412] on button "Proposal Files" at bounding box center [201, 431] width 133 height 55
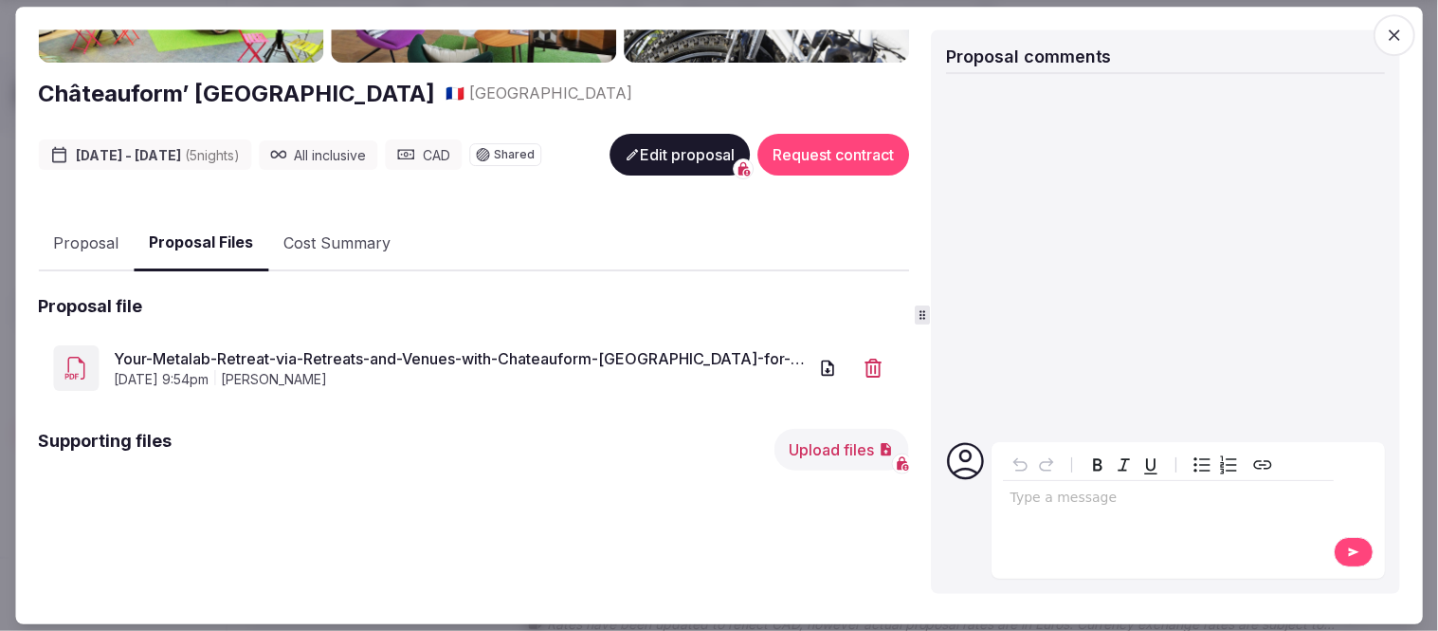
scroll to position [190, 0]
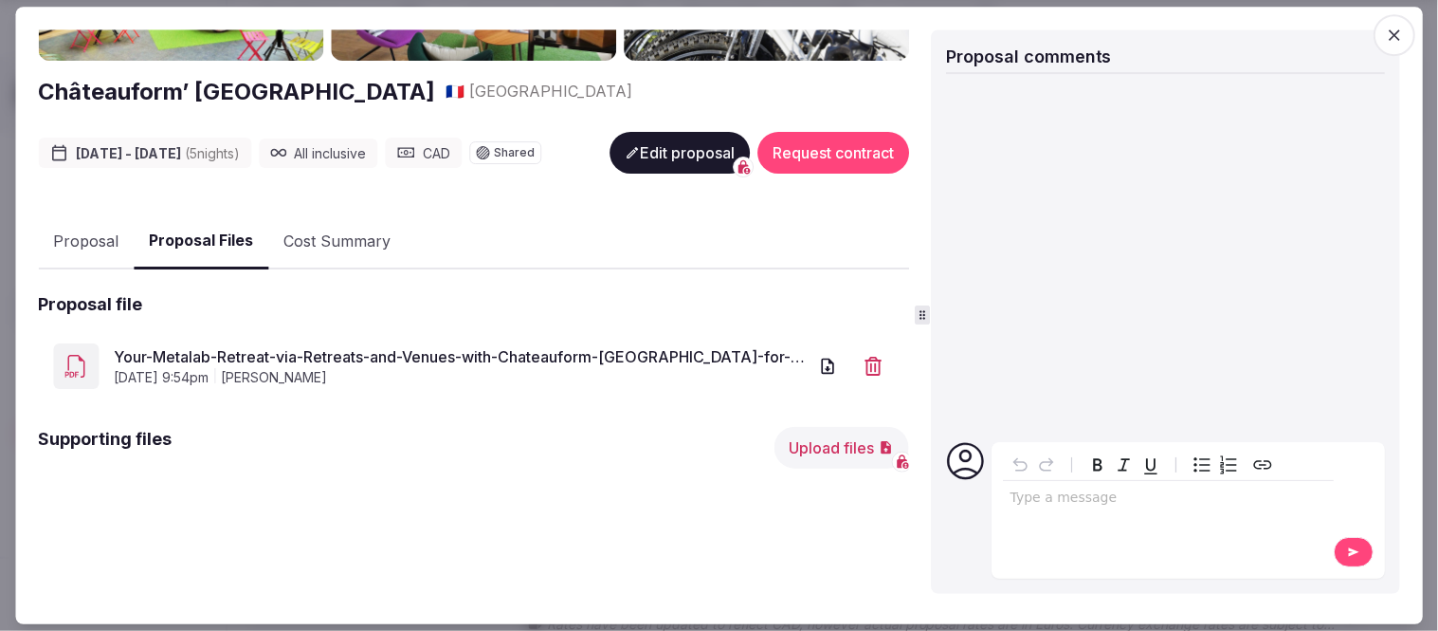
click at [539, 345] on link "Your-Metalab-Retreat-via-Retreats-and-Venues-with-Chateauform-Saint-Just-for-21…" at bounding box center [460, 356] width 693 height 23
